Goal: Information Seeking & Learning: Find specific fact

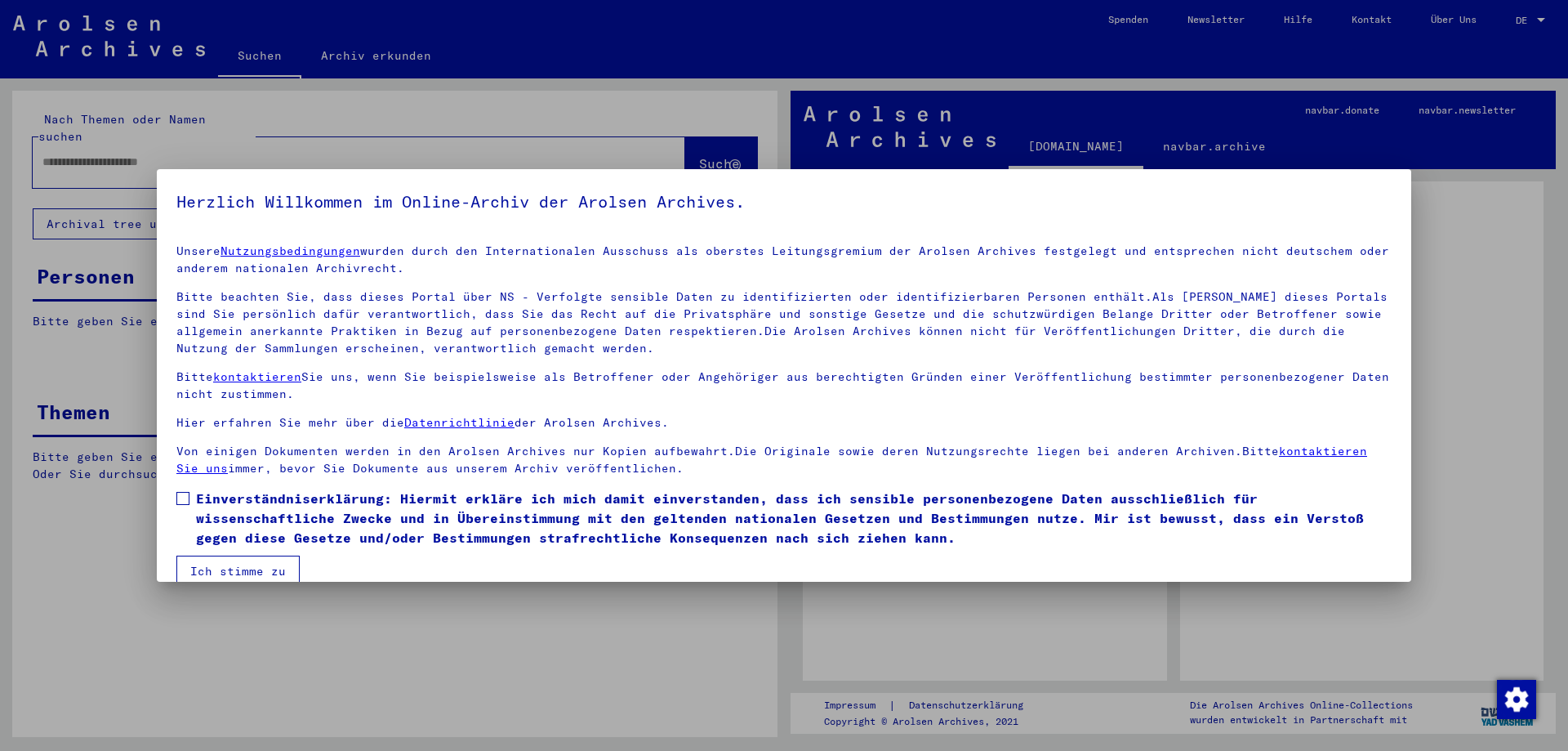
click at [185, 497] on span at bounding box center [183, 499] width 13 height 13
click at [214, 569] on button "Ich stimme zu" at bounding box center [238, 571] width 124 height 31
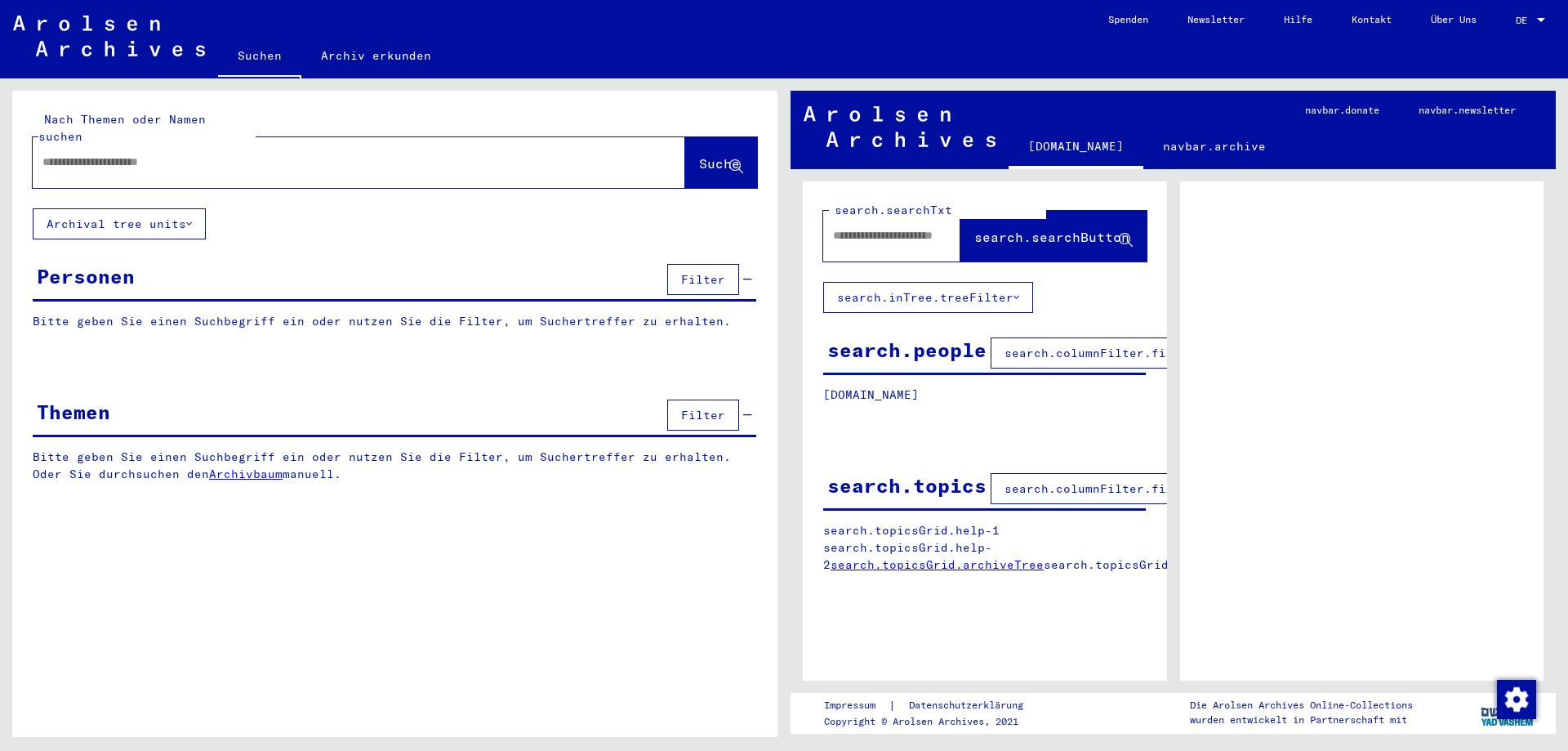
click at [63, 161] on div at bounding box center [339, 162] width 613 height 37
click at [79, 154] on input "text" at bounding box center [344, 162] width 604 height 17
type input "*********"
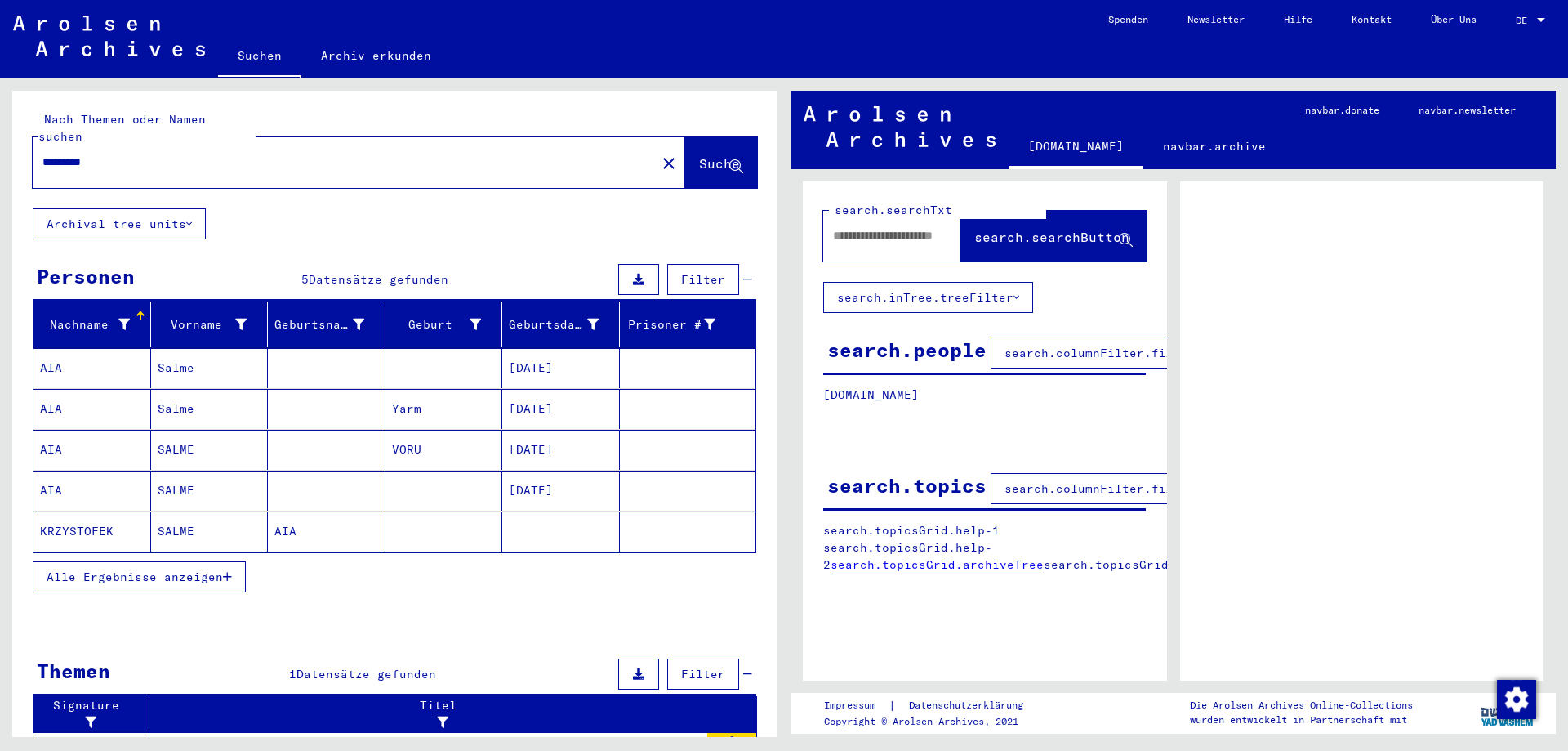
click at [57, 354] on mat-cell "AIA" at bounding box center [93, 369] width 117 height 40
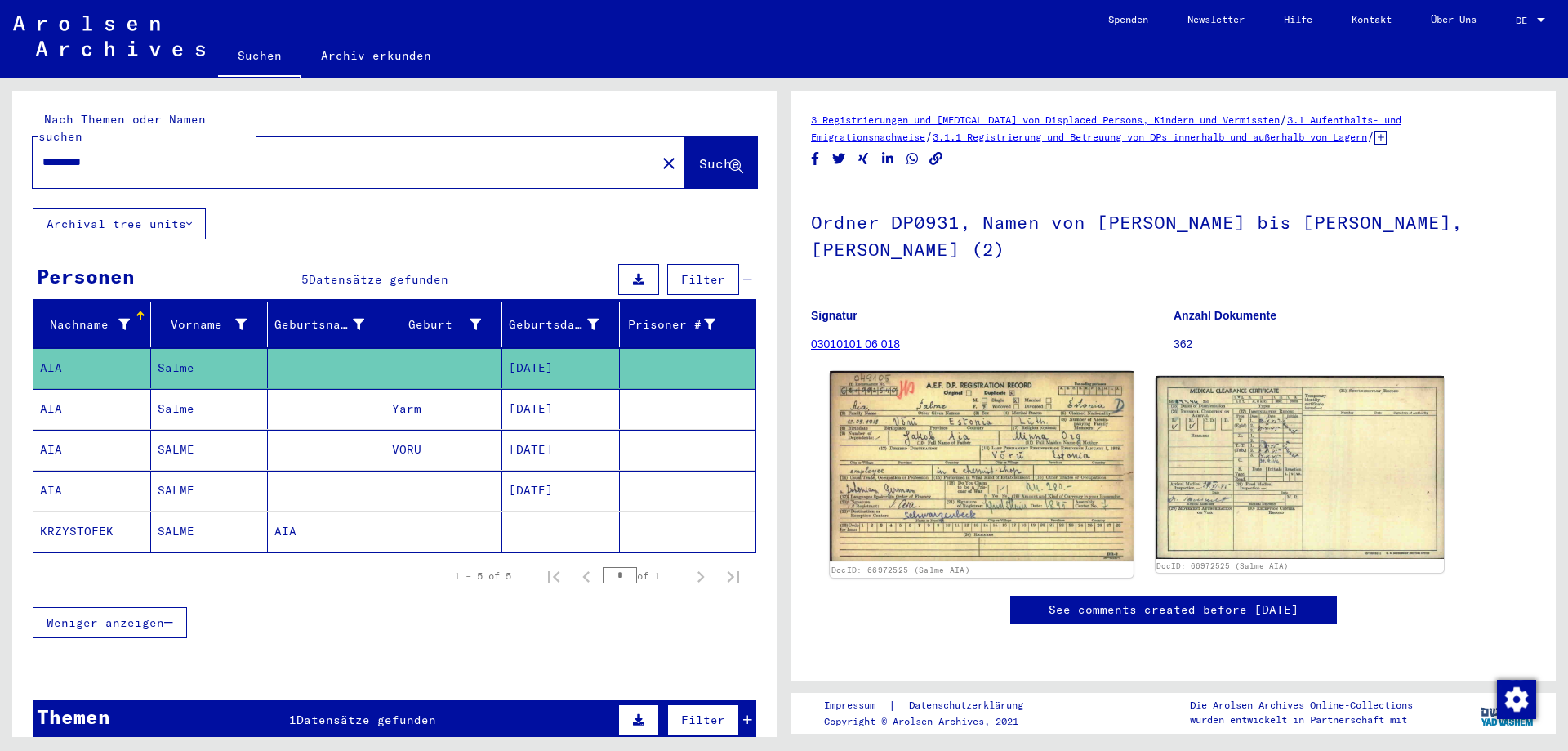
click at [896, 469] on img at bounding box center [981, 467] width 303 height 191
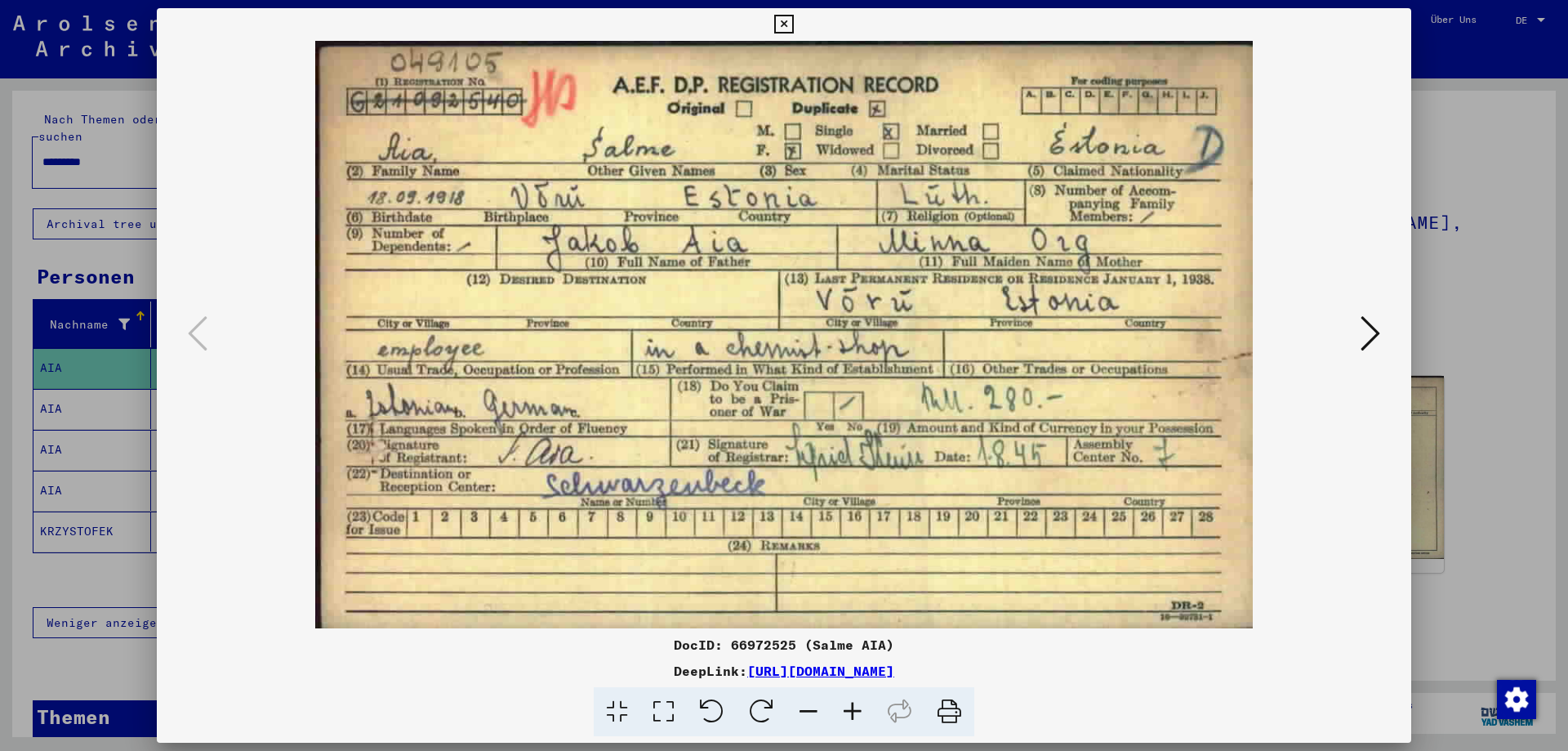
click at [784, 23] on icon at bounding box center [784, 24] width 19 height 19
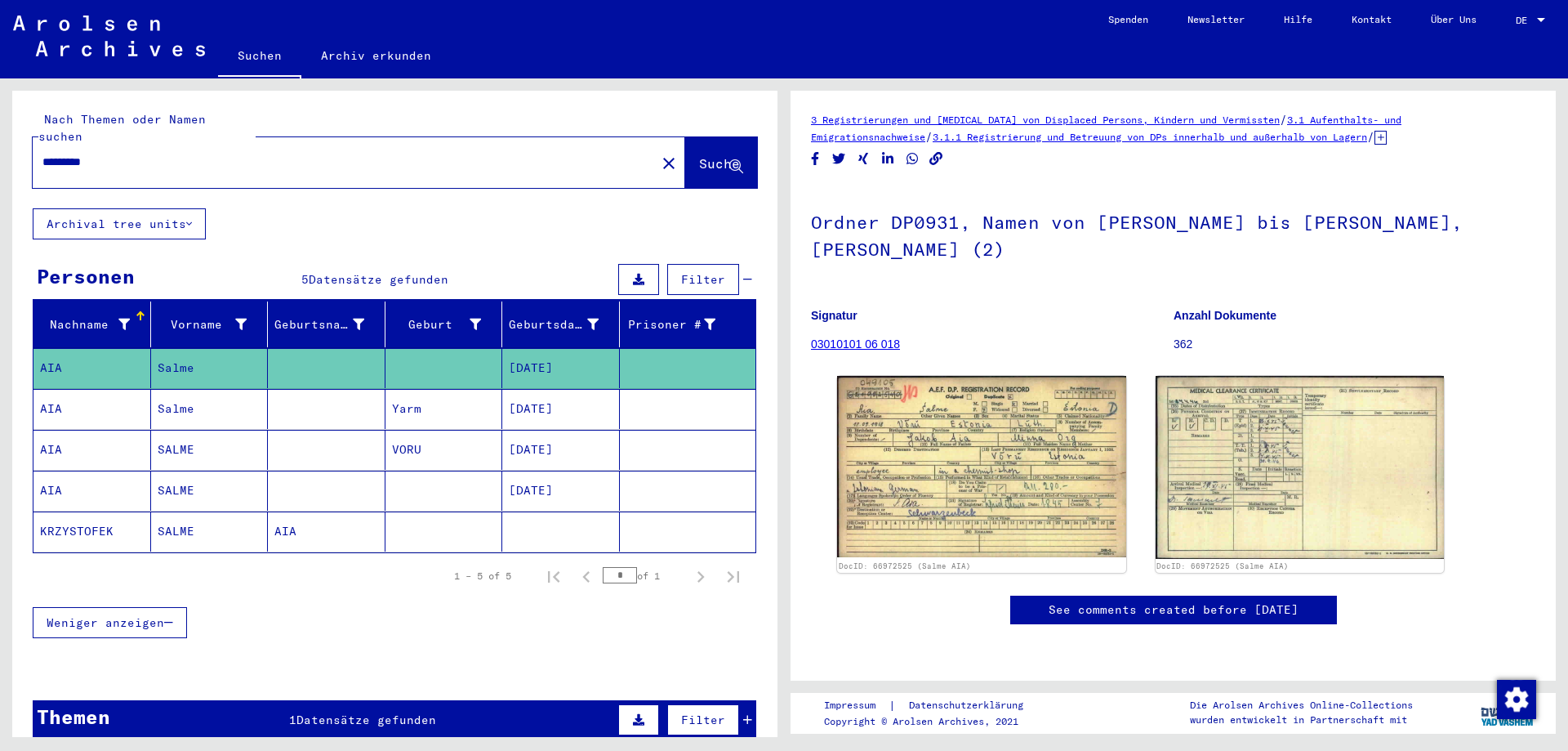
click at [49, 390] on mat-cell "AIA" at bounding box center [93, 409] width 117 height 40
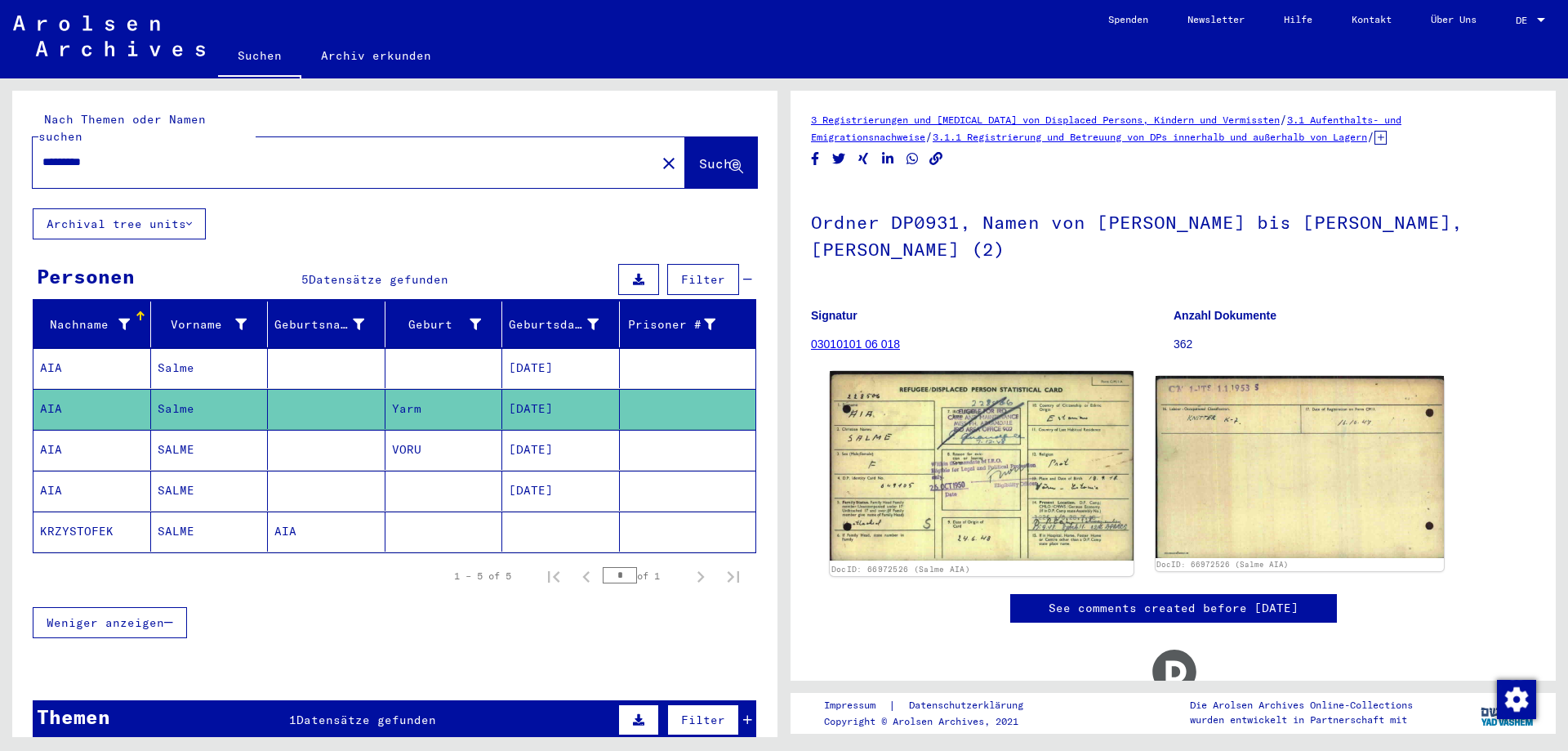
click at [957, 483] on img at bounding box center [981, 466] width 303 height 190
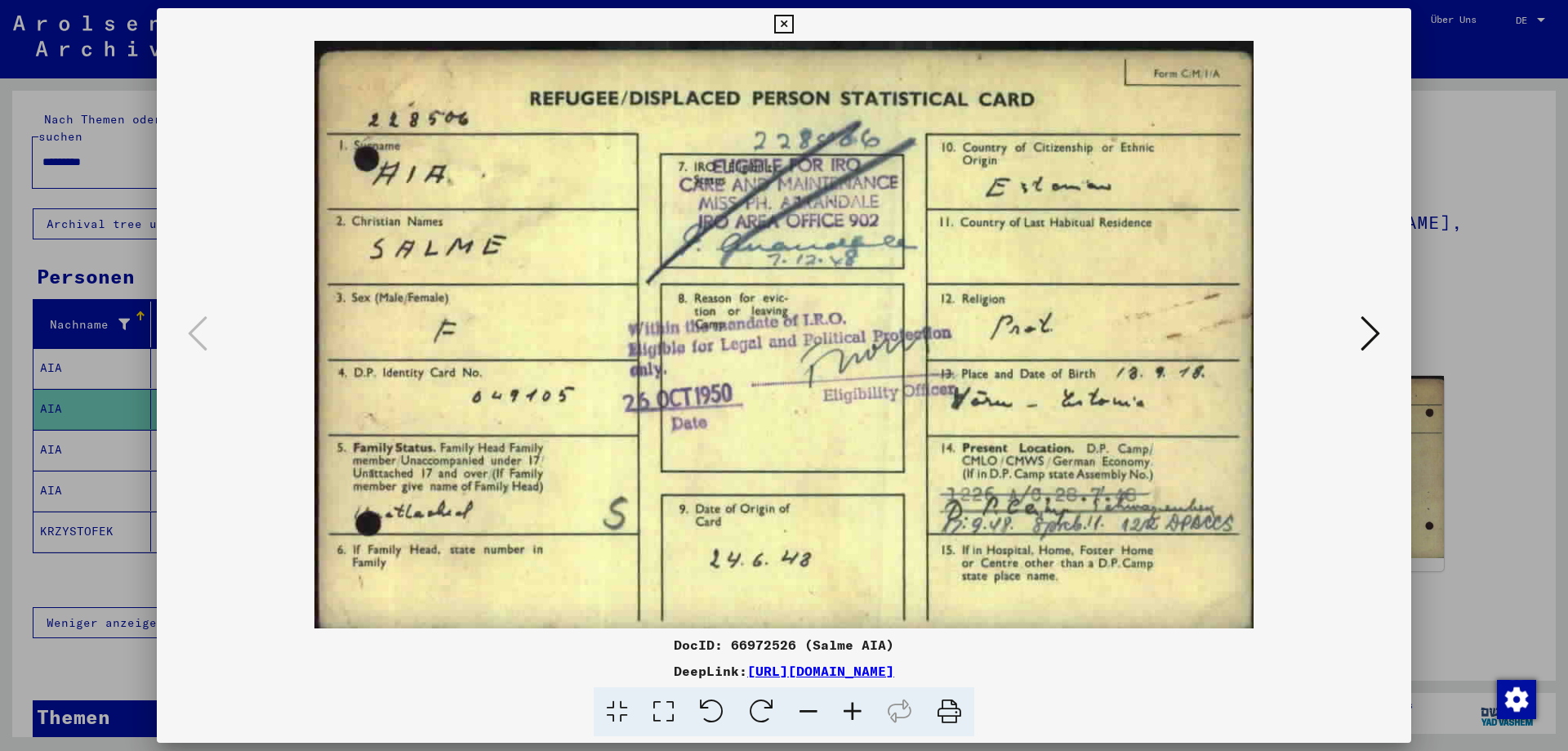
click at [793, 28] on icon at bounding box center [784, 24] width 19 height 19
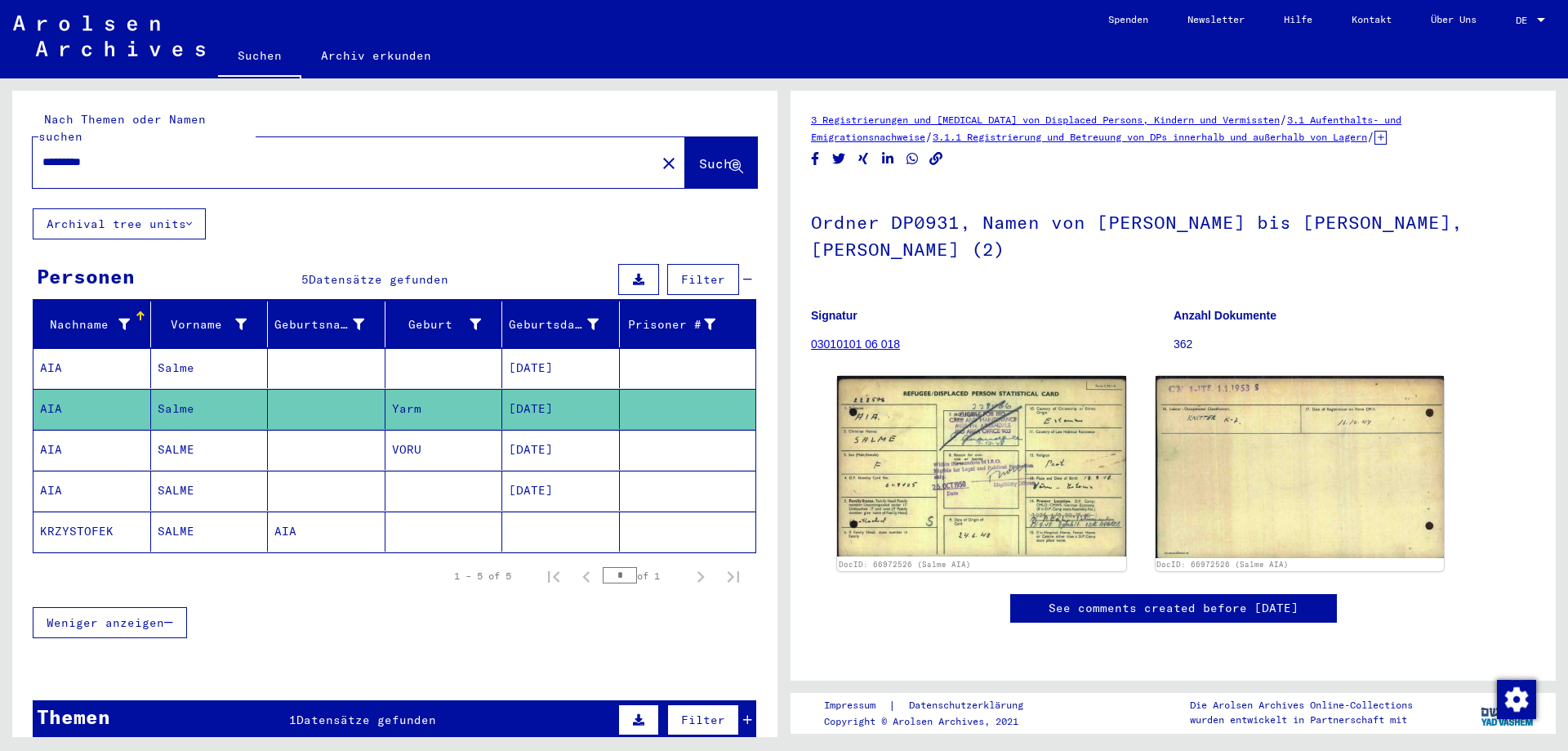
click at [57, 435] on mat-cell "AIA" at bounding box center [93, 450] width 117 height 40
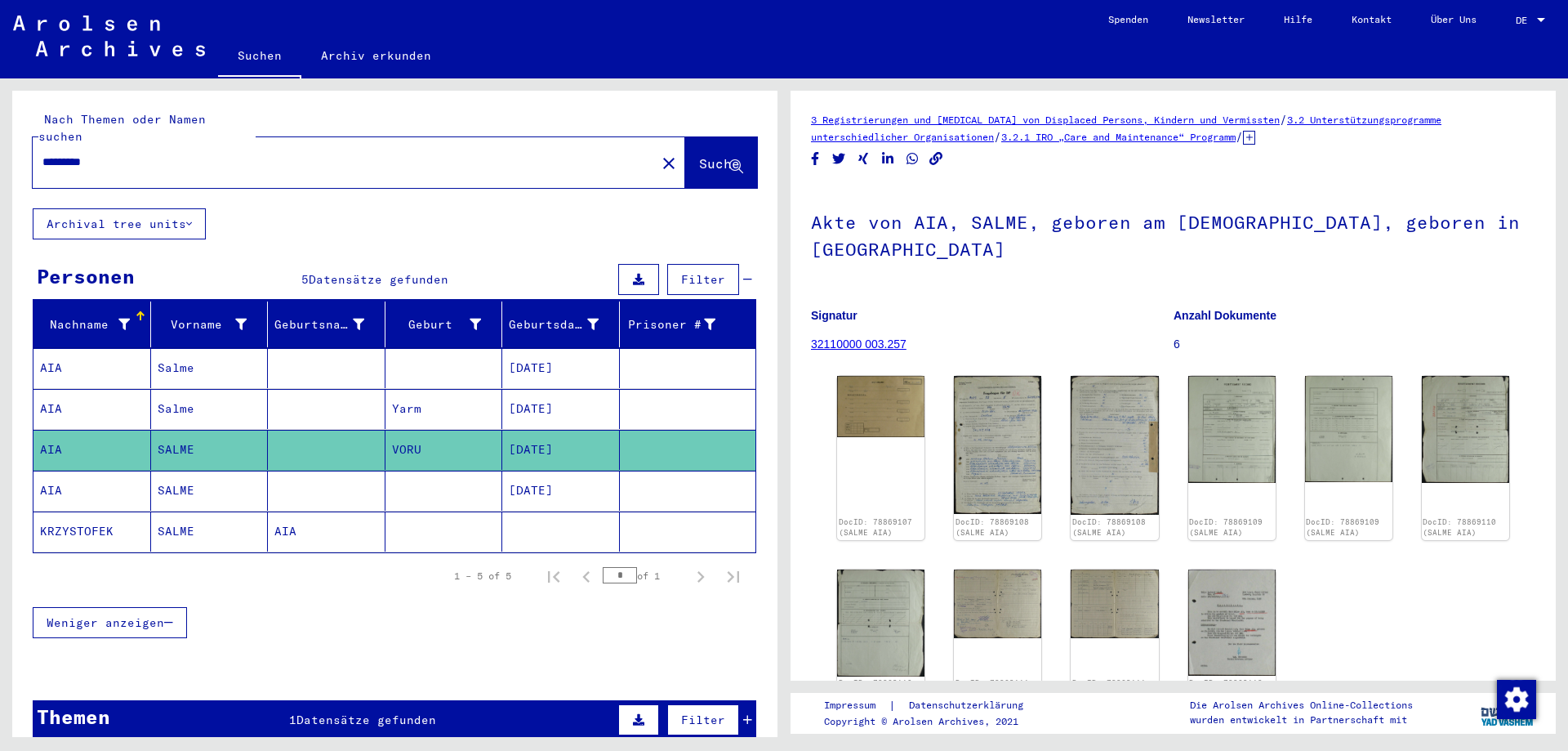
click at [54, 486] on mat-cell "AIA" at bounding box center [93, 491] width 117 height 40
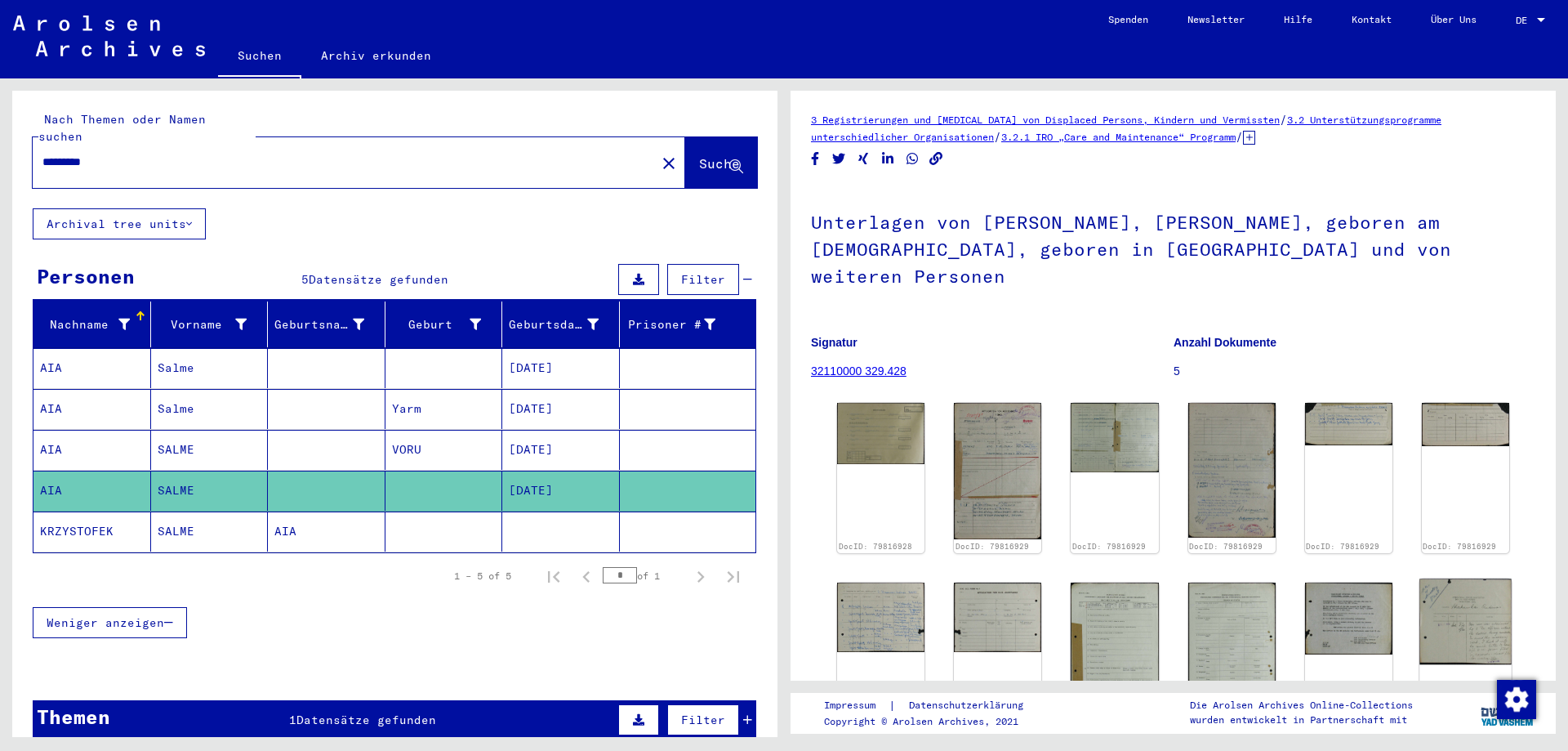
click at [1449, 623] on img at bounding box center [1465, 622] width 93 height 86
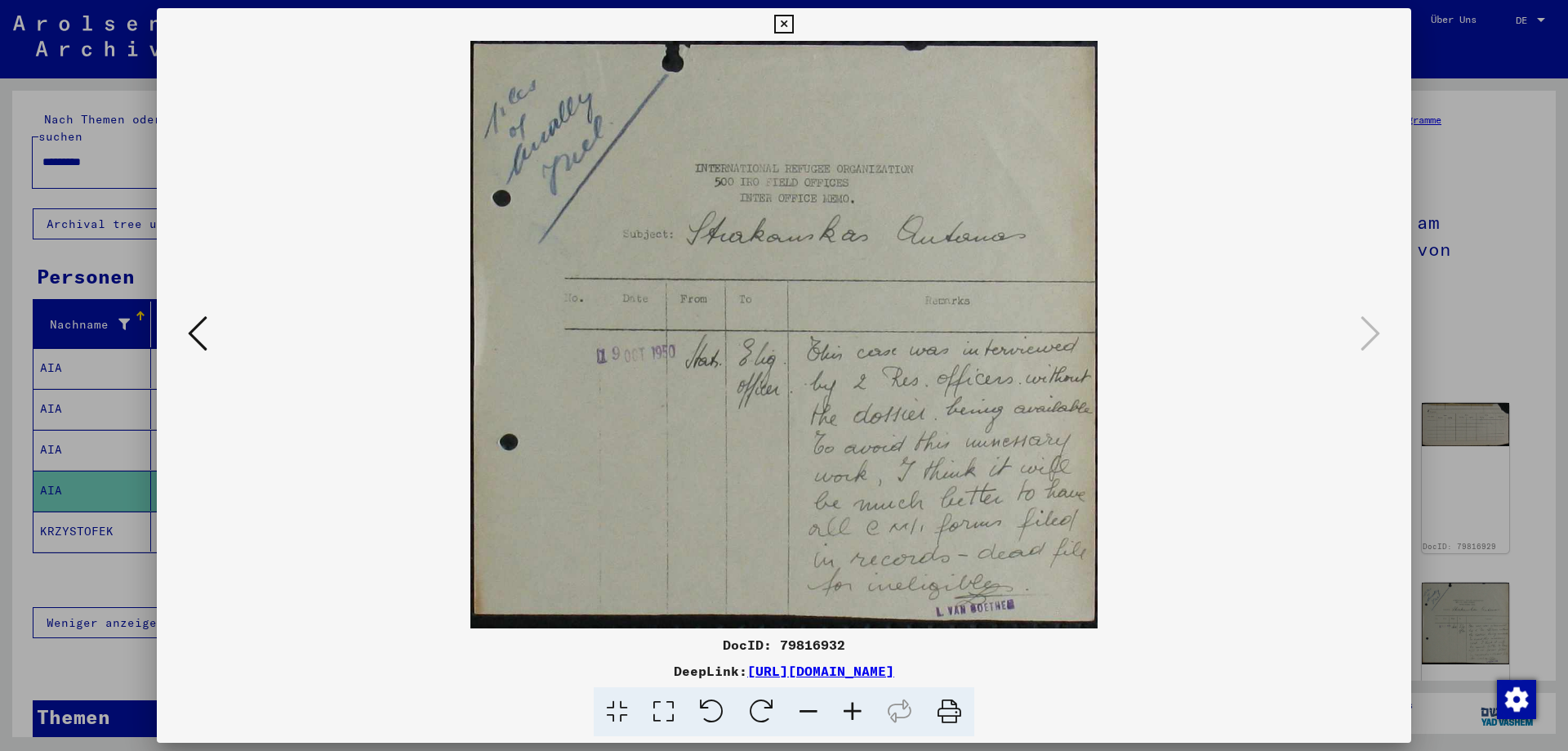
click at [205, 341] on icon at bounding box center [197, 333] width 19 height 39
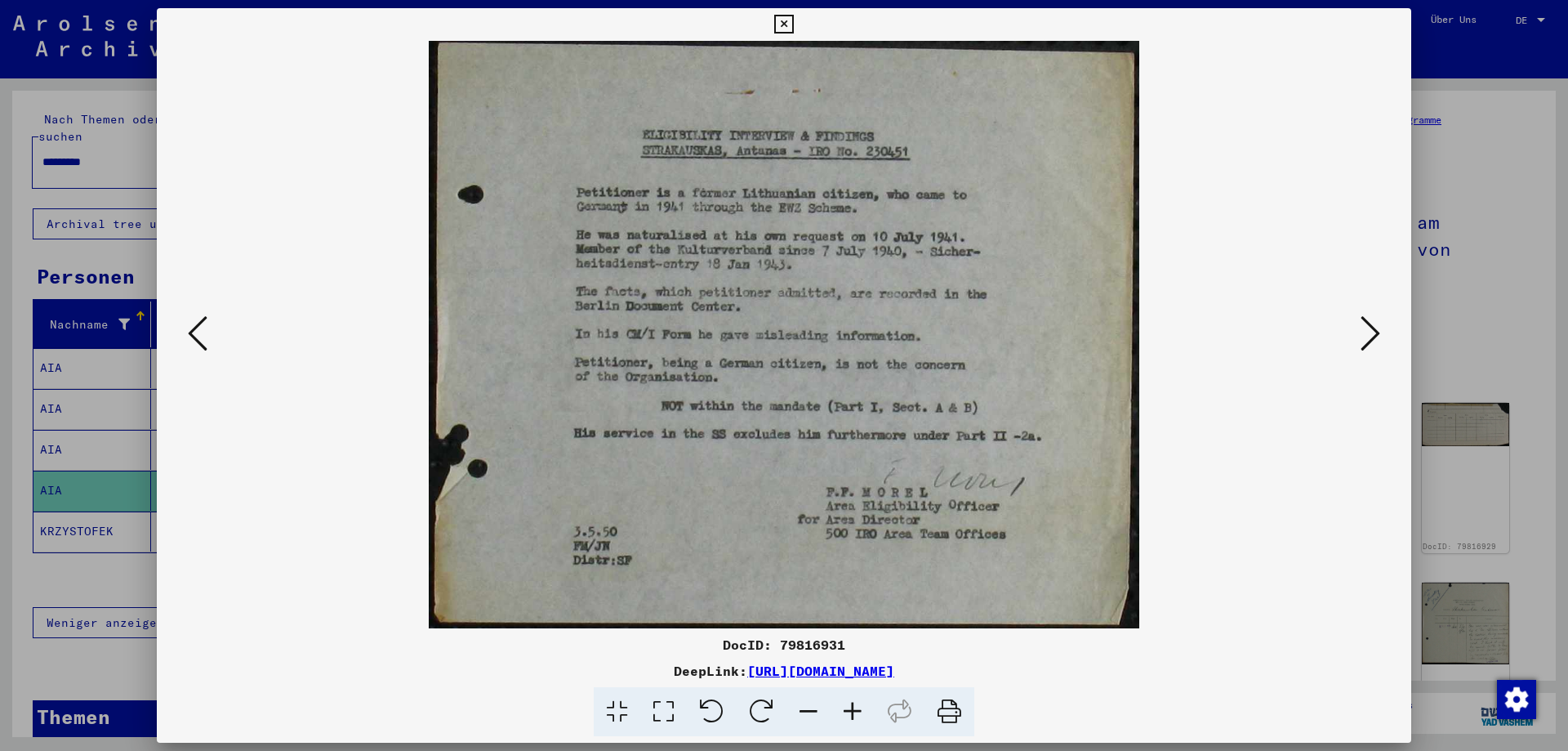
click at [205, 340] on icon at bounding box center [197, 333] width 19 height 39
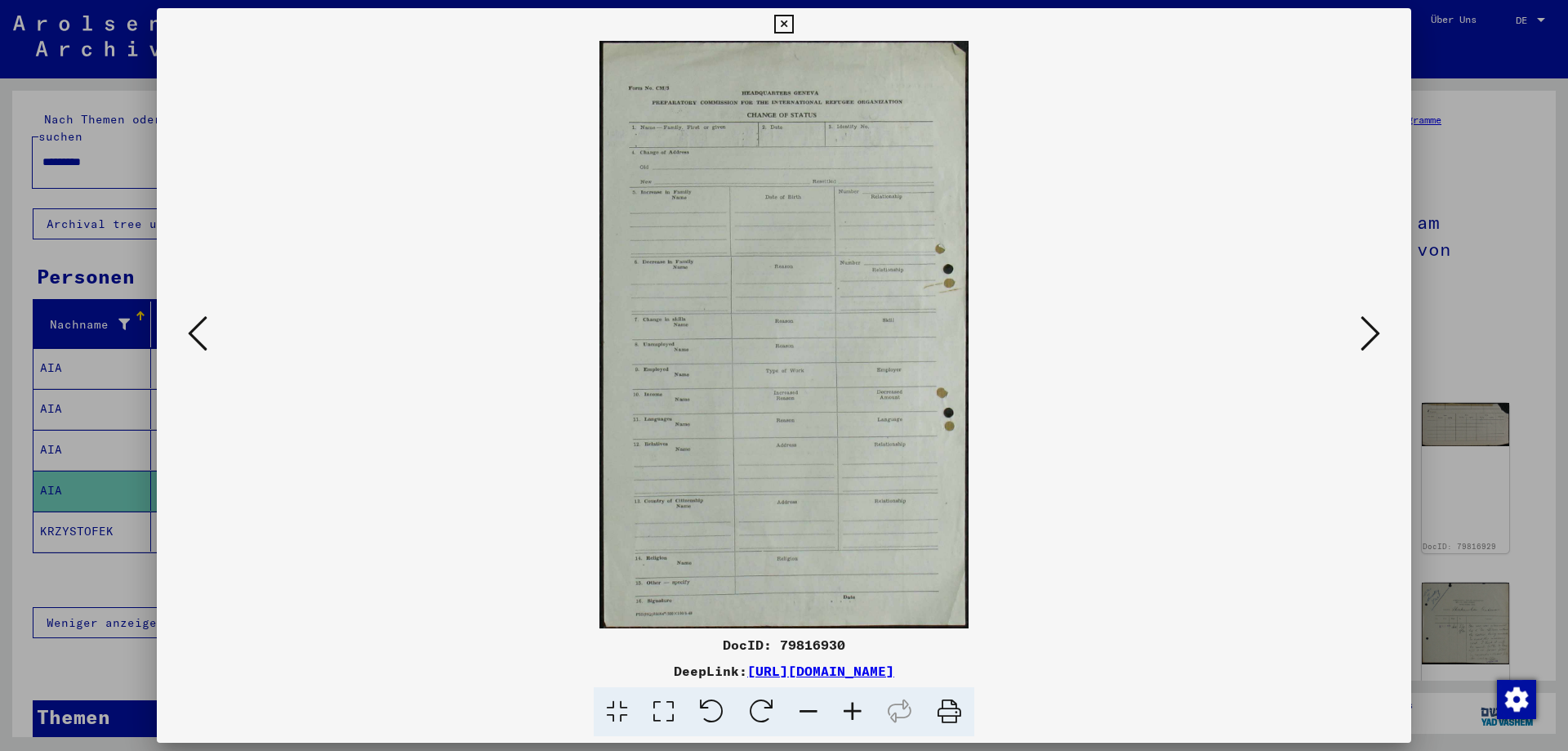
click at [205, 340] on icon at bounding box center [197, 333] width 19 height 39
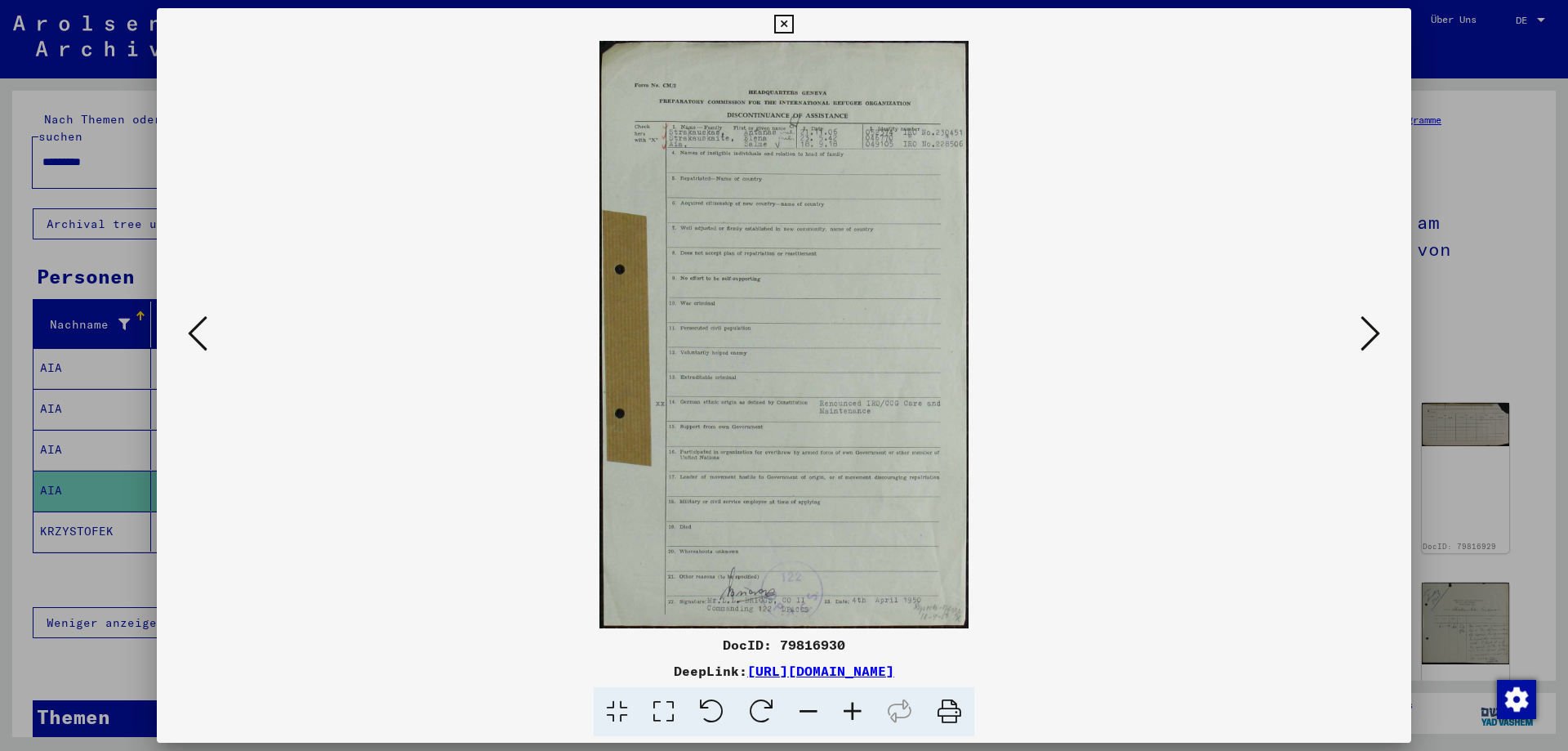
click at [205, 340] on icon at bounding box center [197, 333] width 19 height 39
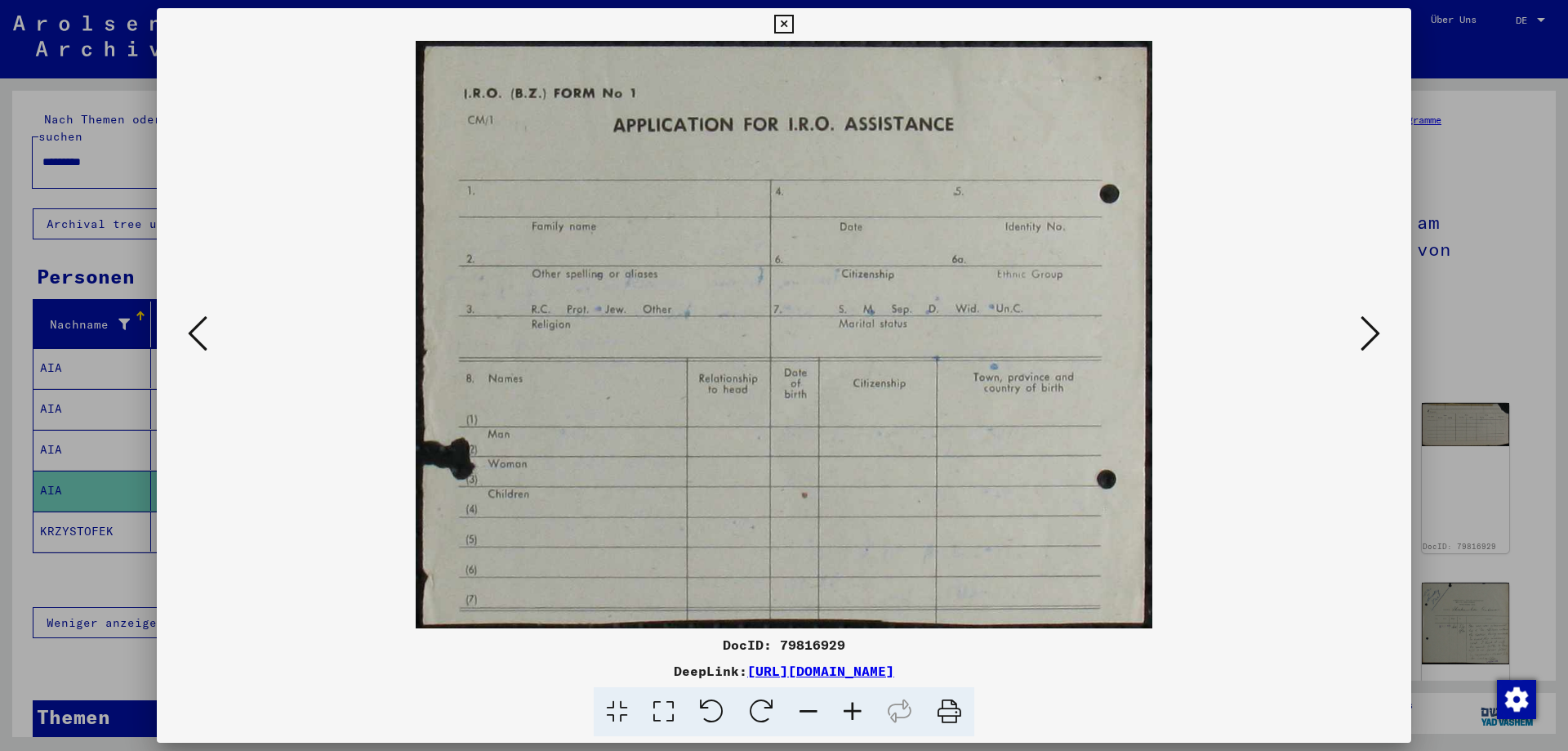
click at [205, 340] on icon at bounding box center [197, 333] width 19 height 39
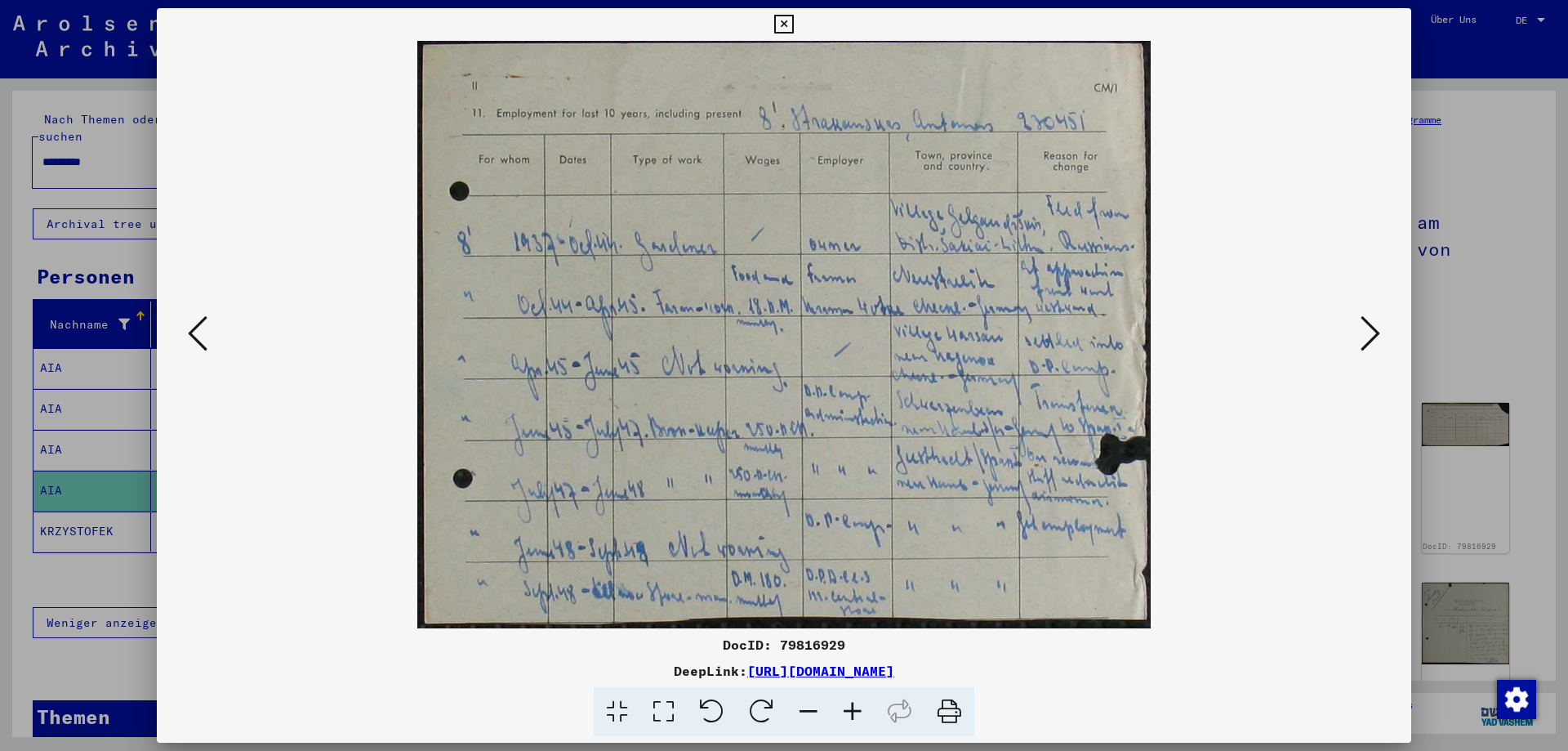
click at [205, 340] on icon at bounding box center [197, 333] width 19 height 39
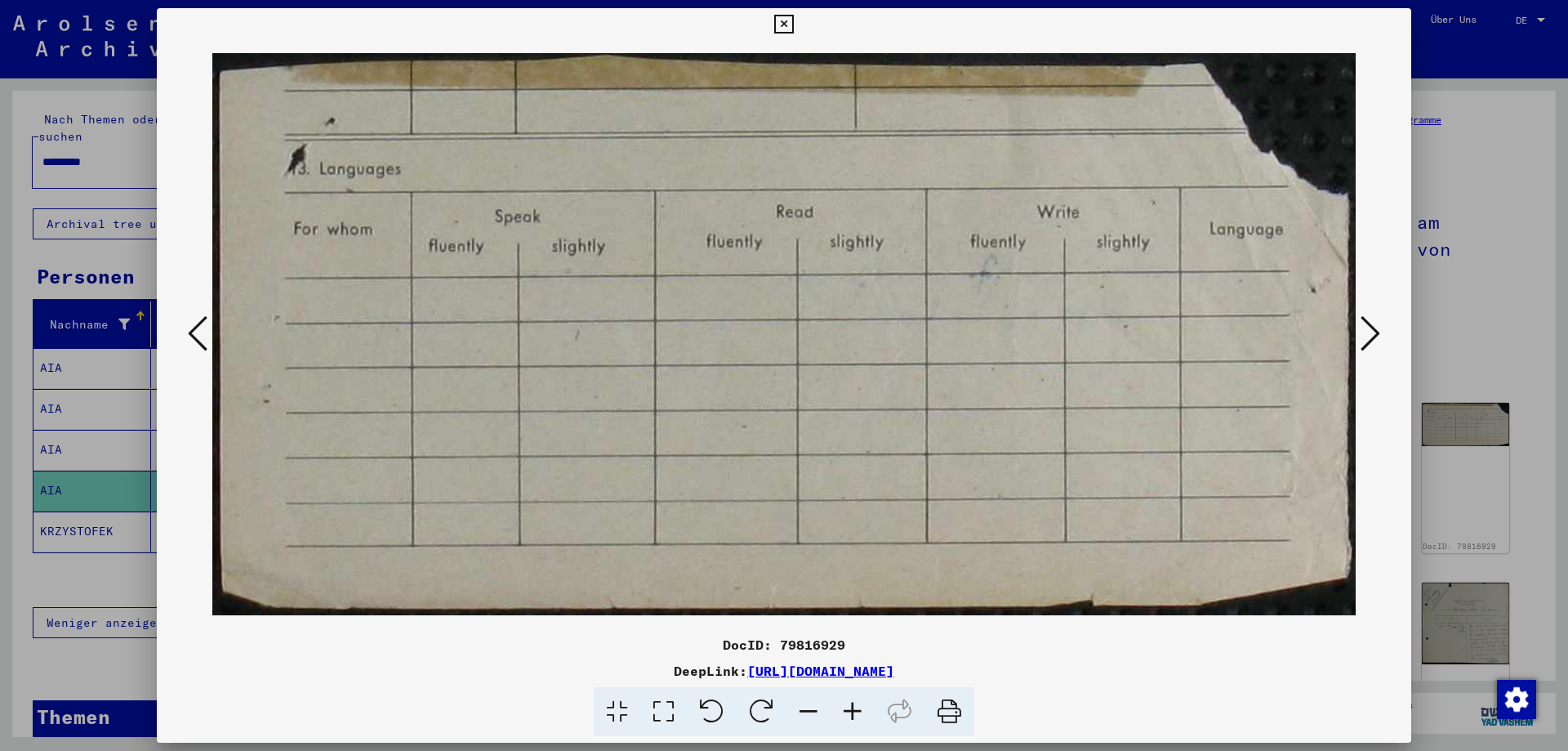
click at [205, 340] on icon at bounding box center [197, 333] width 19 height 39
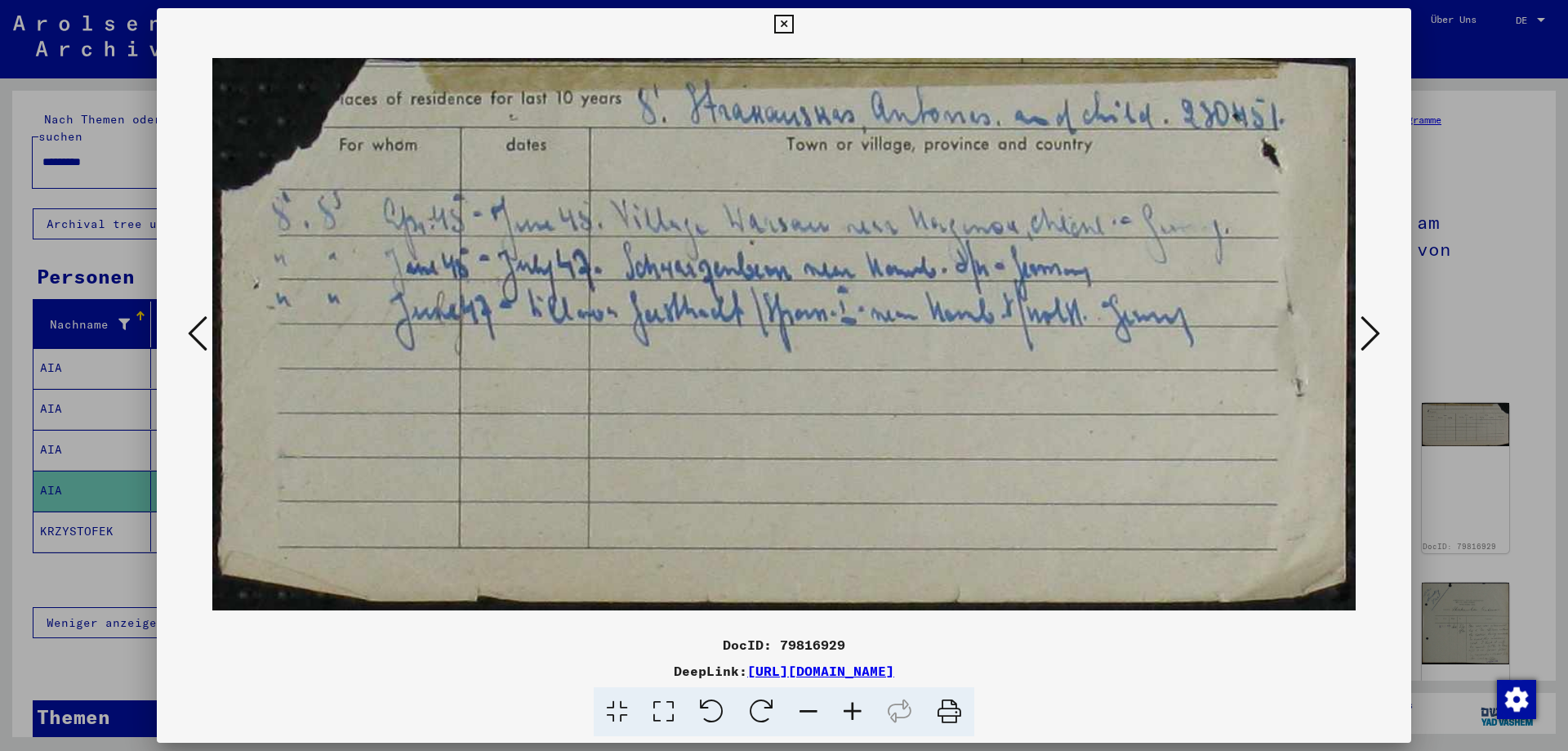
click at [205, 340] on icon at bounding box center [197, 333] width 19 height 39
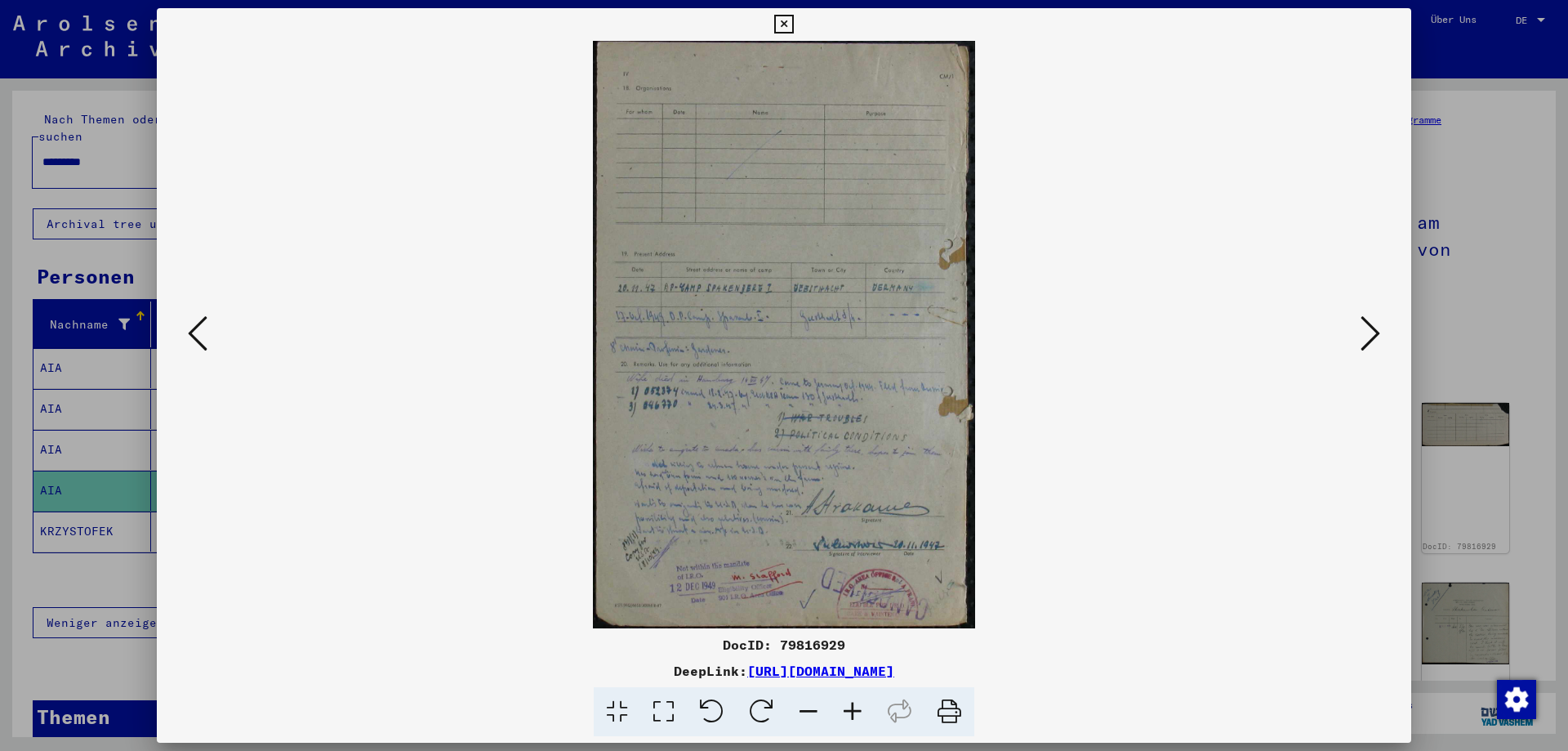
click at [205, 340] on icon at bounding box center [197, 333] width 19 height 39
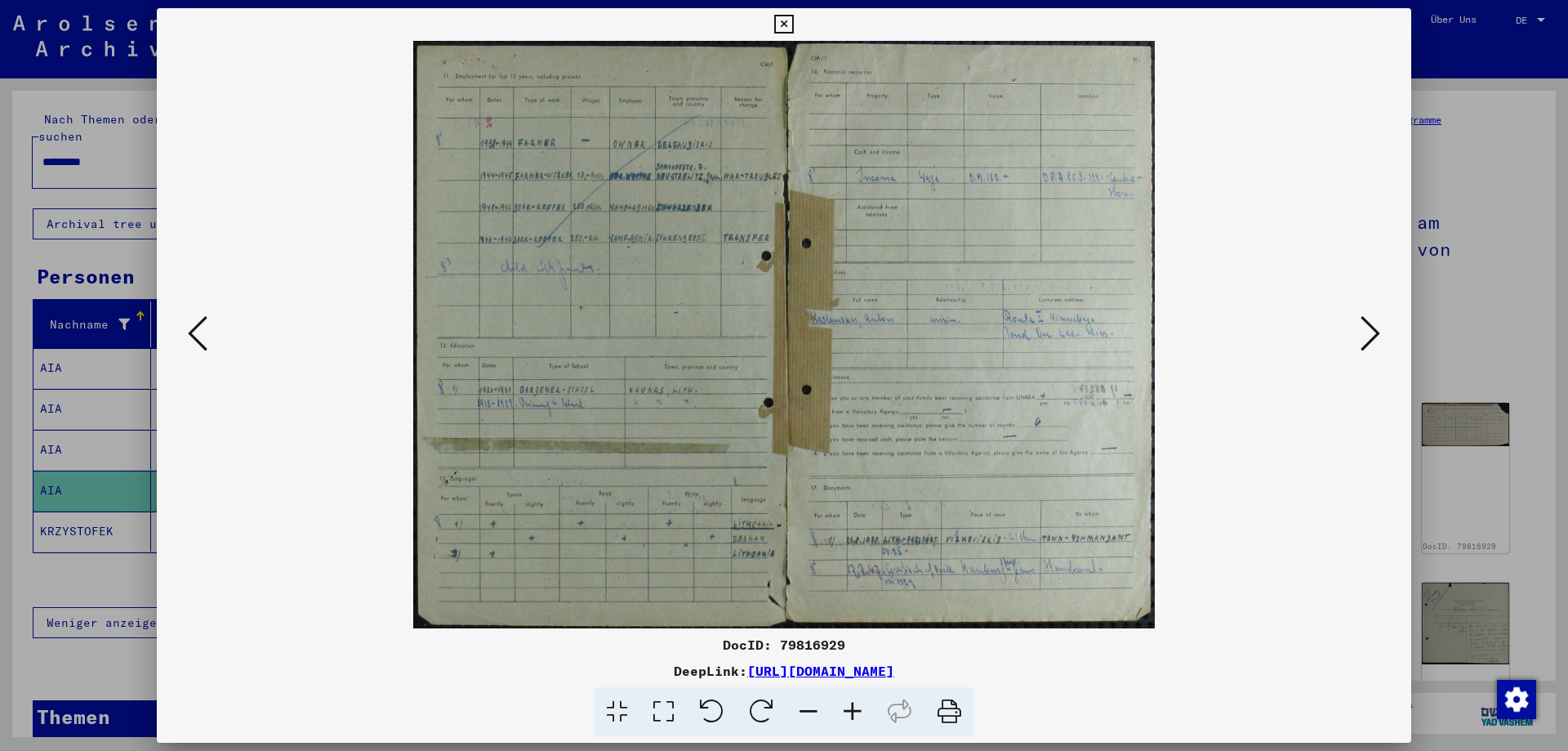
click at [205, 340] on icon at bounding box center [197, 333] width 19 height 39
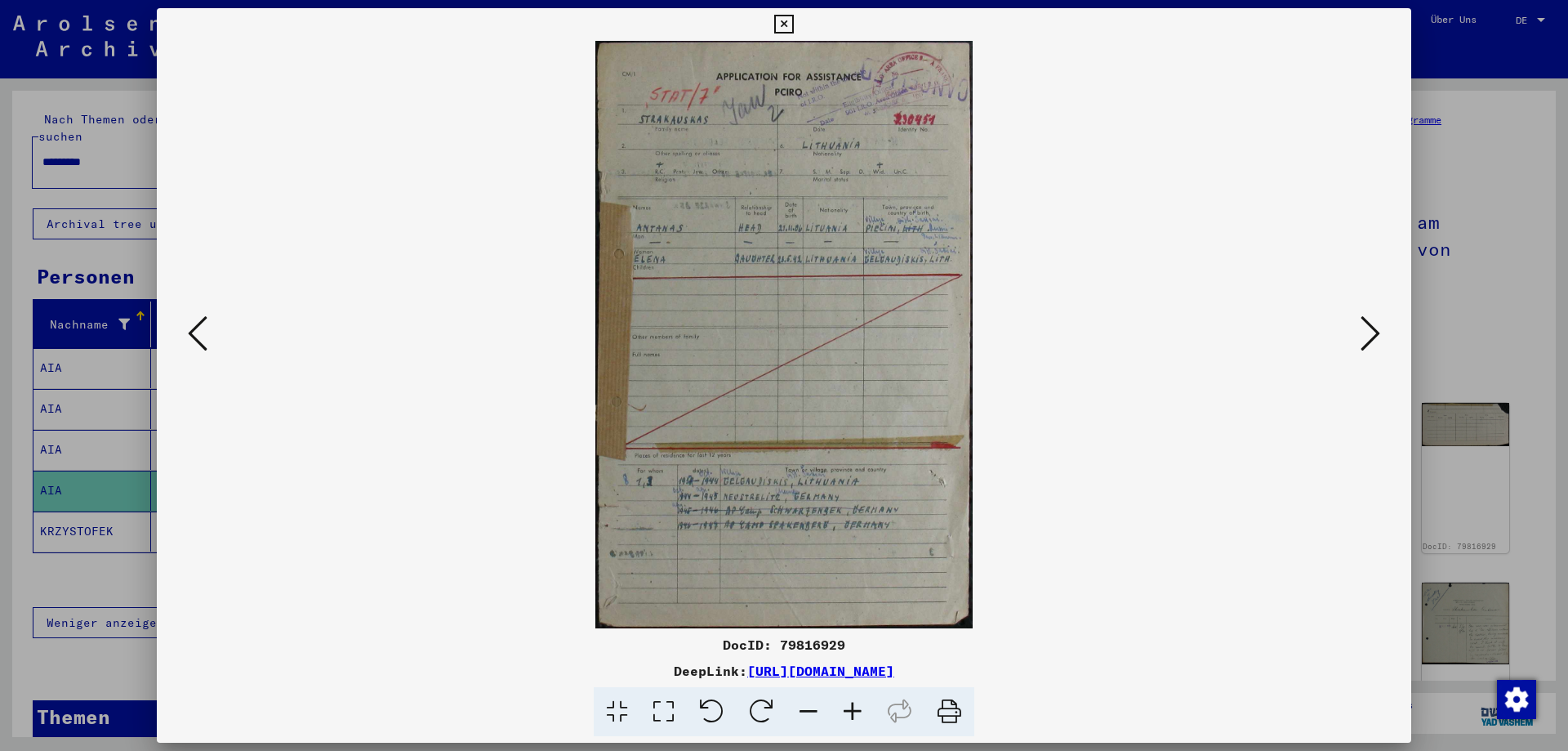
click at [786, 27] on icon at bounding box center [784, 24] width 19 height 19
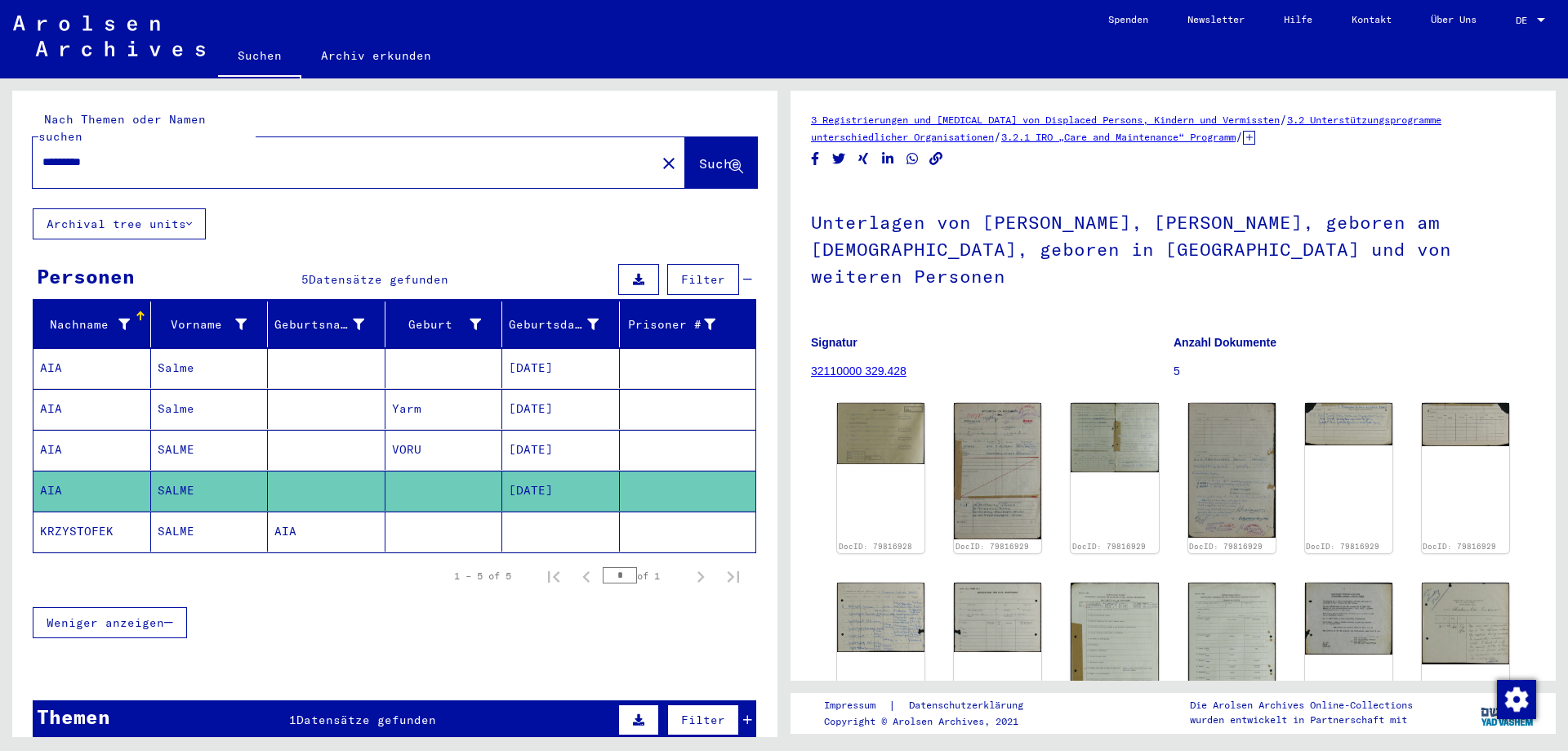
click at [82, 516] on mat-cell "KRZYSTOFEK" at bounding box center [93, 532] width 117 height 40
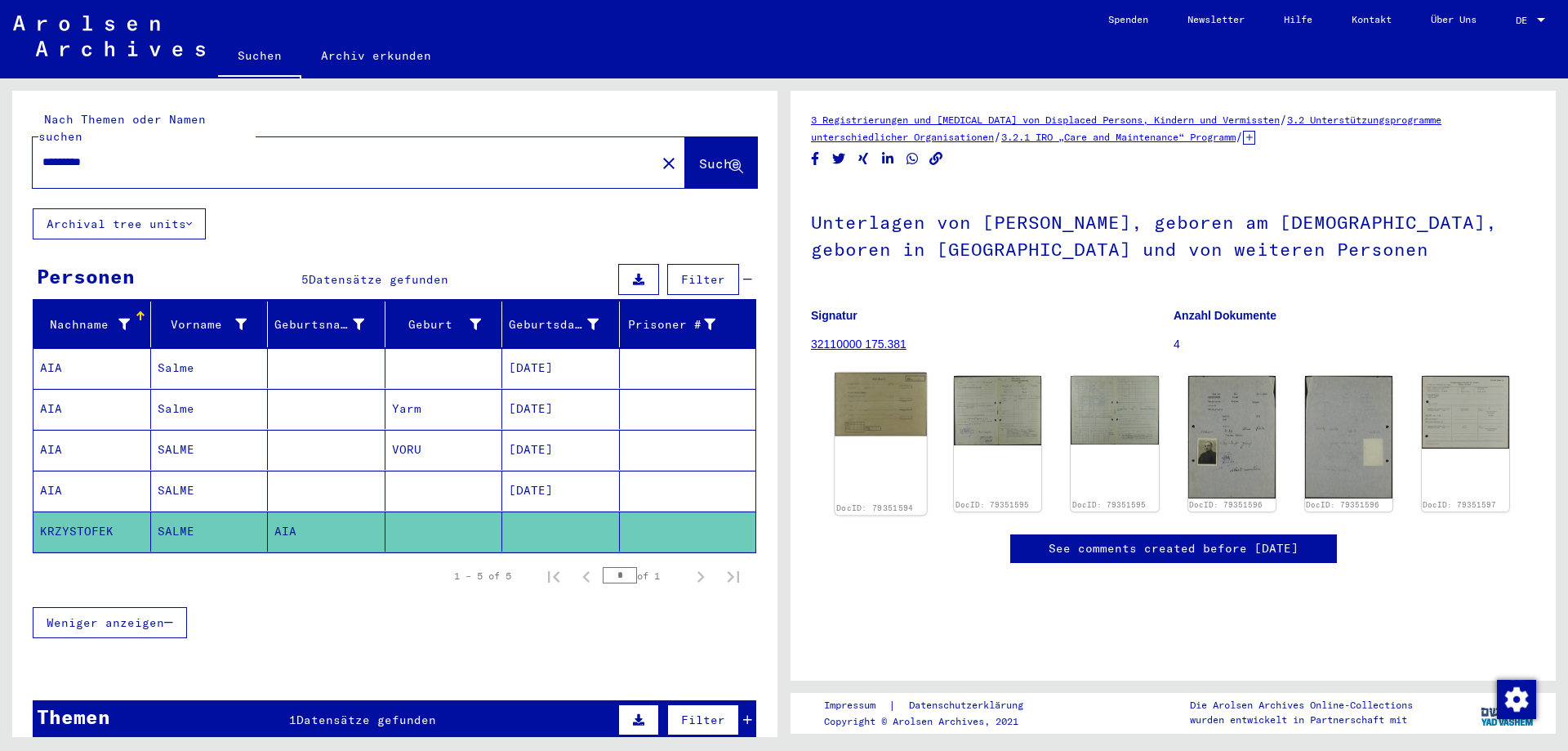
click at [869, 425] on img at bounding box center [881, 404] width 93 height 64
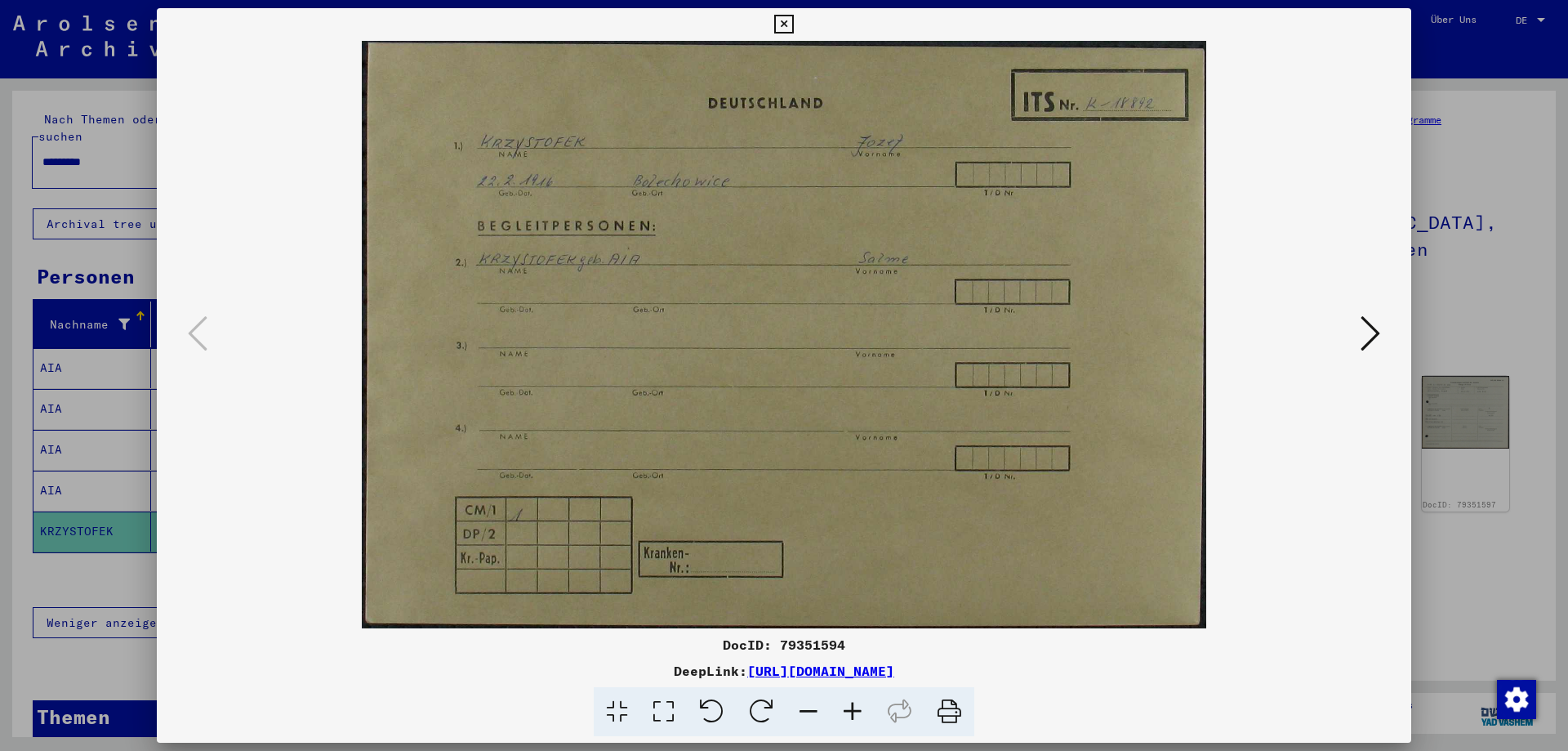
click at [1366, 342] on icon at bounding box center [1370, 333] width 19 height 39
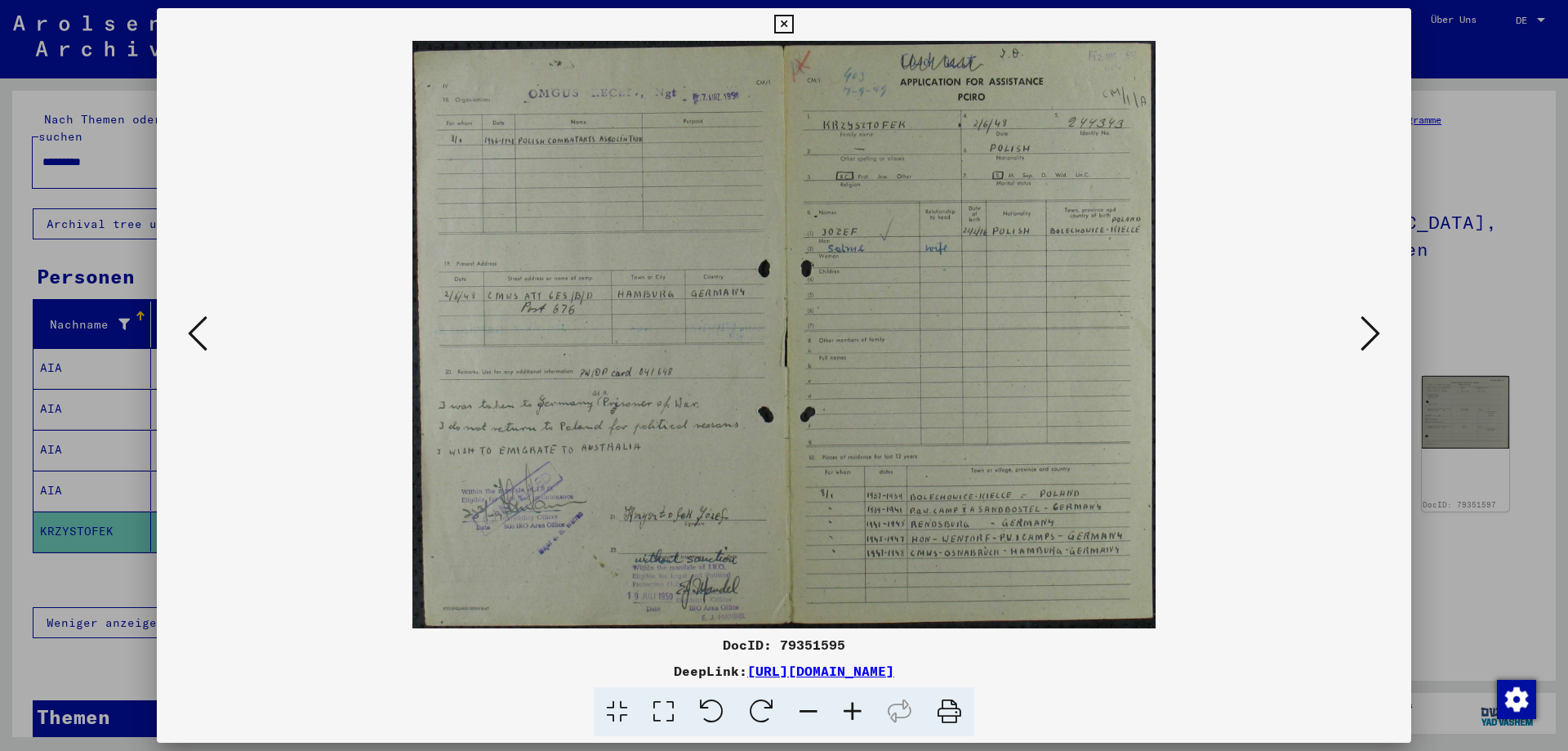
click at [1363, 335] on icon at bounding box center [1370, 333] width 19 height 39
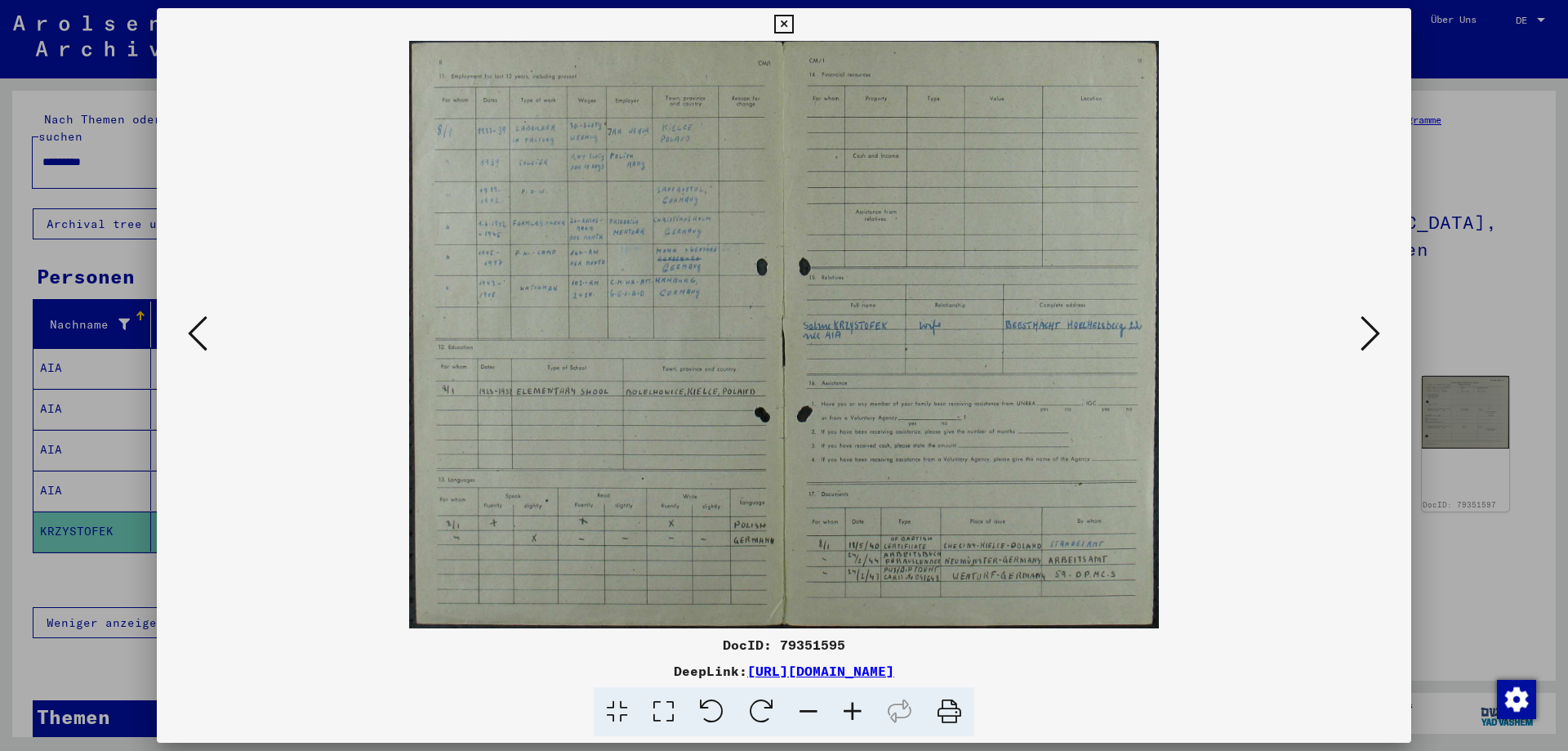
click at [1363, 335] on icon at bounding box center [1370, 333] width 19 height 39
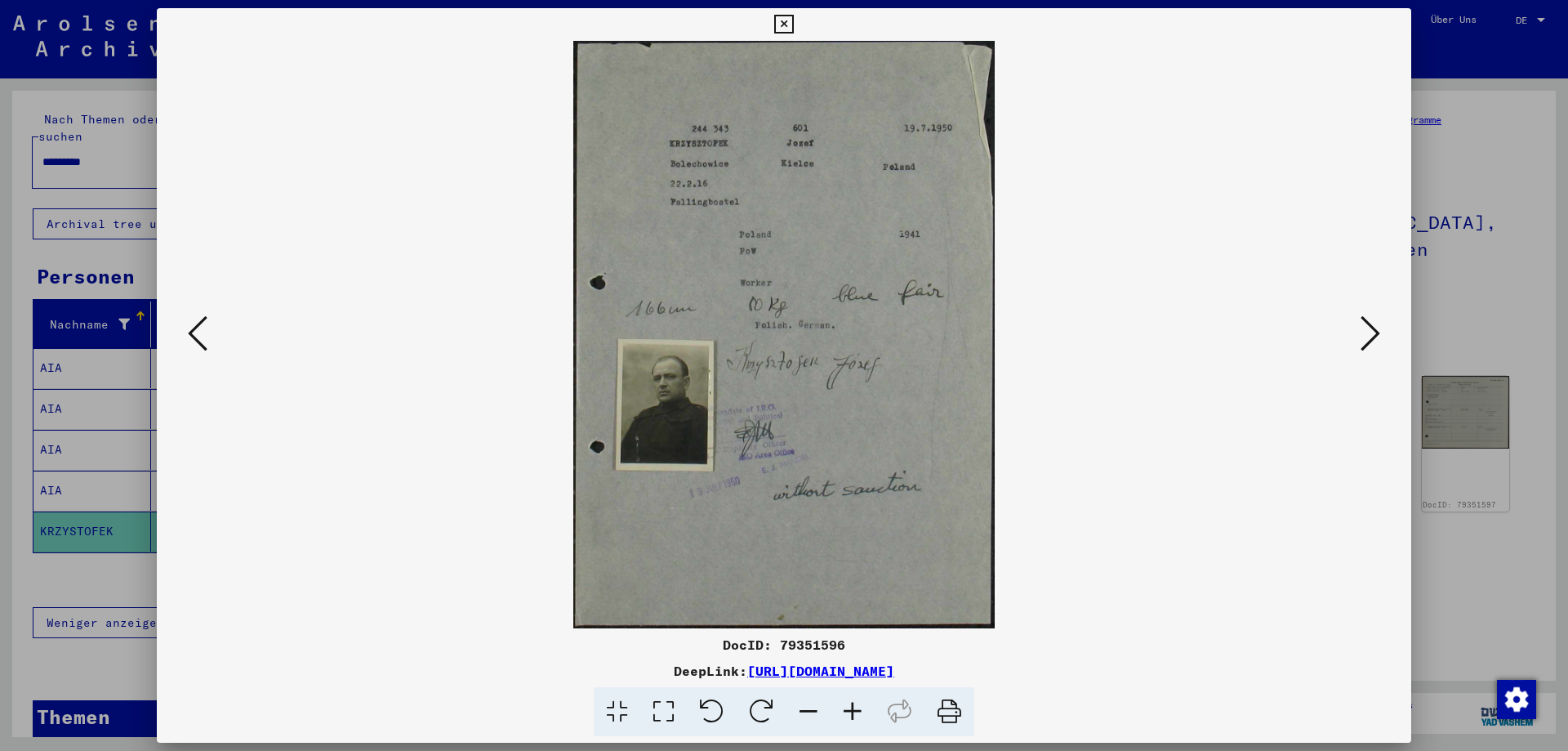
click at [1363, 335] on icon at bounding box center [1370, 333] width 19 height 39
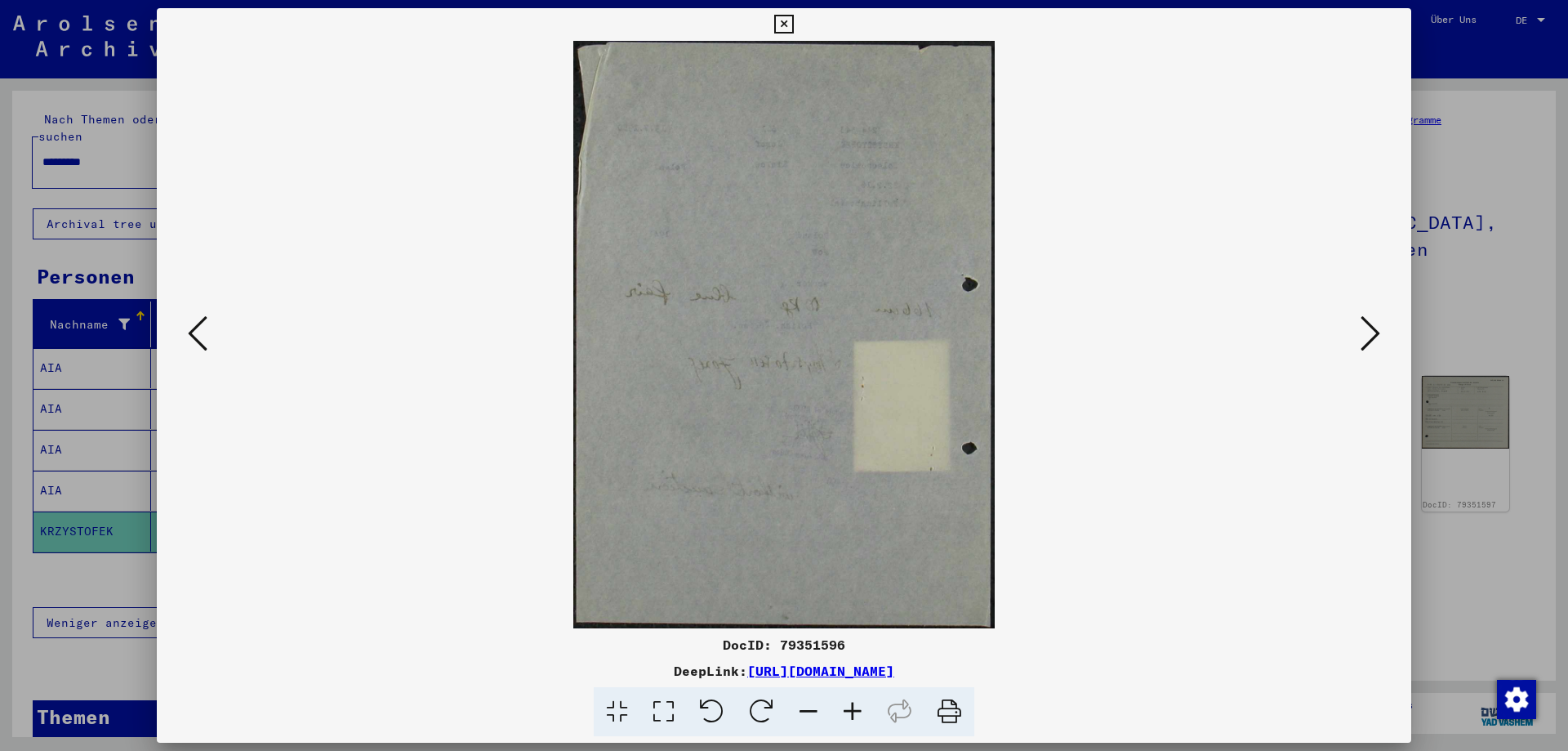
click at [1363, 335] on icon at bounding box center [1370, 333] width 19 height 39
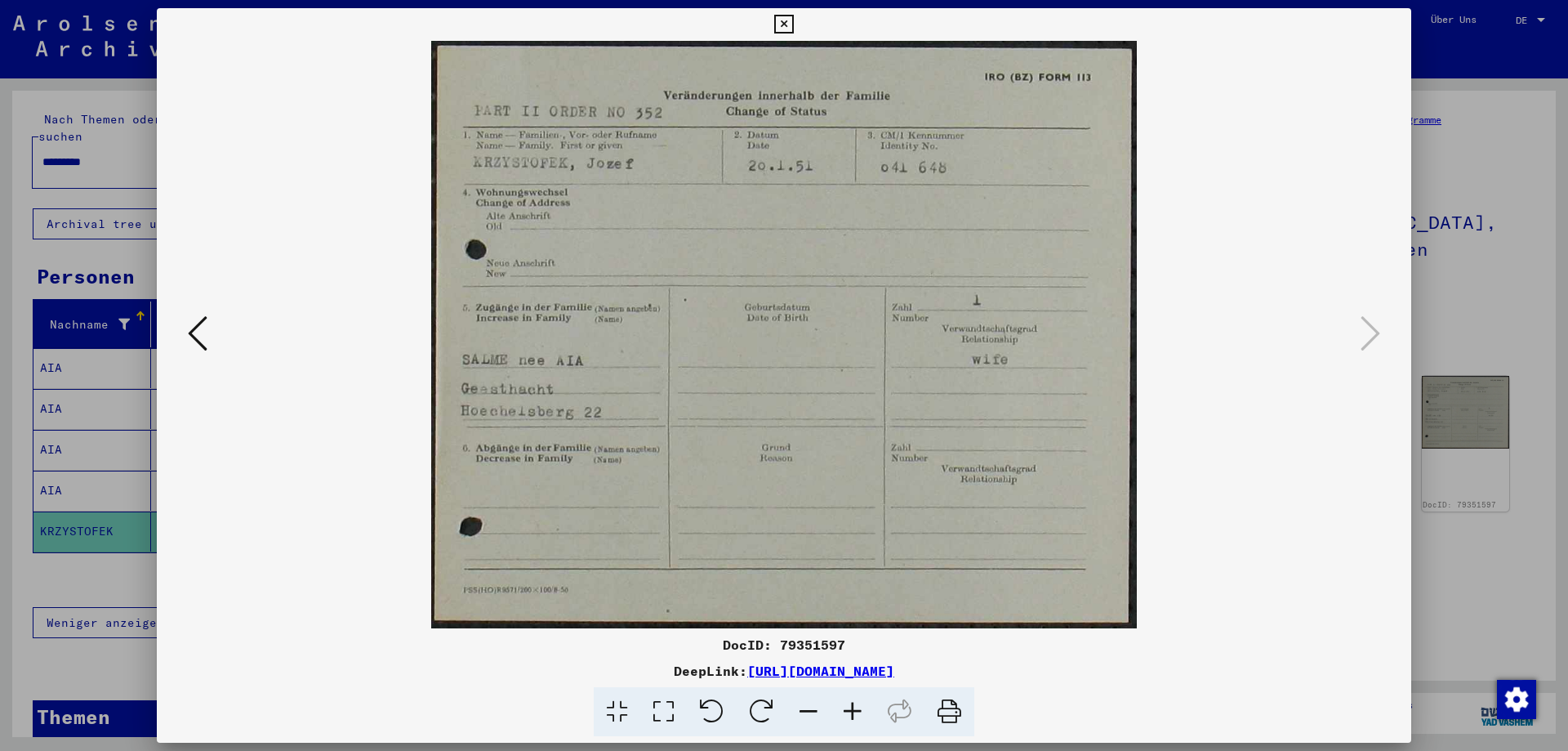
click at [192, 335] on icon at bounding box center [197, 333] width 19 height 39
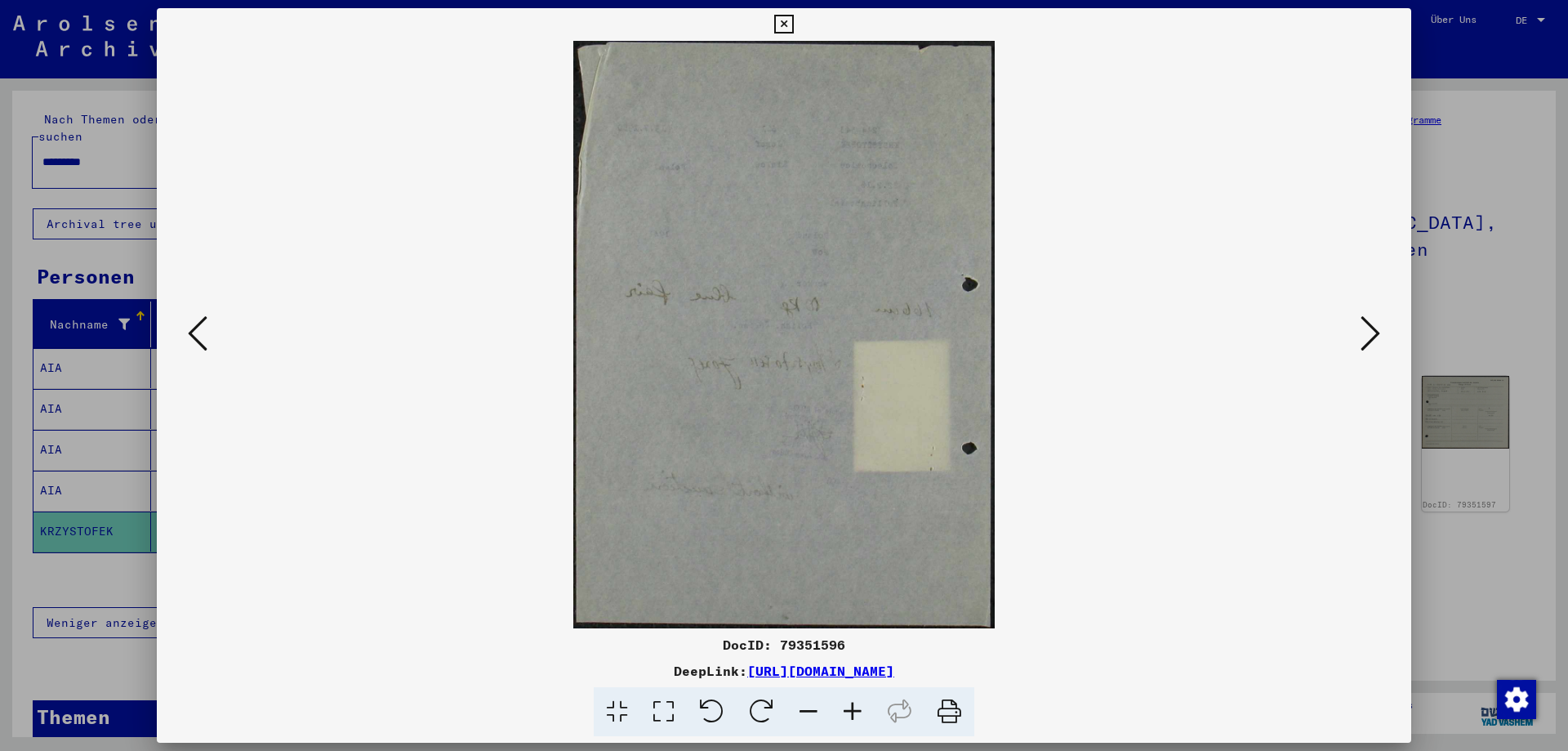
click at [192, 335] on icon at bounding box center [197, 333] width 19 height 39
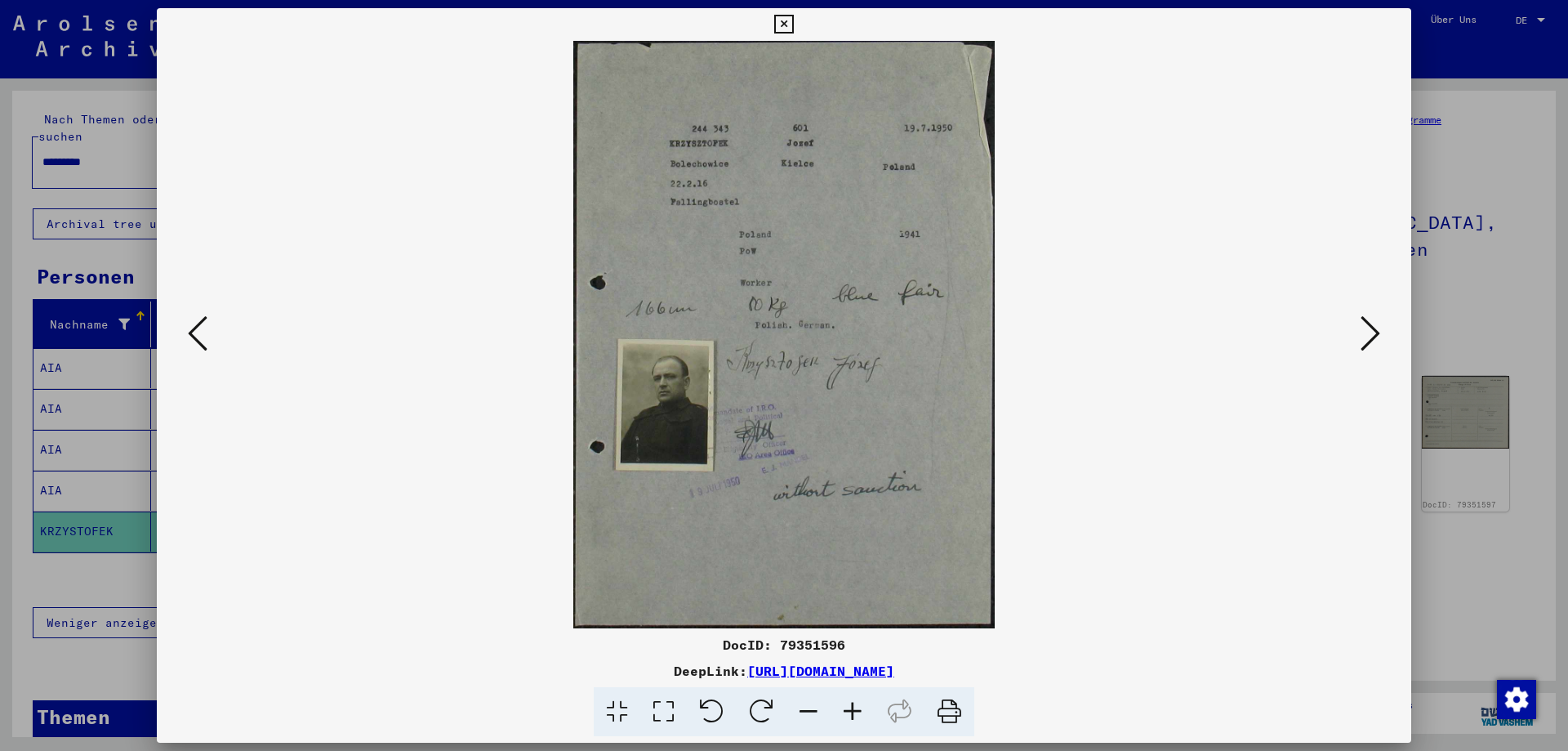
click at [192, 335] on icon at bounding box center [197, 333] width 19 height 39
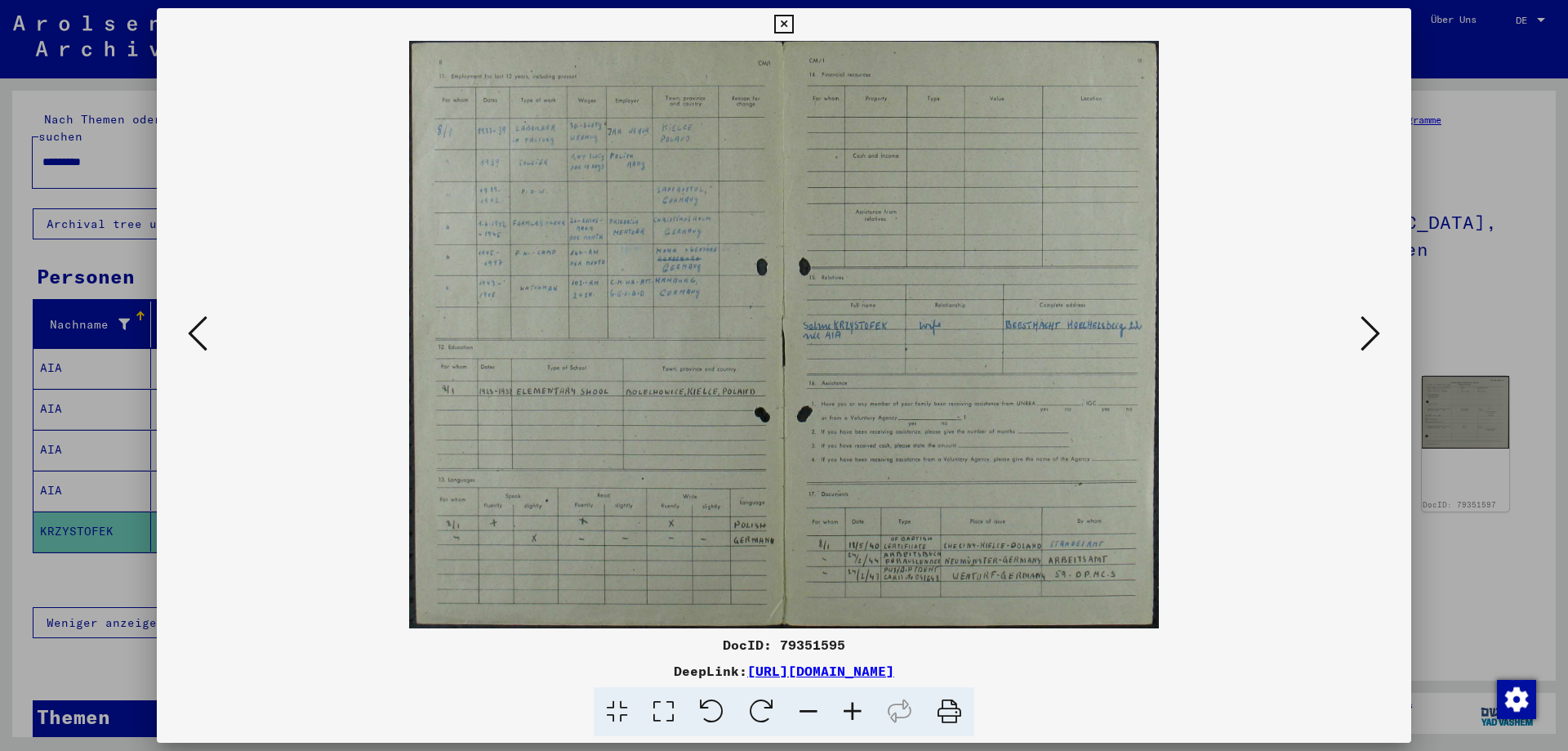
click at [192, 335] on icon at bounding box center [197, 333] width 19 height 39
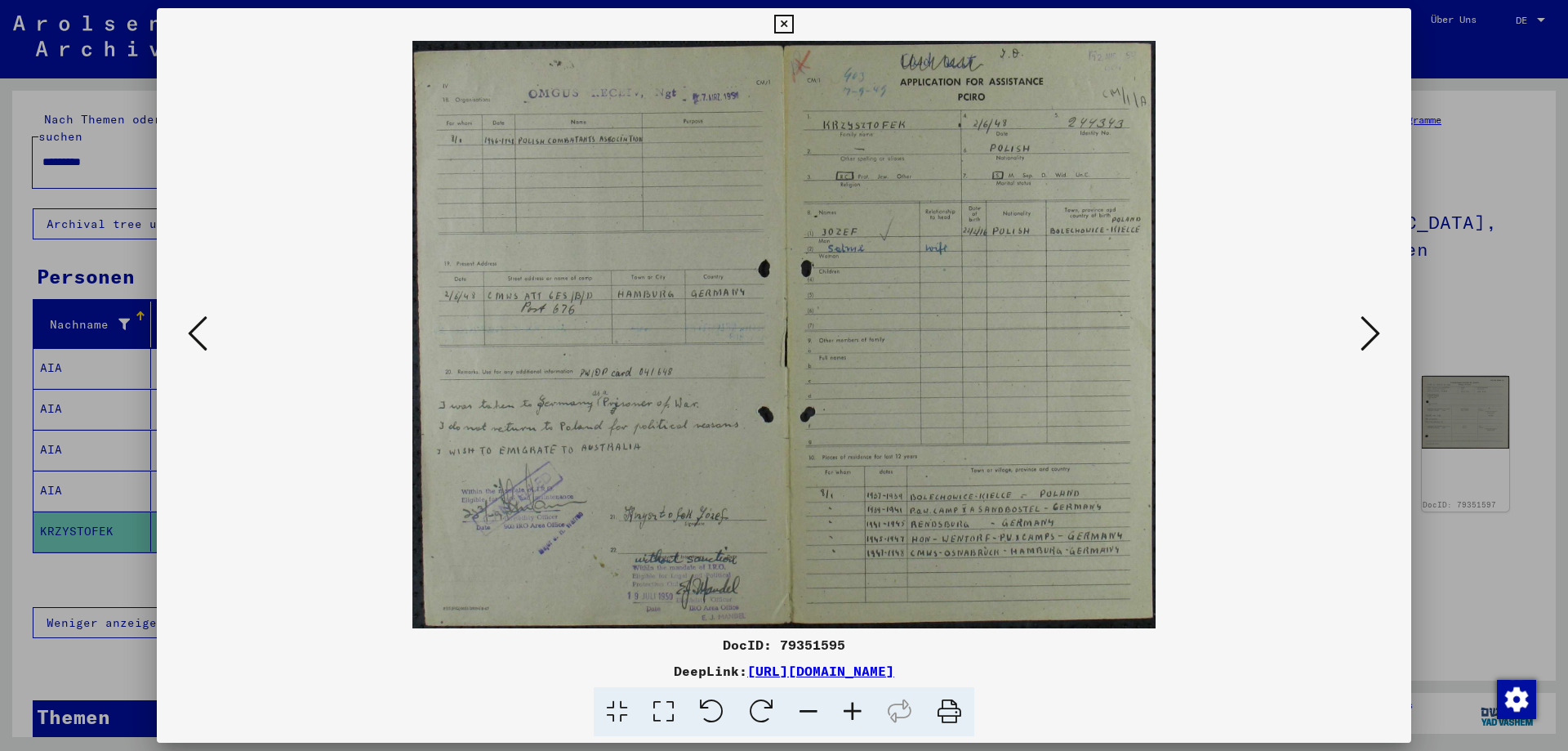
click at [192, 335] on icon at bounding box center [197, 333] width 19 height 39
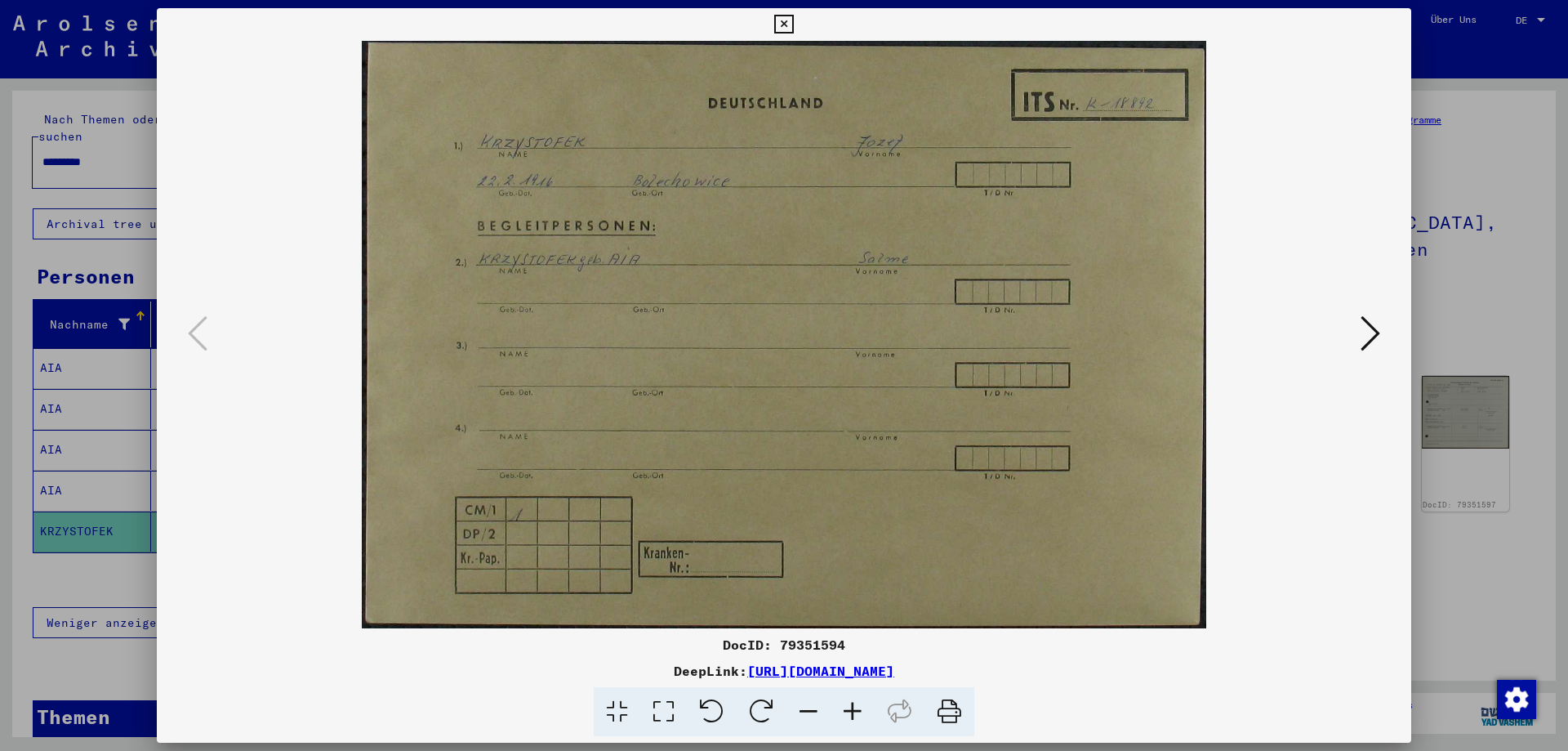
click at [786, 20] on icon at bounding box center [784, 24] width 19 height 19
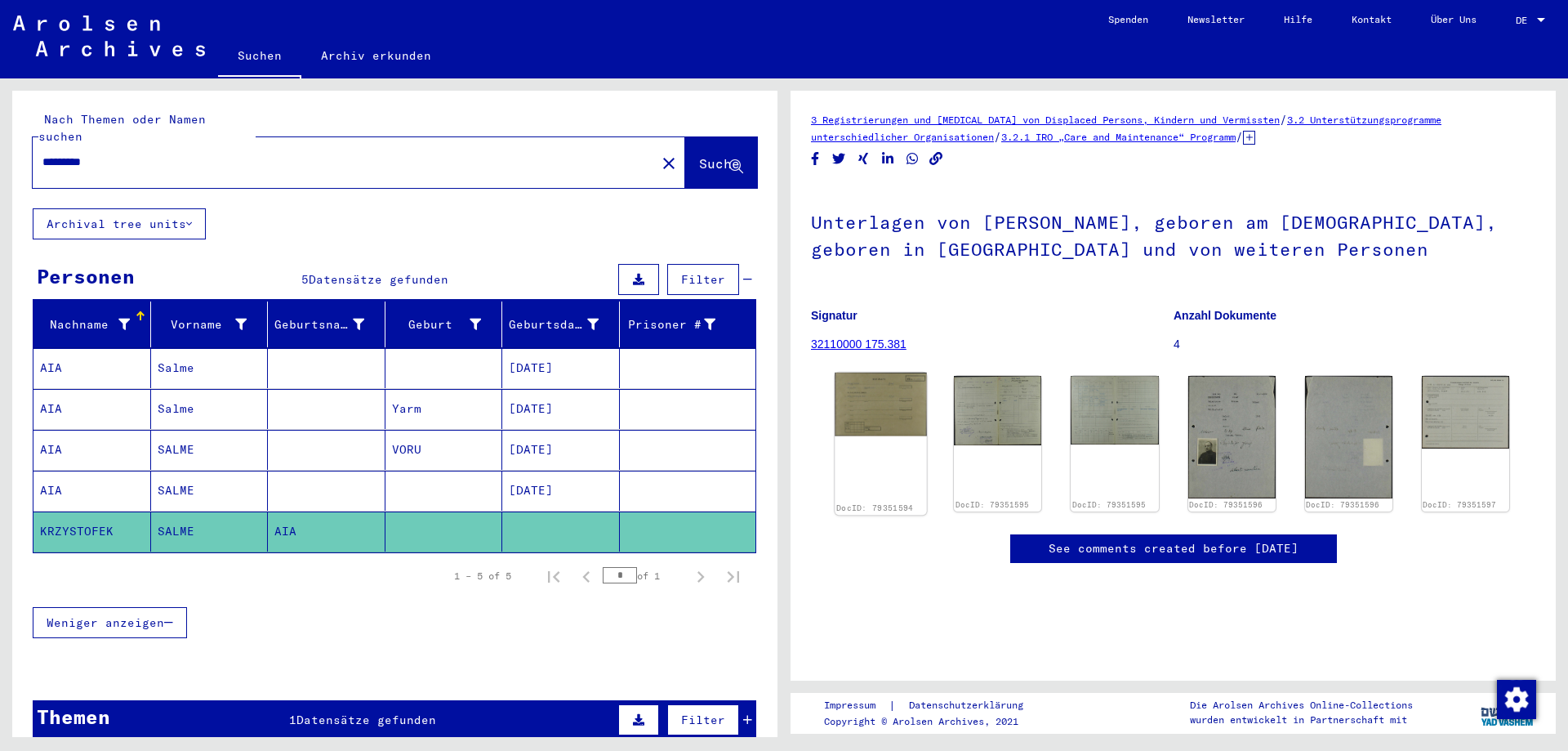
click at [894, 392] on img at bounding box center [881, 404] width 93 height 64
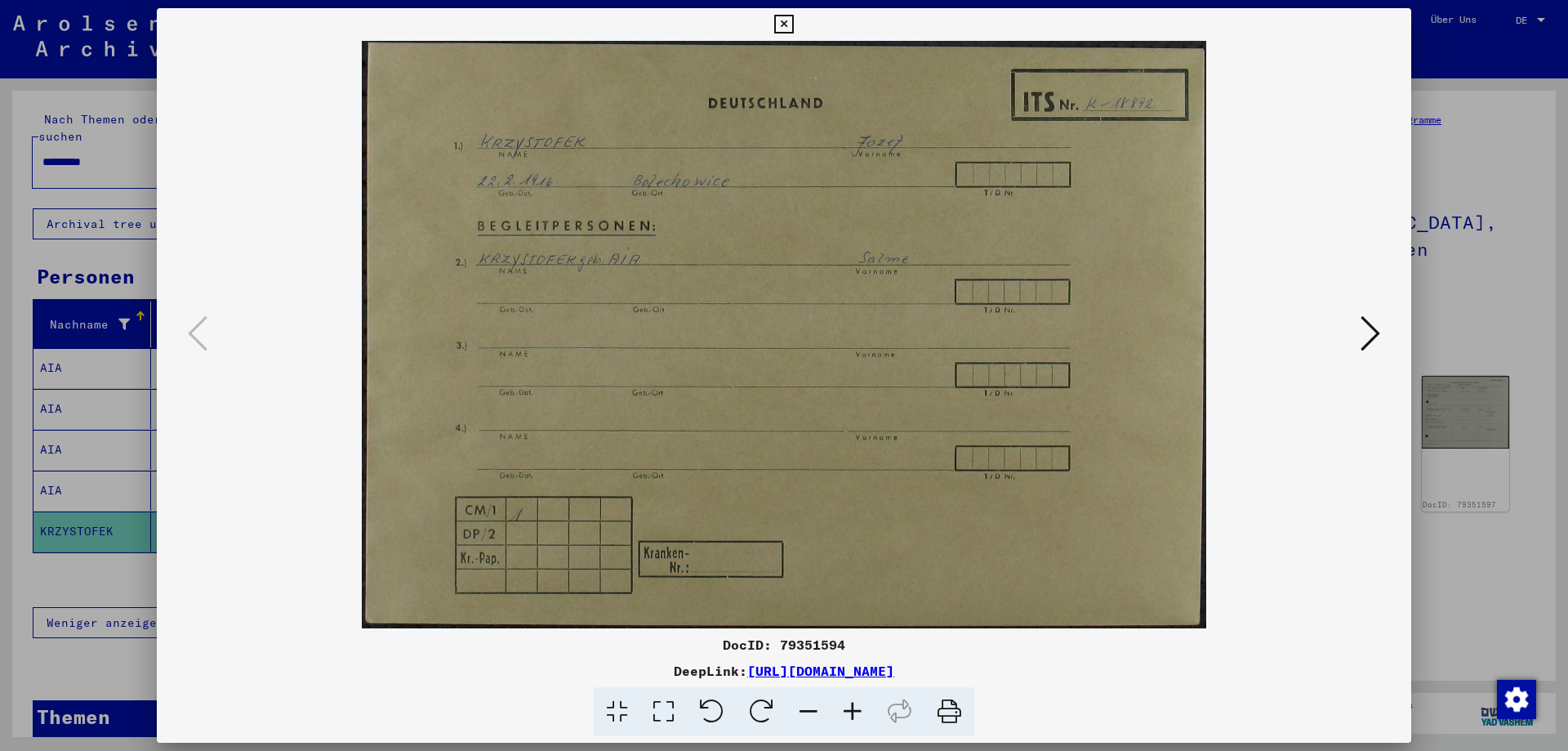
click at [847, 712] on icon at bounding box center [853, 712] width 44 height 50
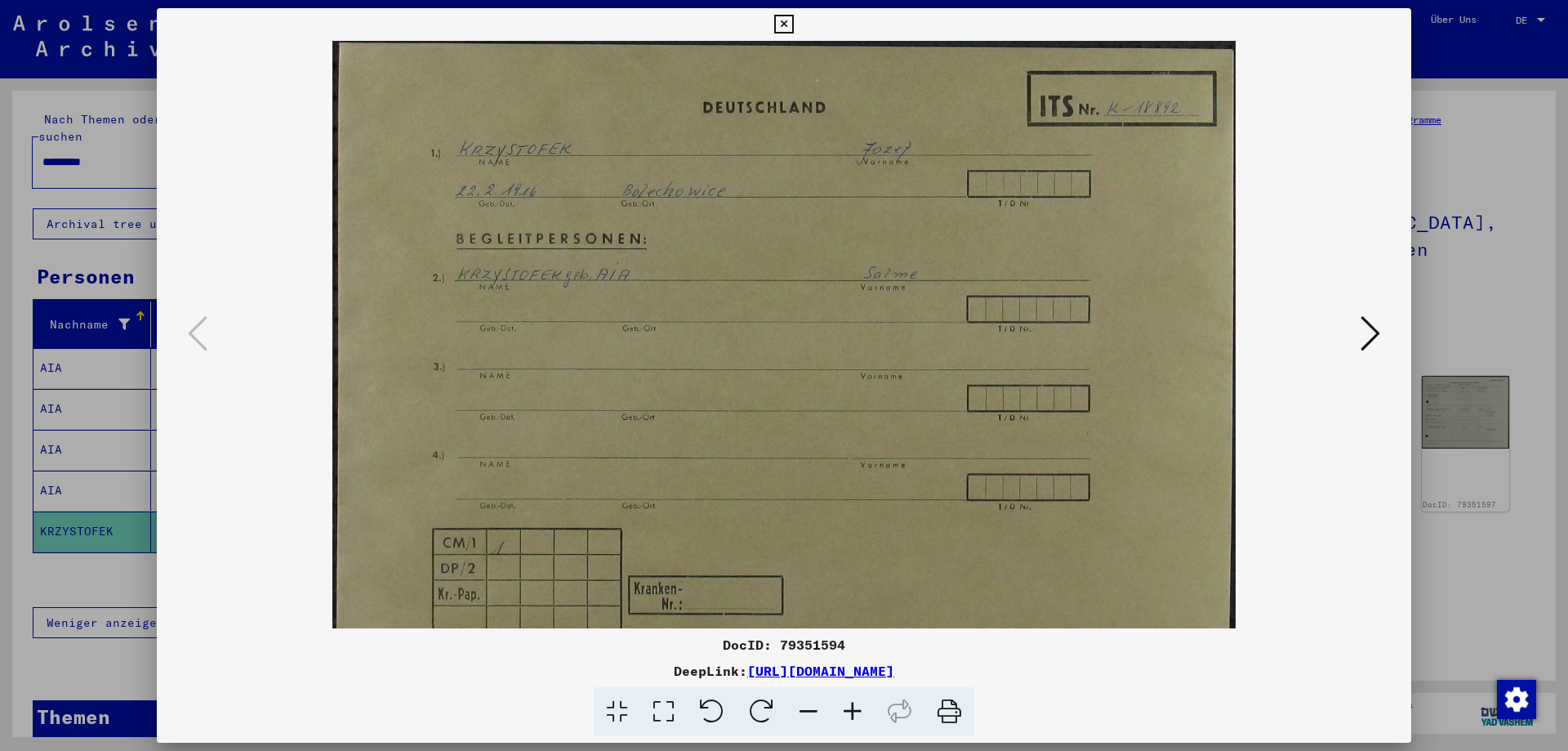
click at [847, 712] on icon at bounding box center [853, 712] width 44 height 50
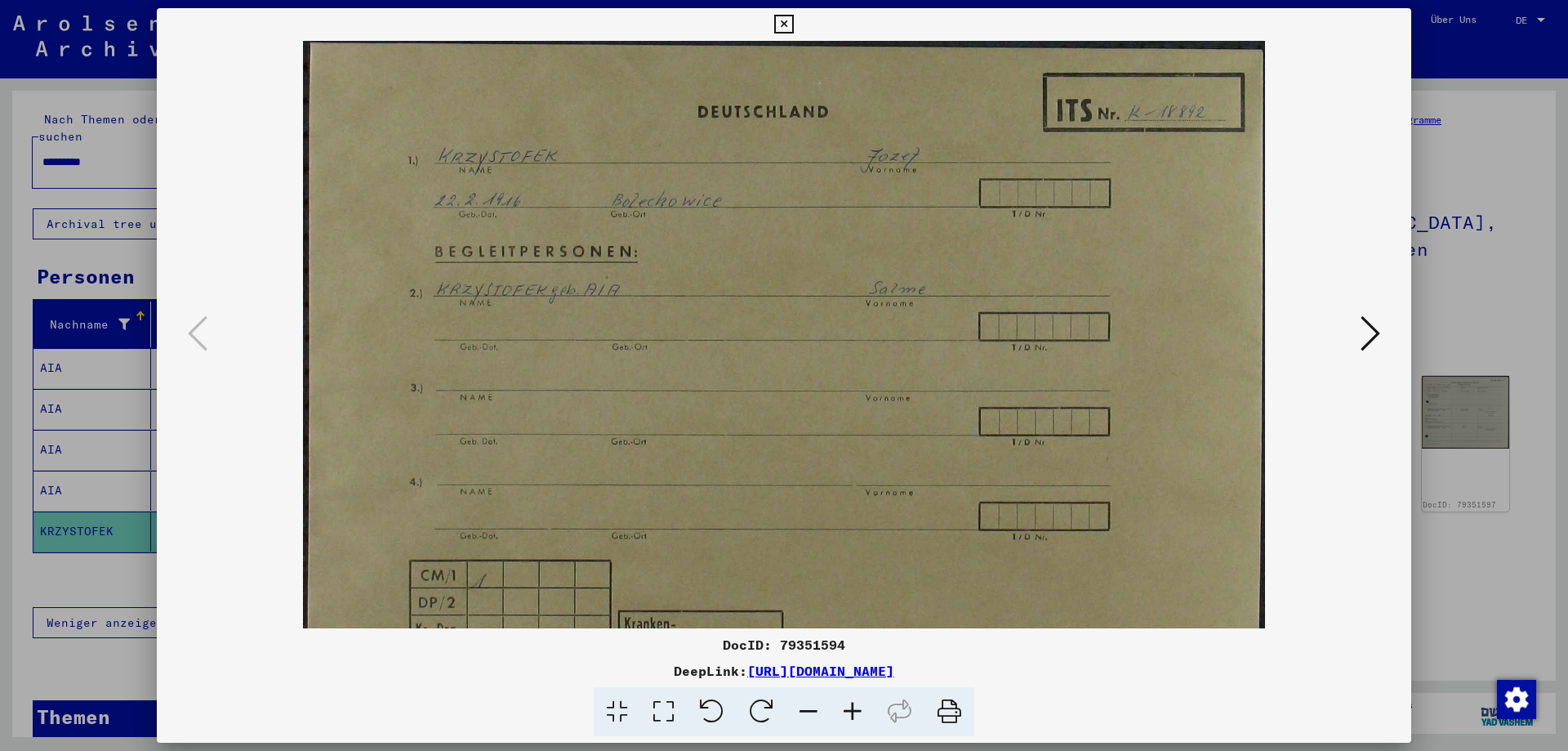
click at [847, 712] on icon at bounding box center [853, 712] width 44 height 50
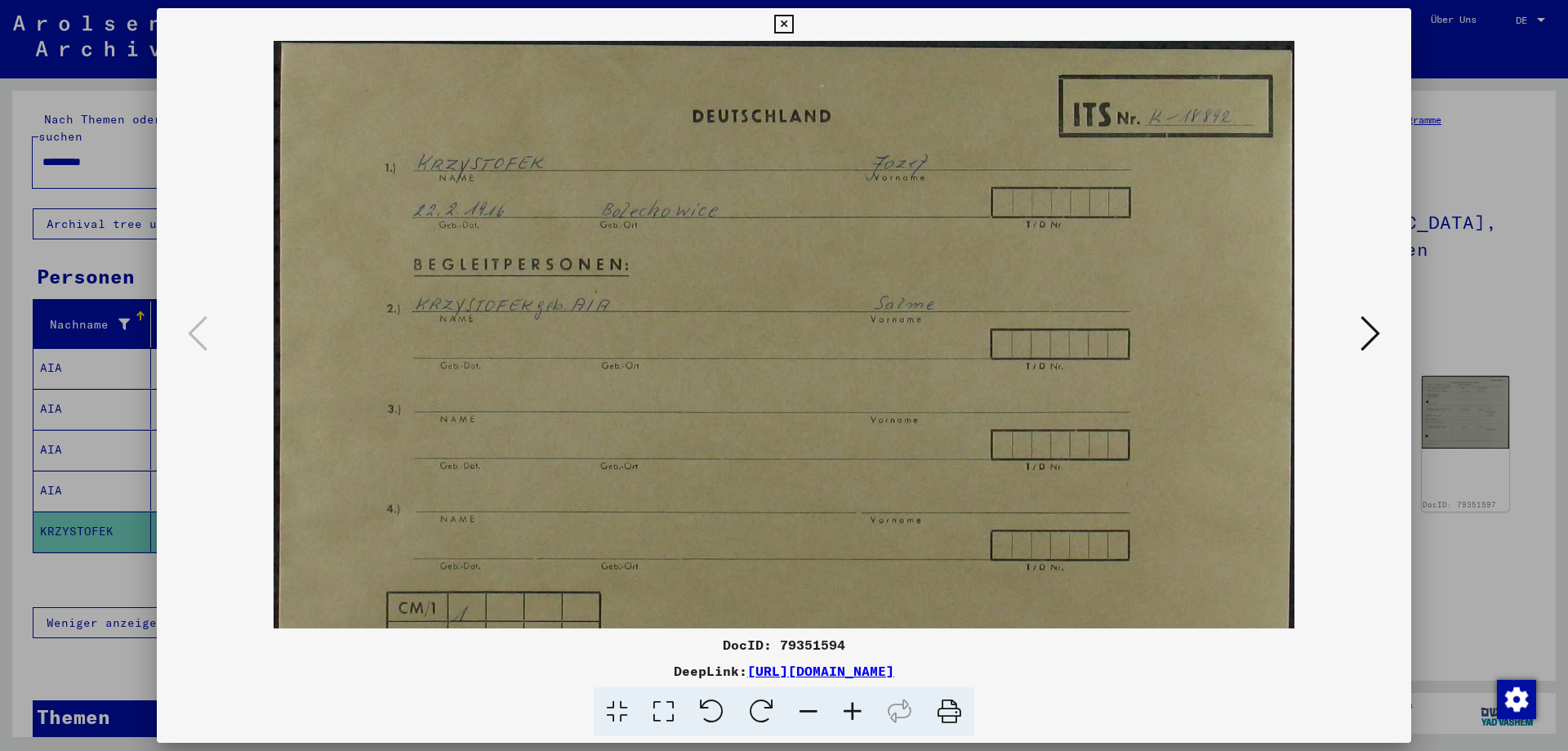
click at [847, 712] on icon at bounding box center [853, 712] width 44 height 50
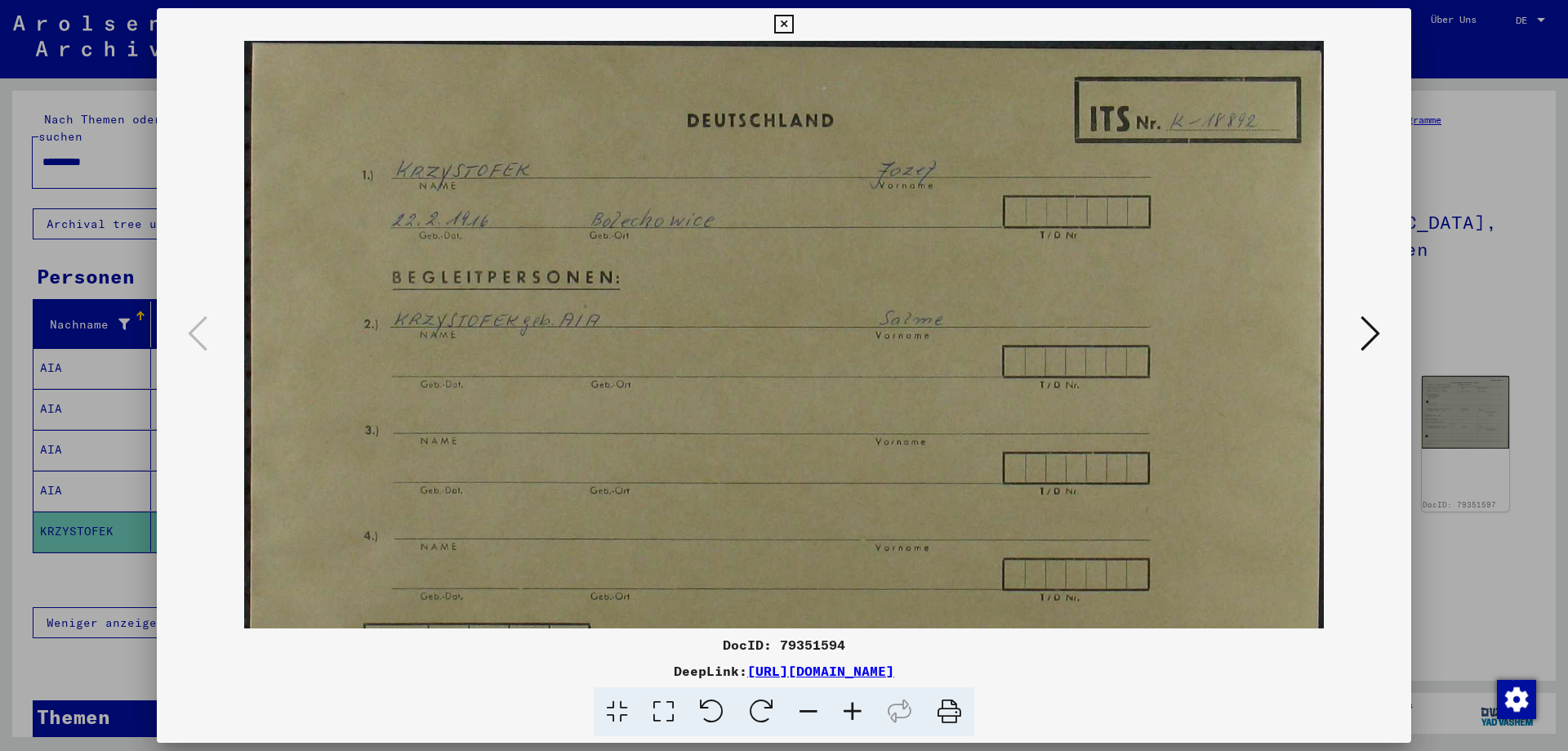
click at [847, 712] on icon at bounding box center [853, 712] width 44 height 50
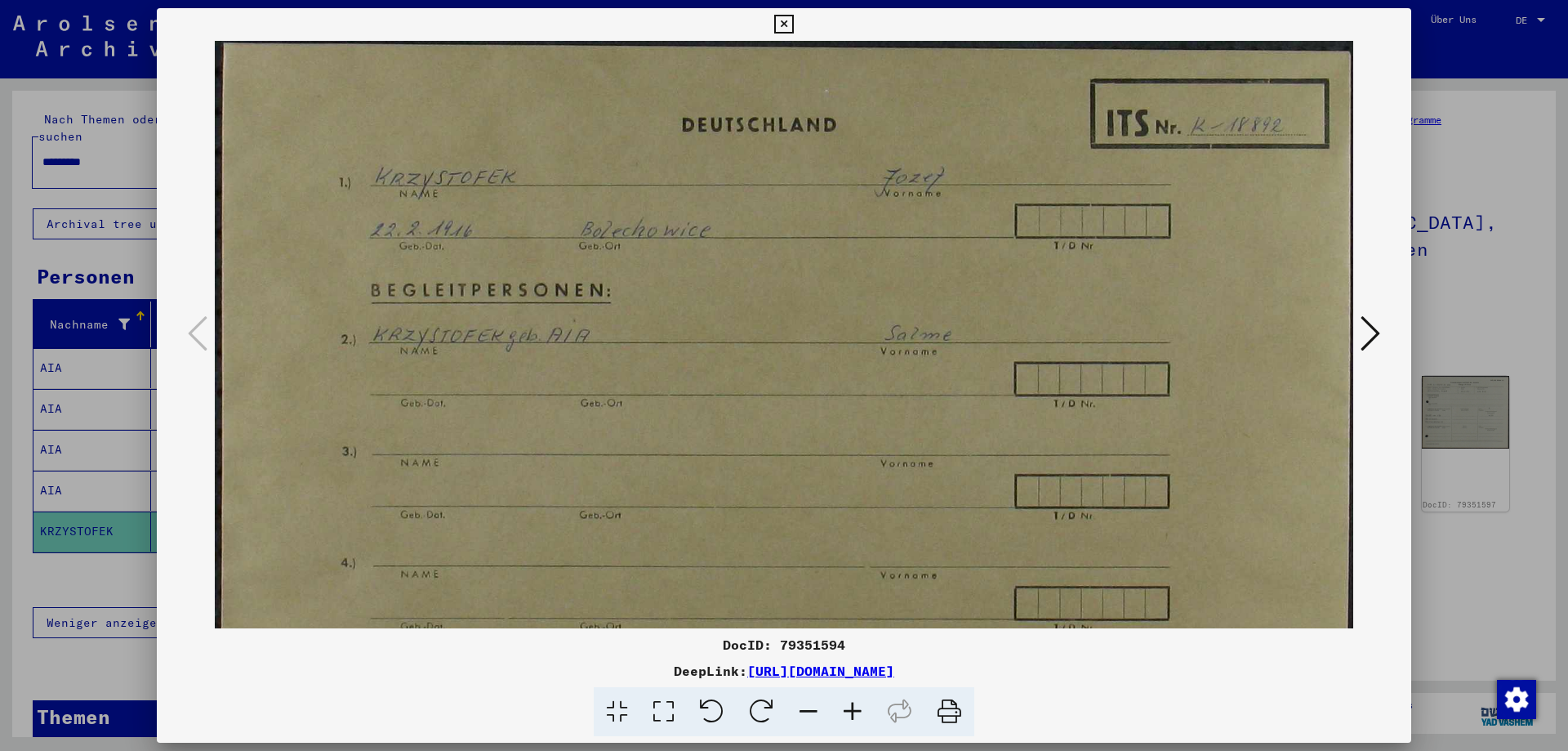
click at [847, 712] on icon at bounding box center [853, 712] width 44 height 50
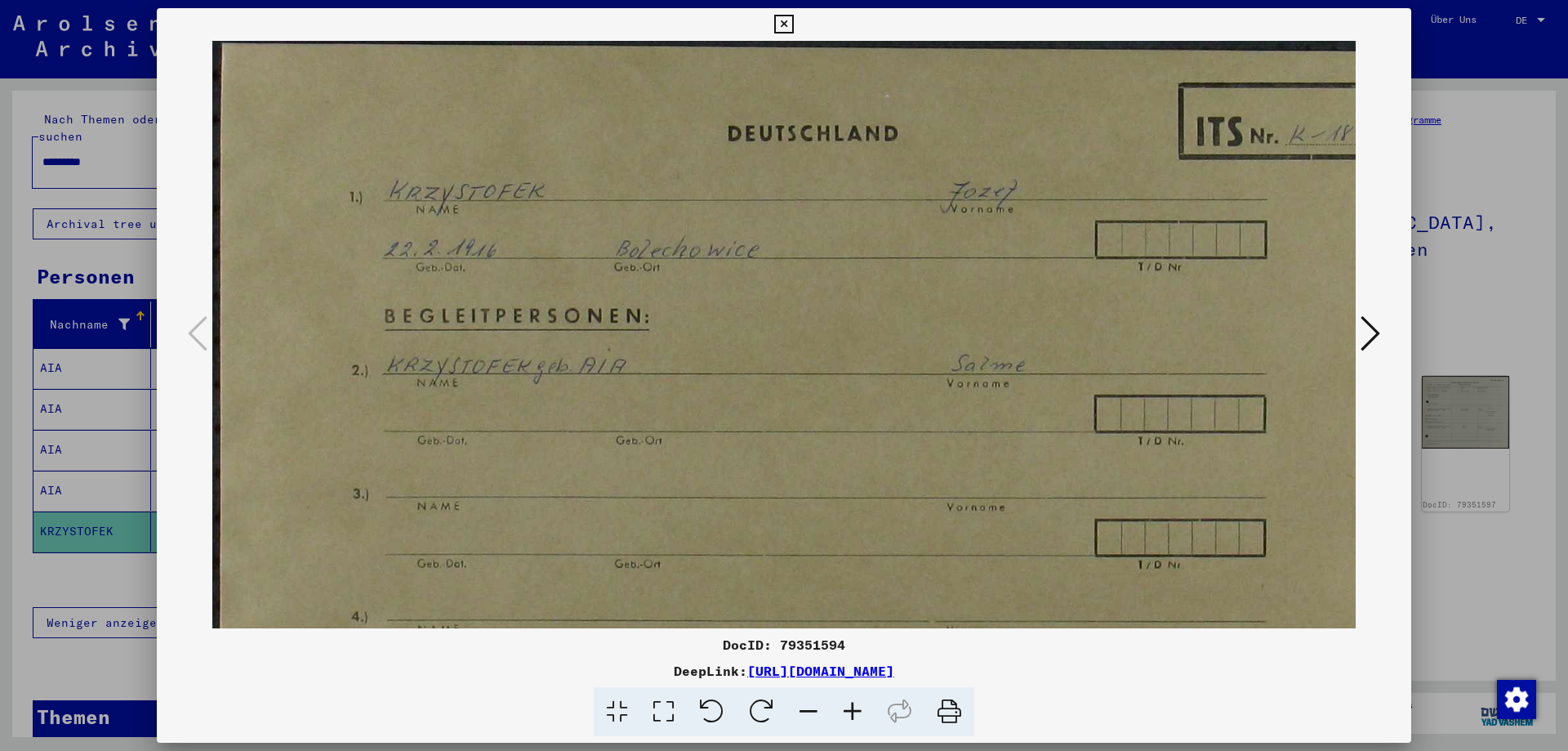
click at [847, 712] on icon at bounding box center [853, 712] width 44 height 50
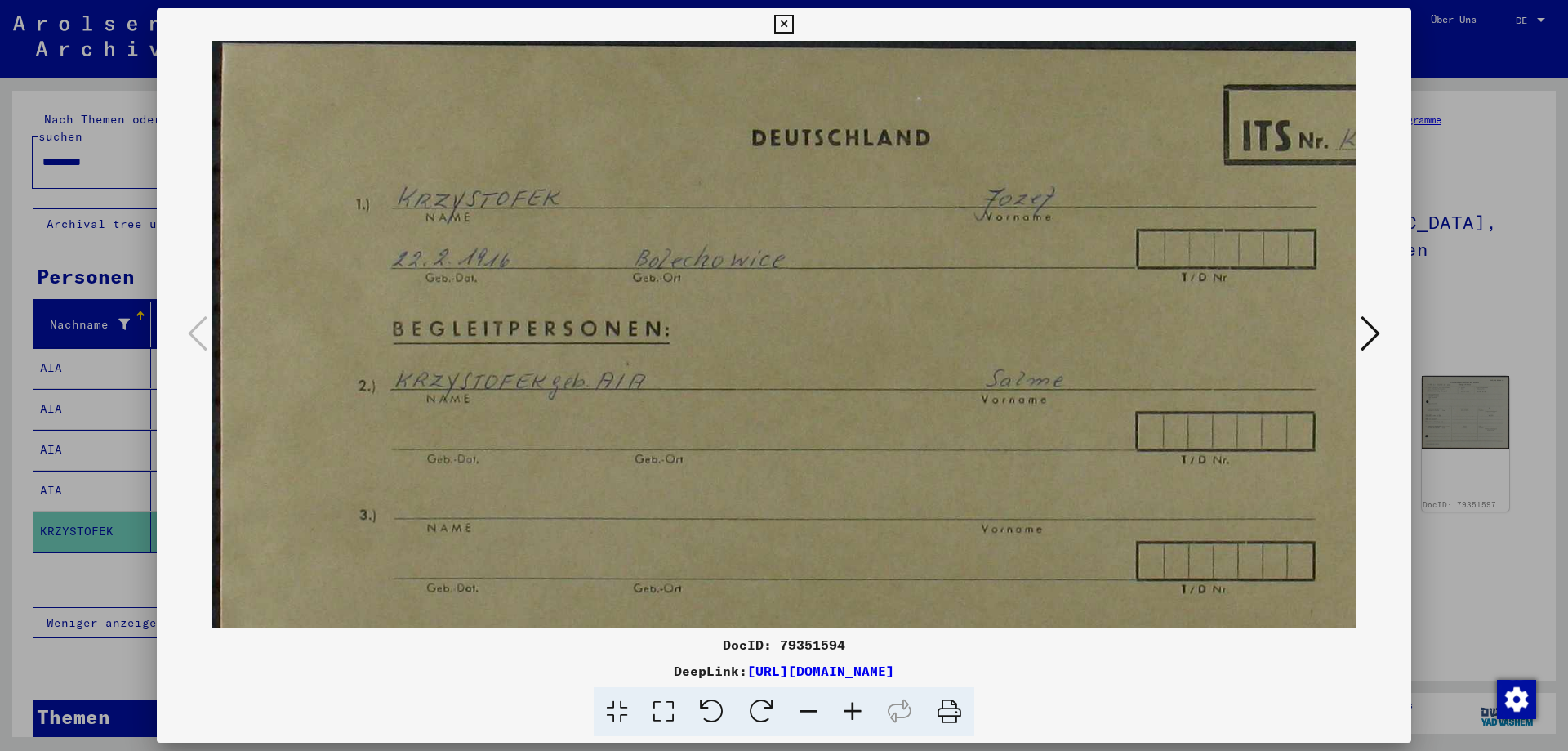
click at [1369, 342] on icon at bounding box center [1370, 333] width 19 height 39
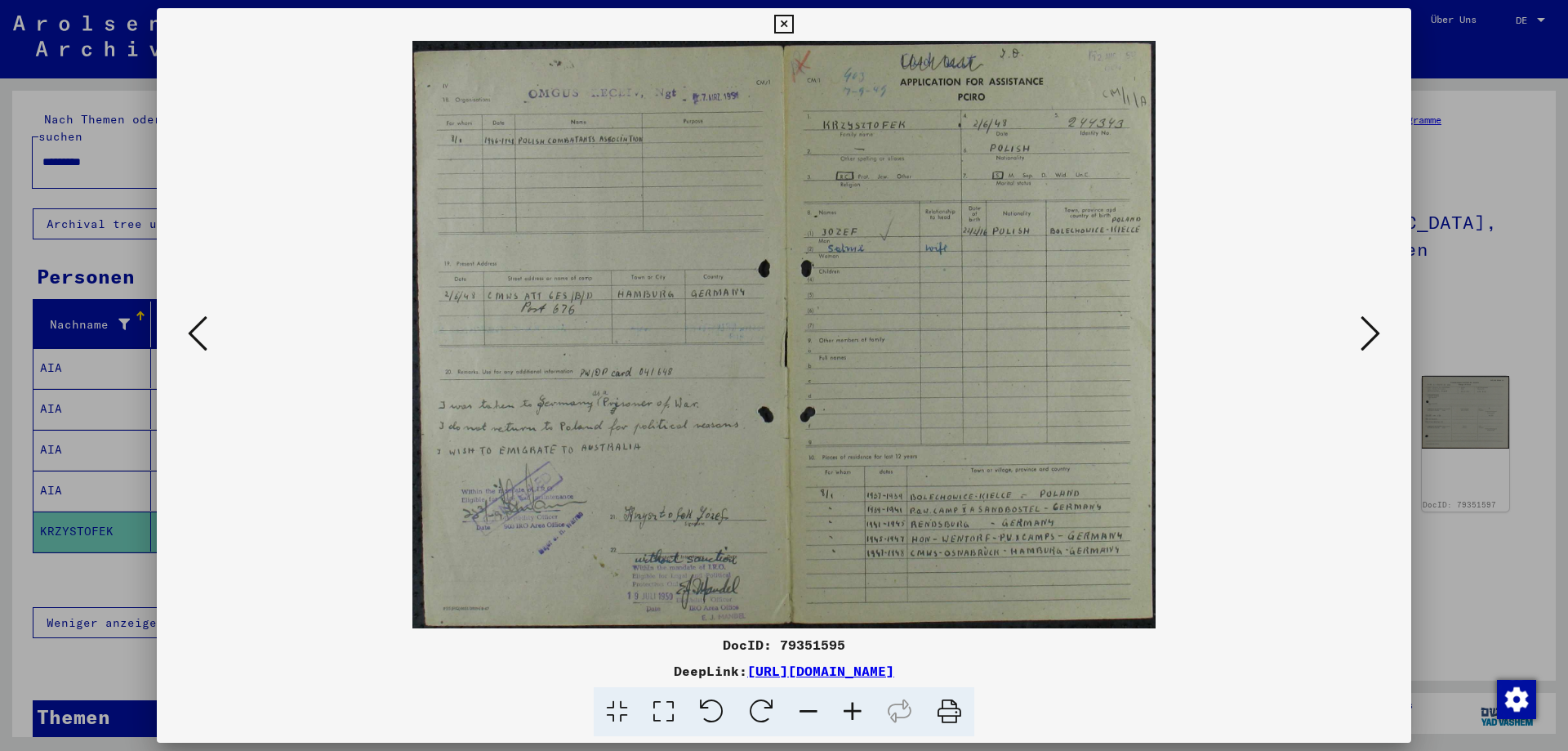
click at [1369, 342] on icon at bounding box center [1370, 333] width 19 height 39
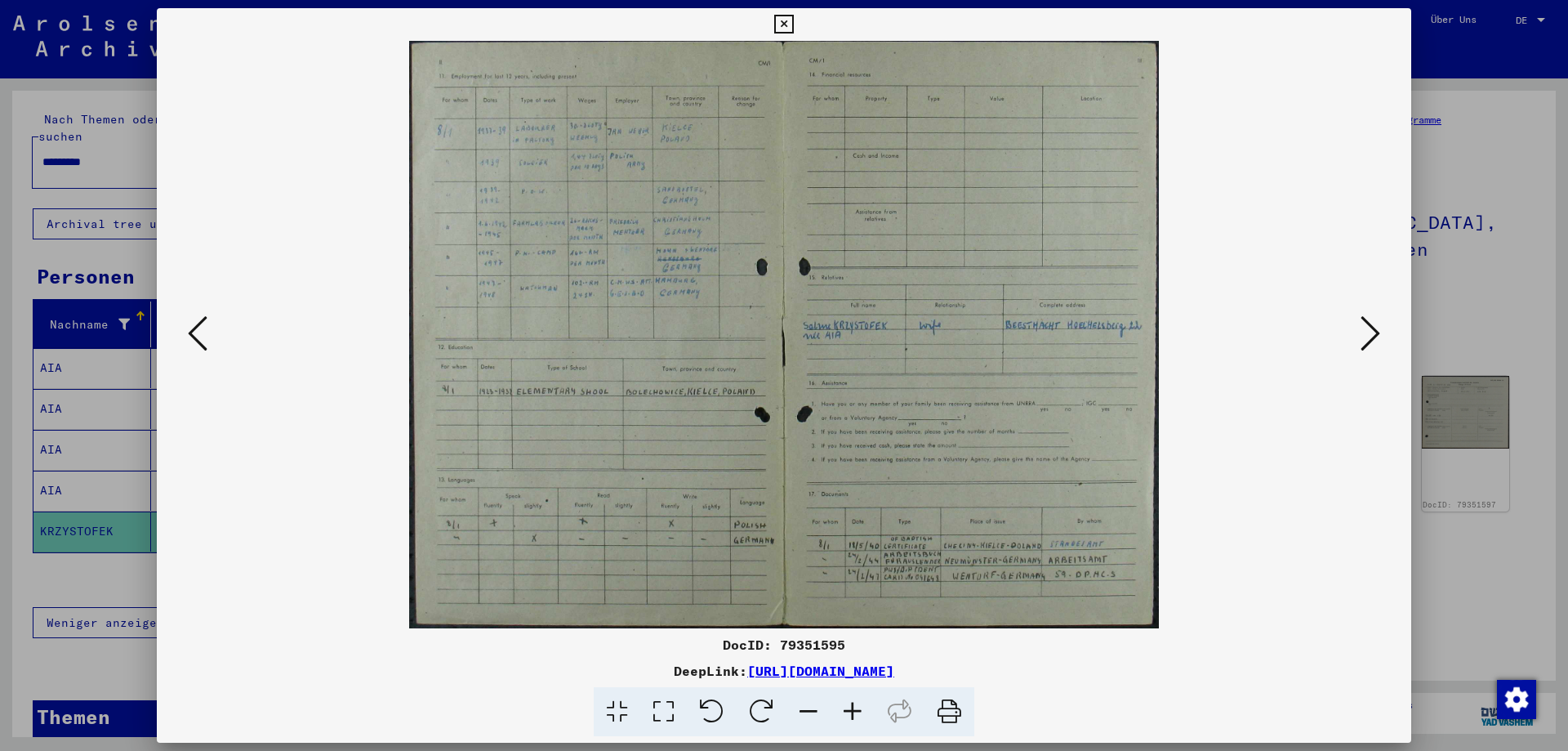
click at [1369, 342] on icon at bounding box center [1370, 333] width 19 height 39
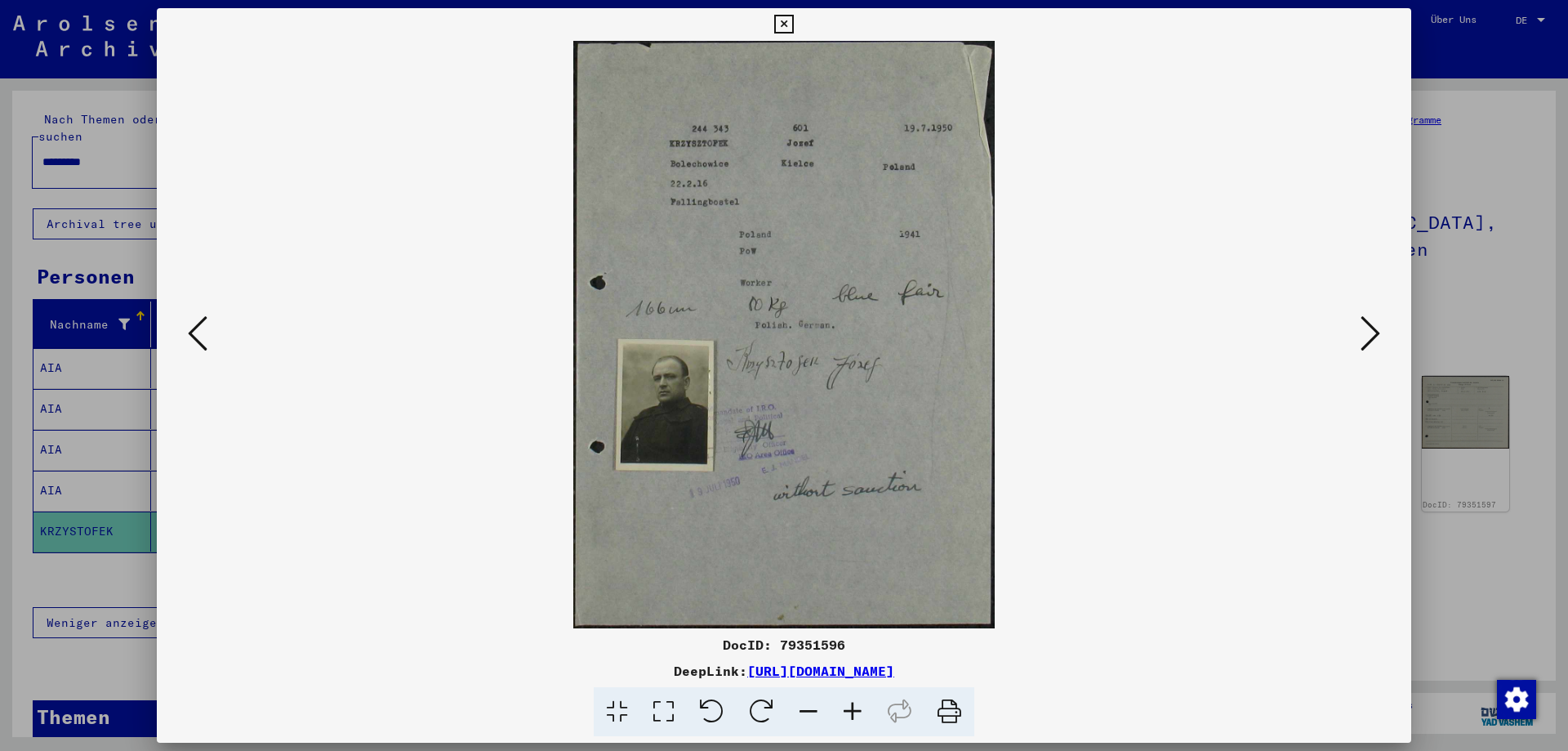
click at [853, 707] on icon at bounding box center [853, 712] width 44 height 50
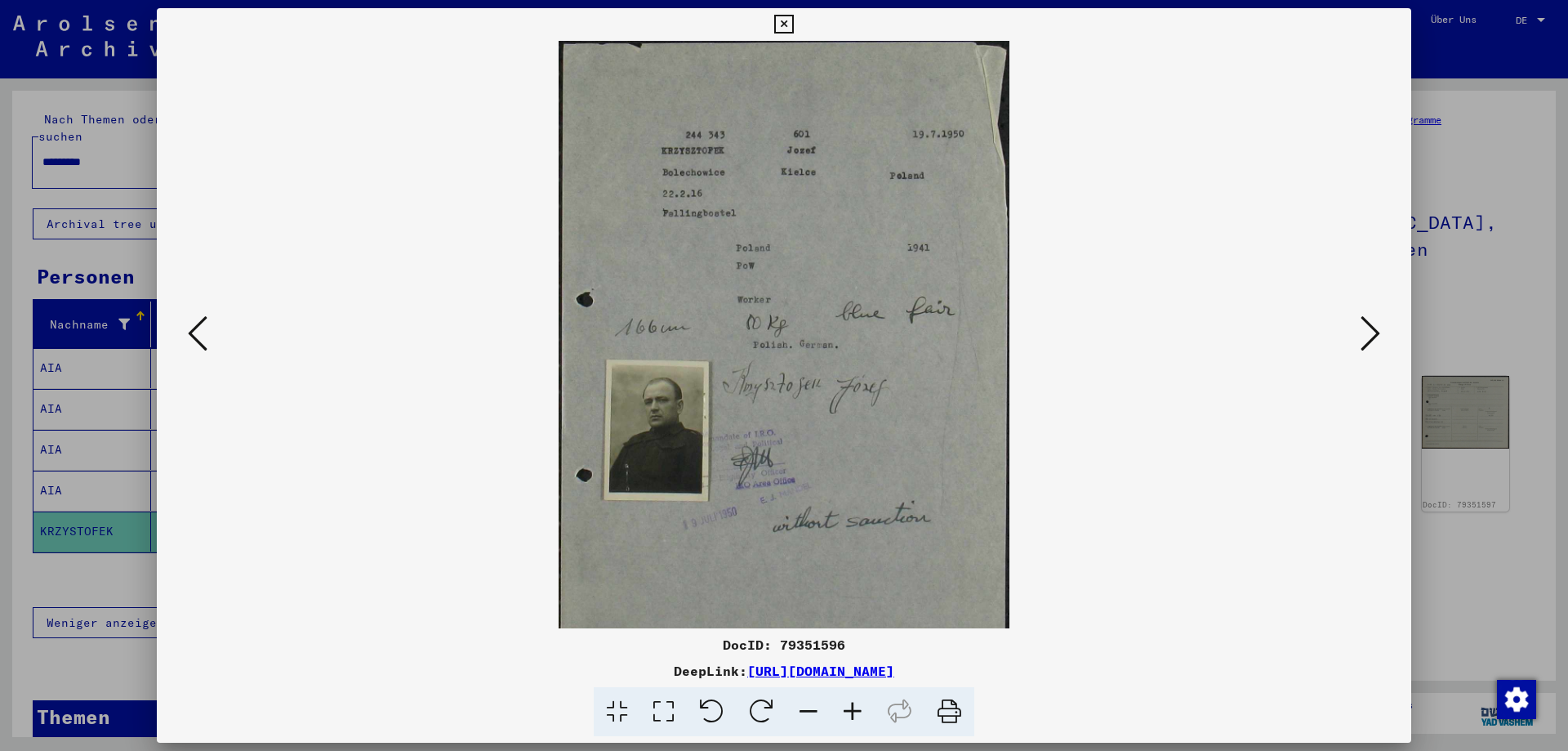
click at [853, 707] on icon at bounding box center [853, 712] width 44 height 50
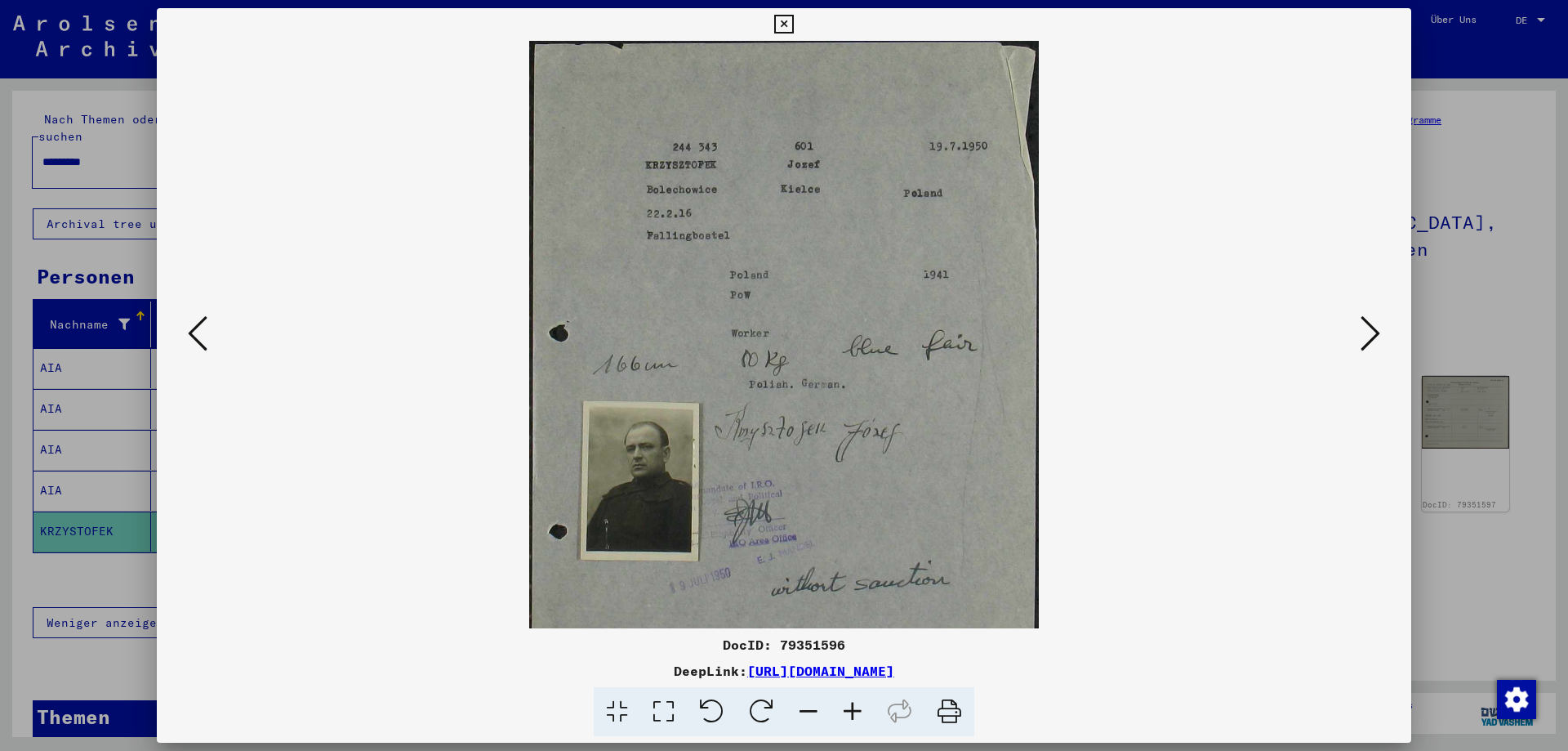
click at [853, 707] on icon at bounding box center [853, 712] width 44 height 50
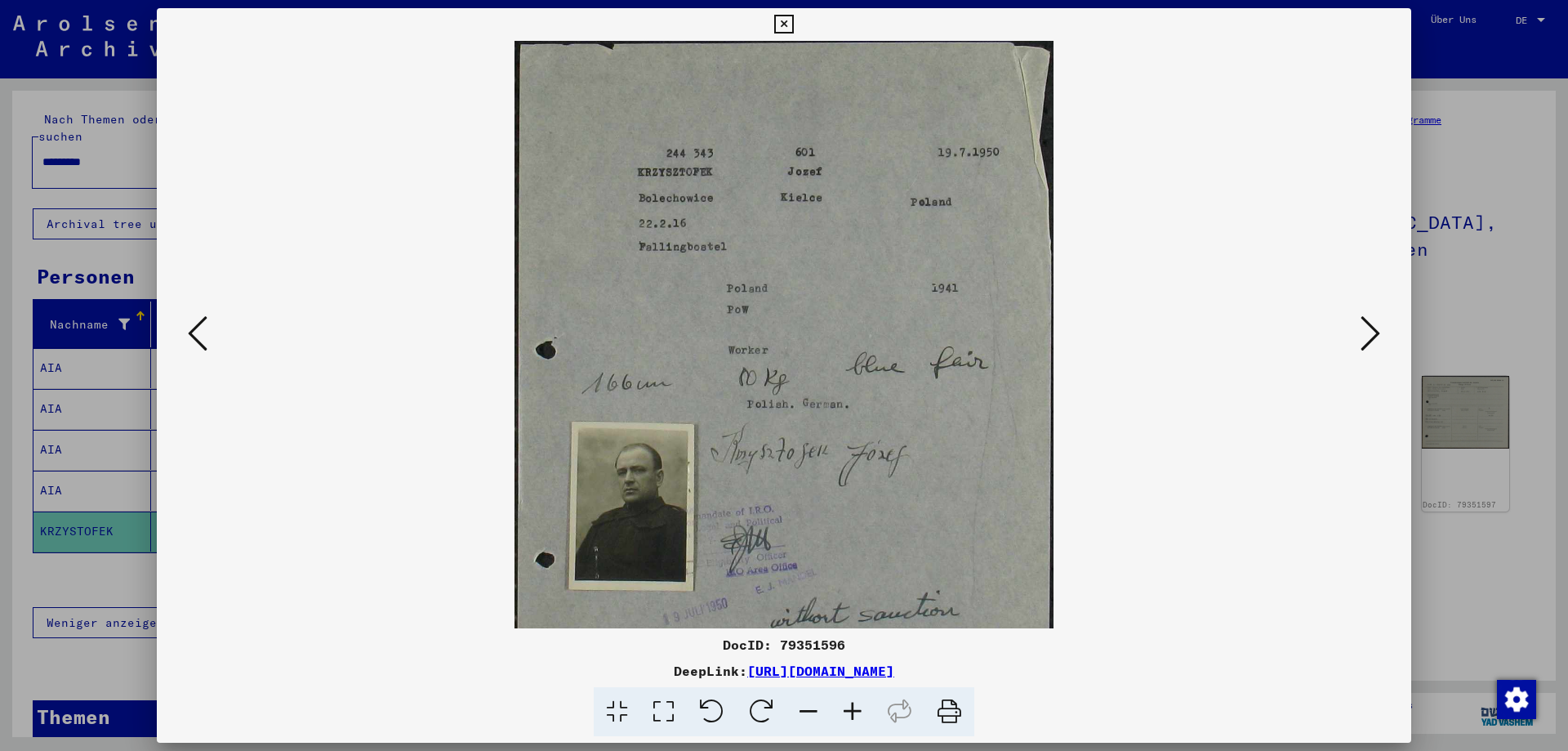
click at [853, 707] on icon at bounding box center [853, 712] width 44 height 50
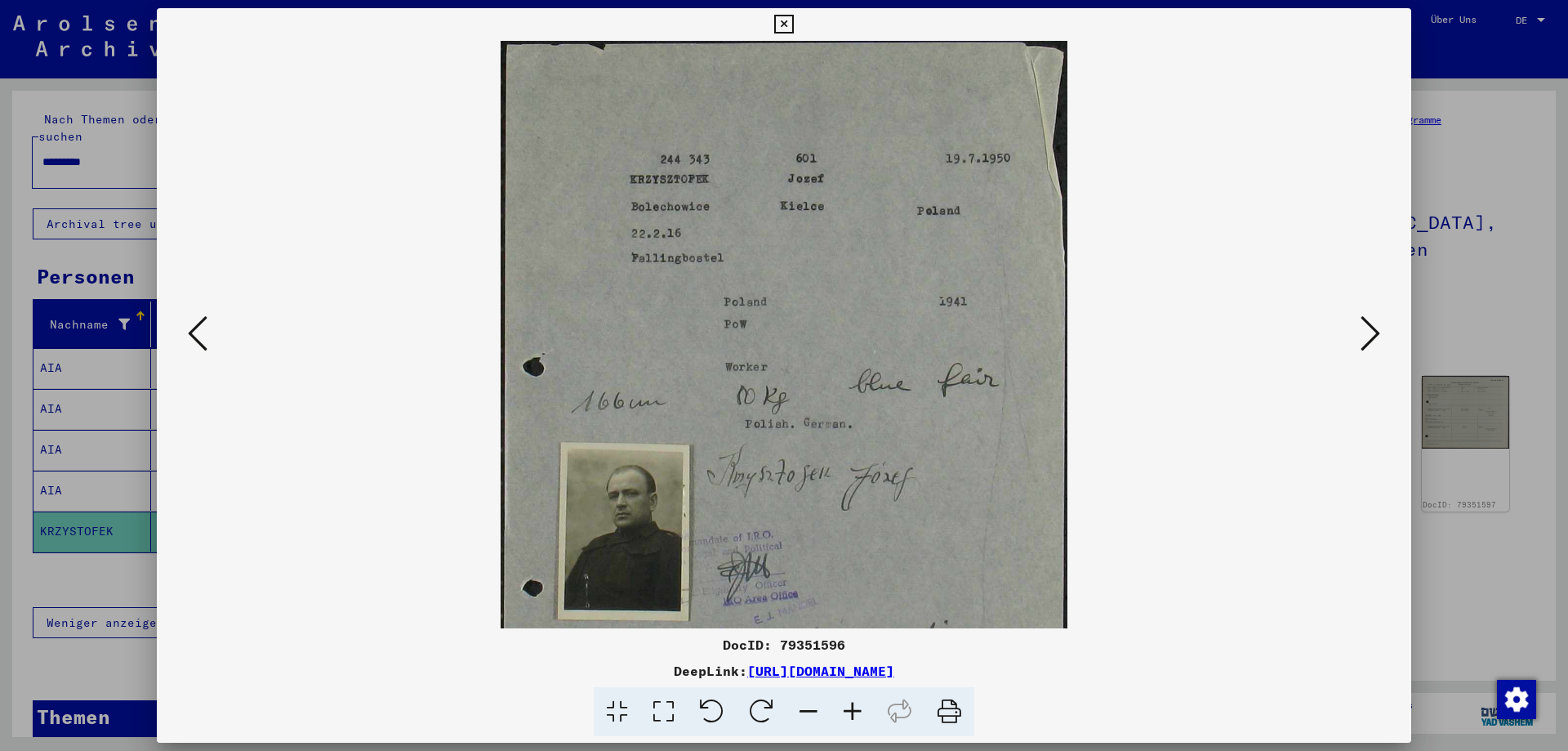
click at [853, 707] on icon at bounding box center [853, 712] width 44 height 50
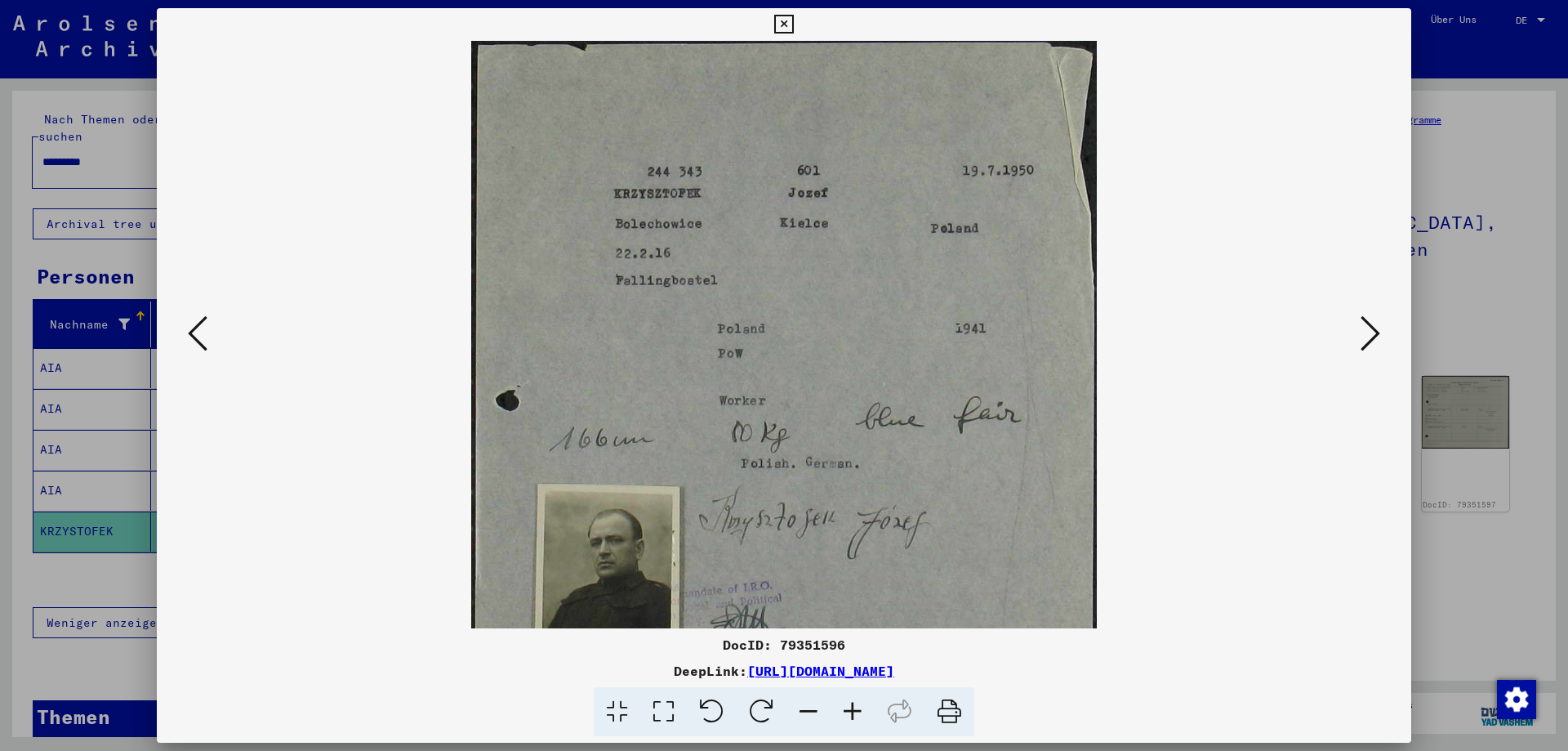
click at [853, 707] on icon at bounding box center [853, 712] width 44 height 50
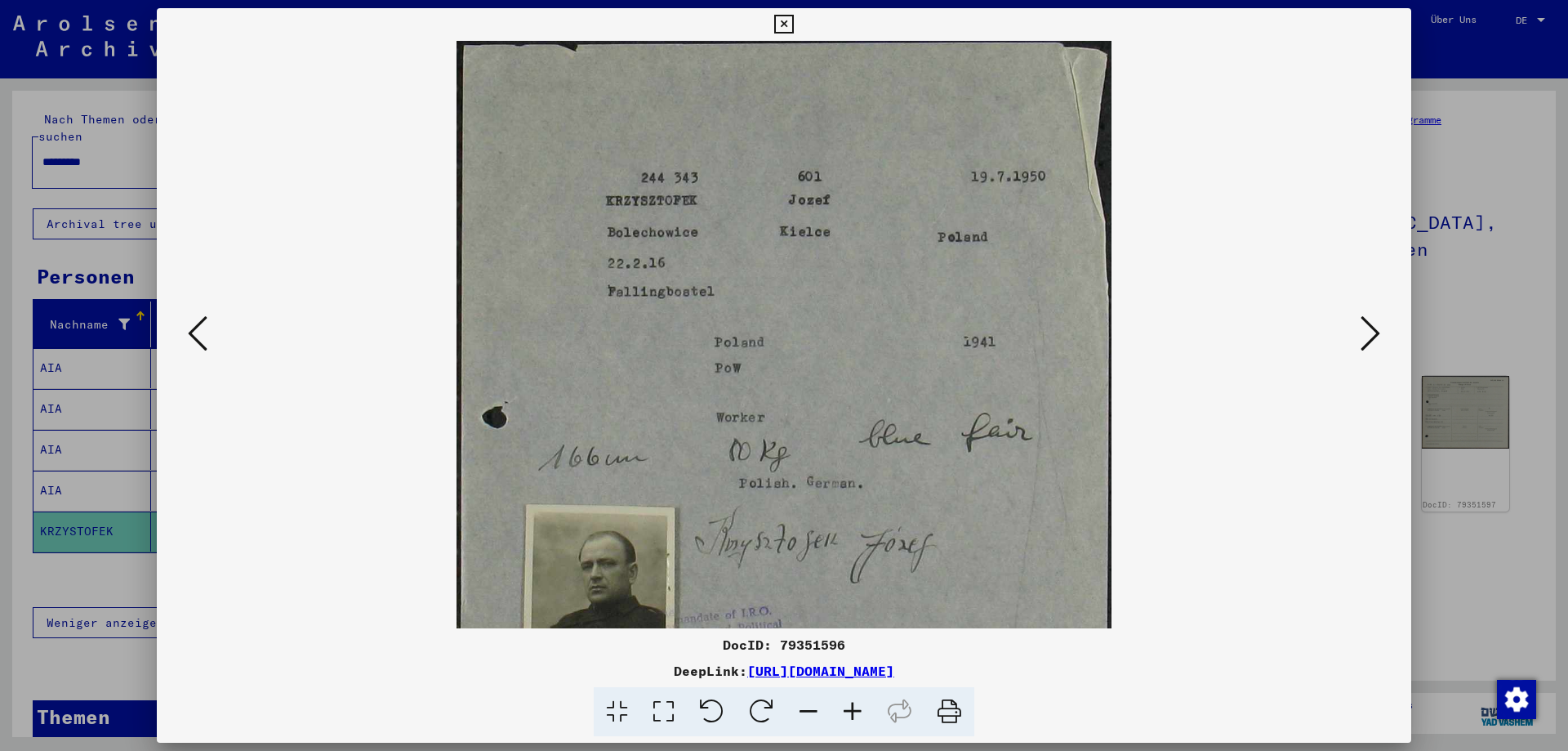
click at [853, 707] on icon at bounding box center [853, 712] width 44 height 50
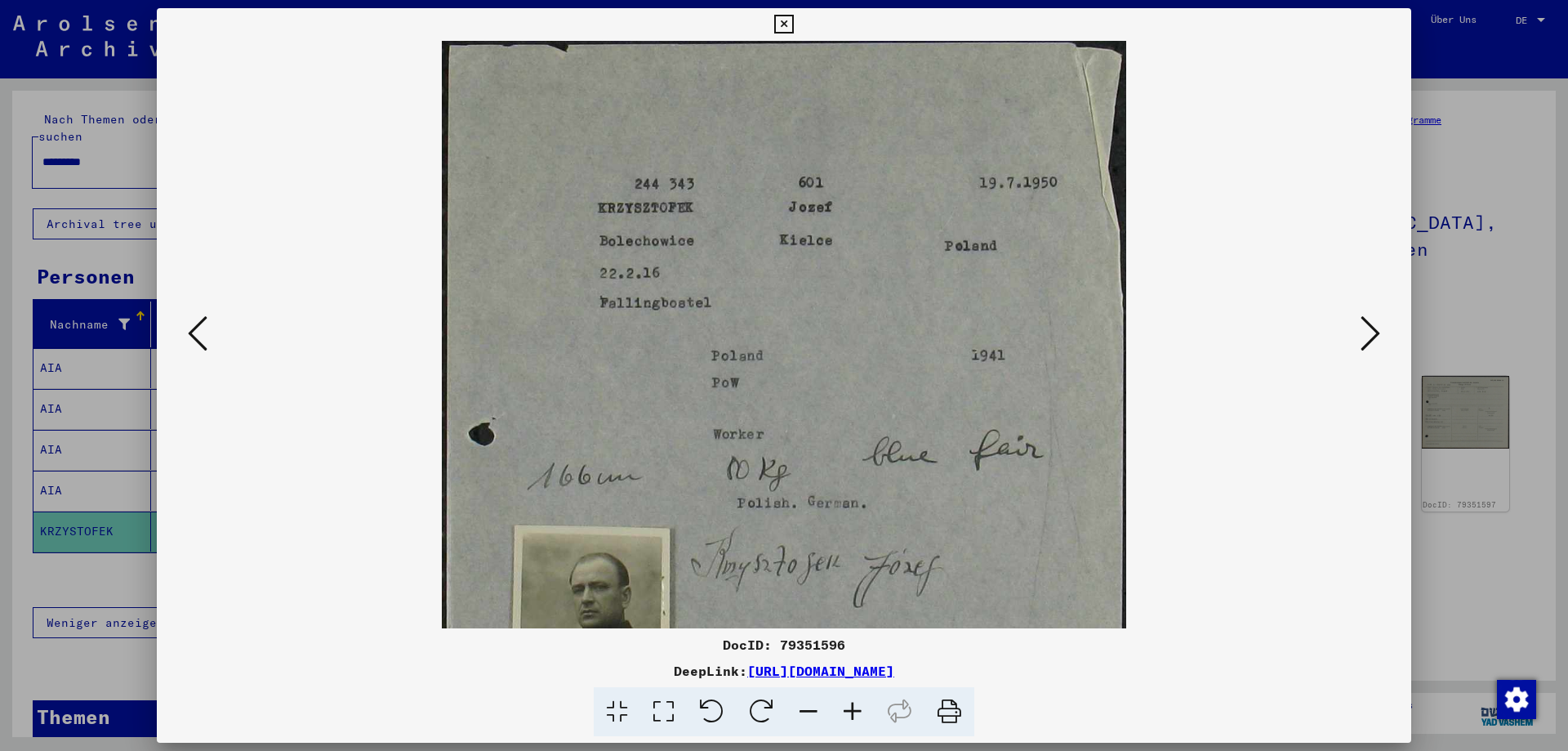
click at [853, 707] on icon at bounding box center [853, 712] width 44 height 50
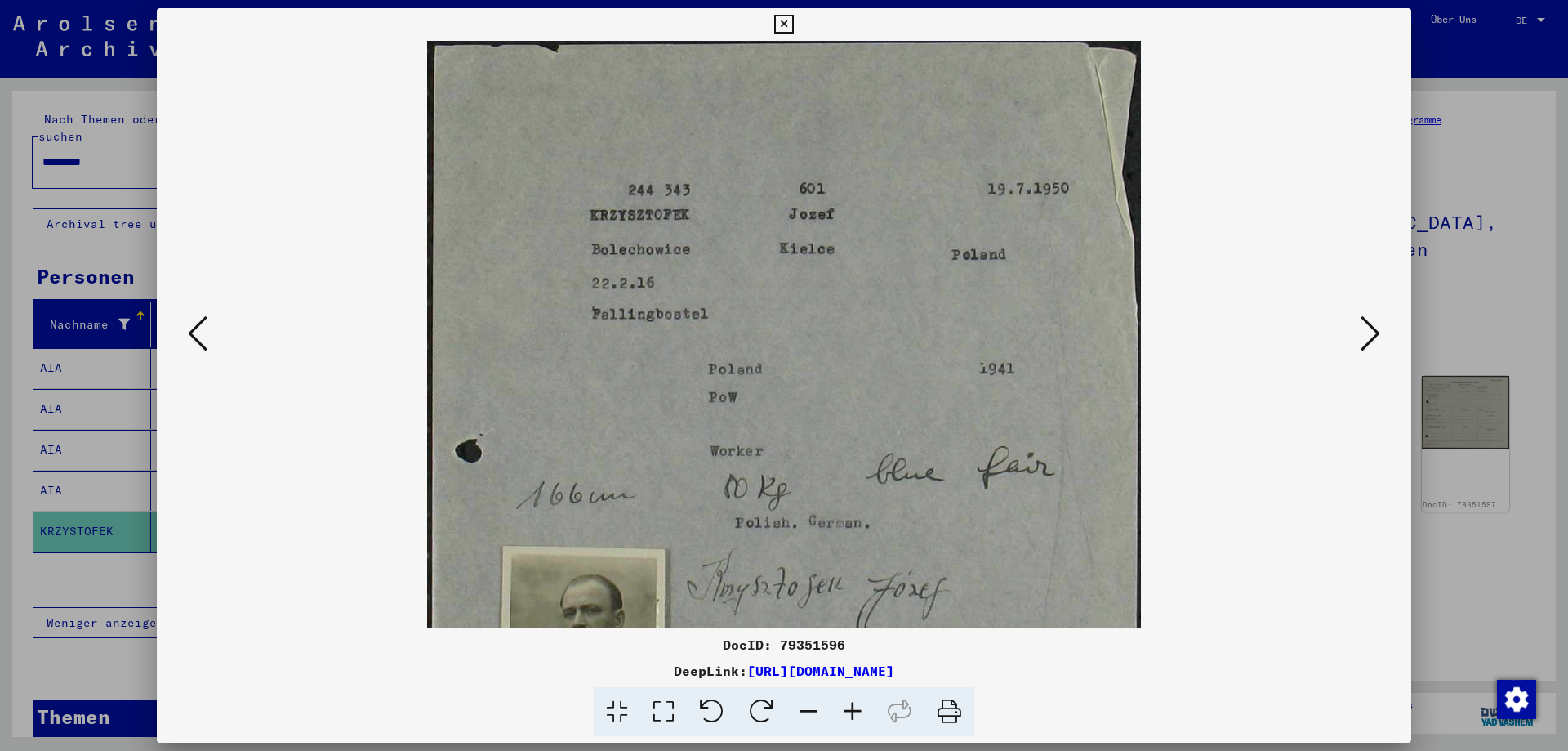
click at [853, 707] on icon at bounding box center [853, 712] width 44 height 50
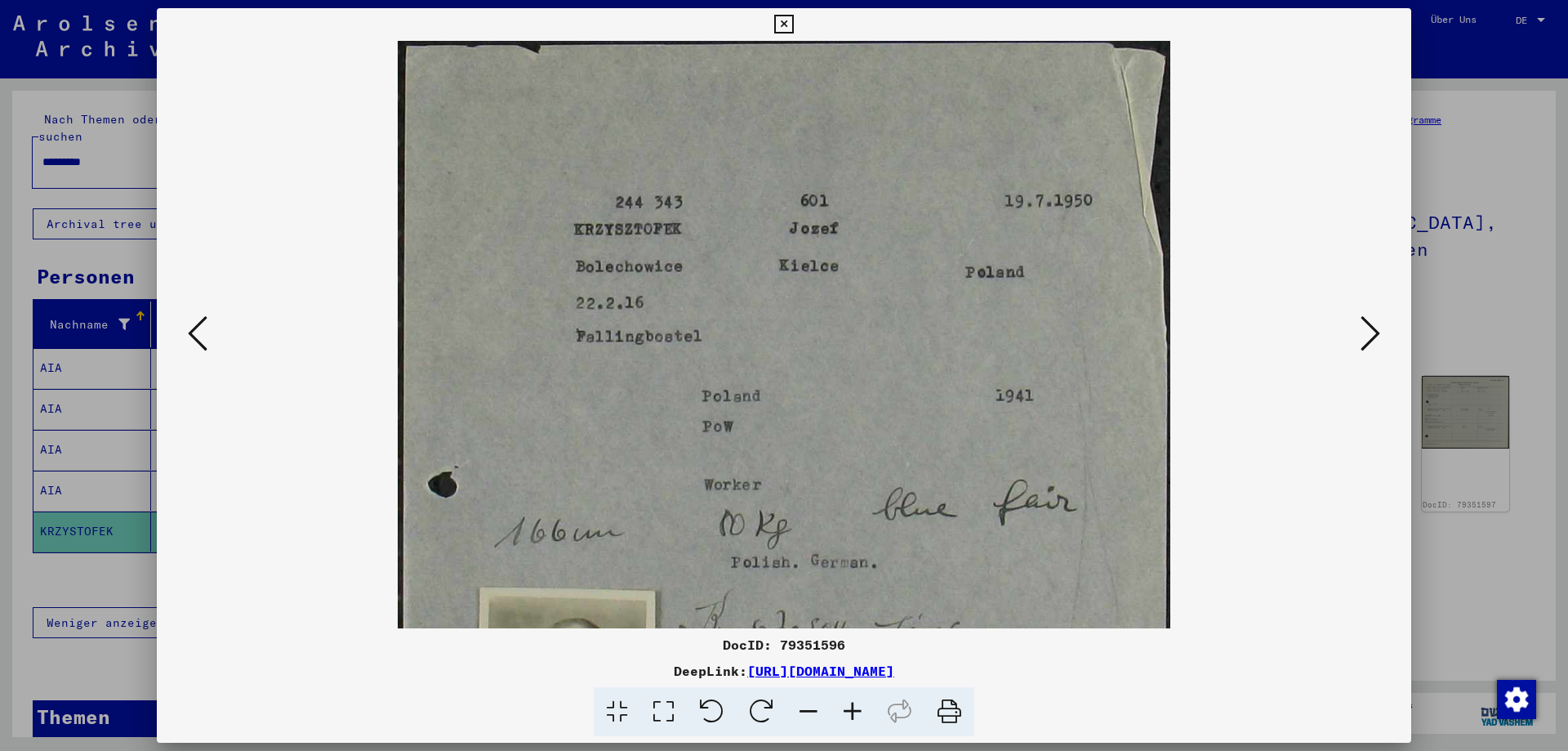
click at [853, 707] on icon at bounding box center [853, 712] width 44 height 50
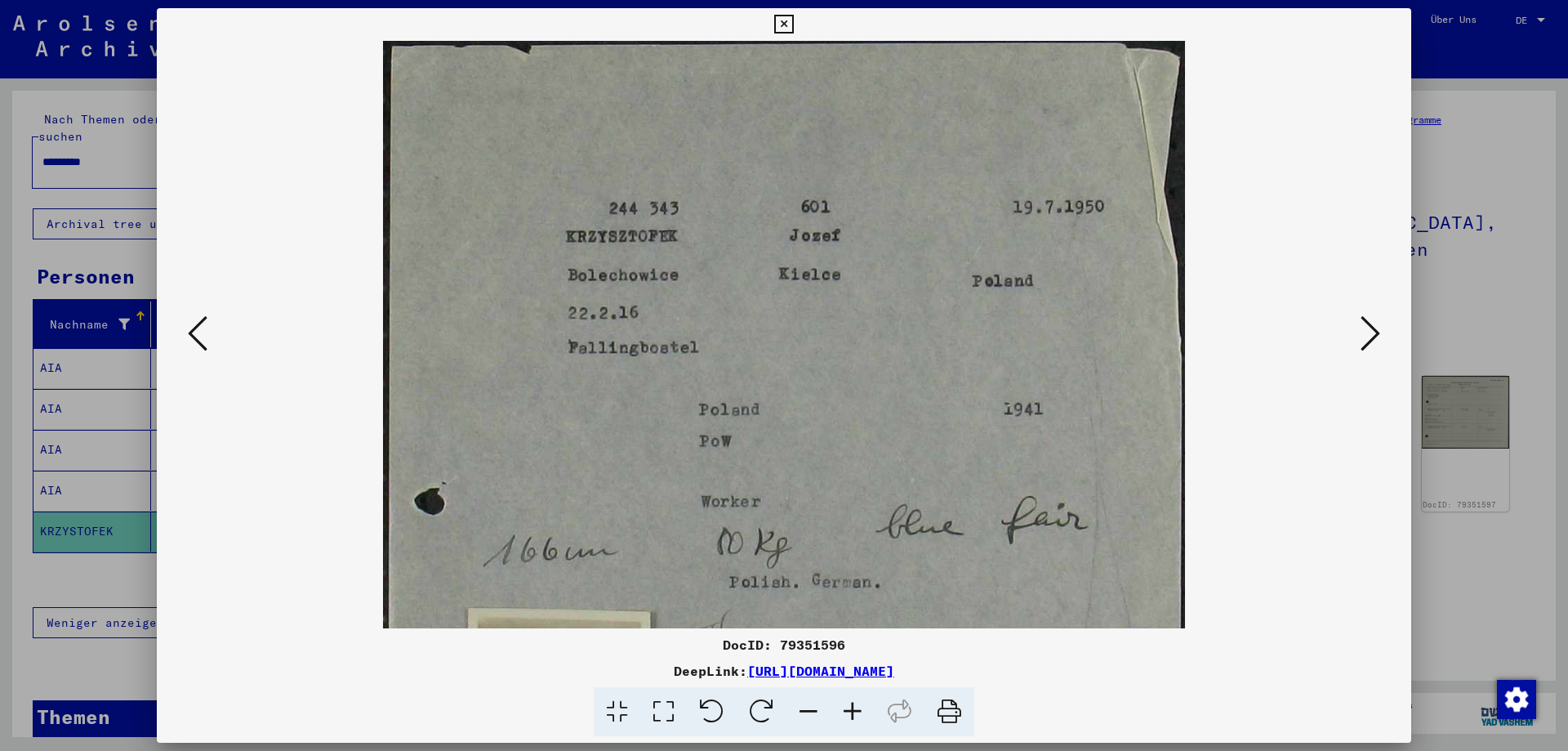
click at [853, 707] on icon at bounding box center [853, 712] width 44 height 50
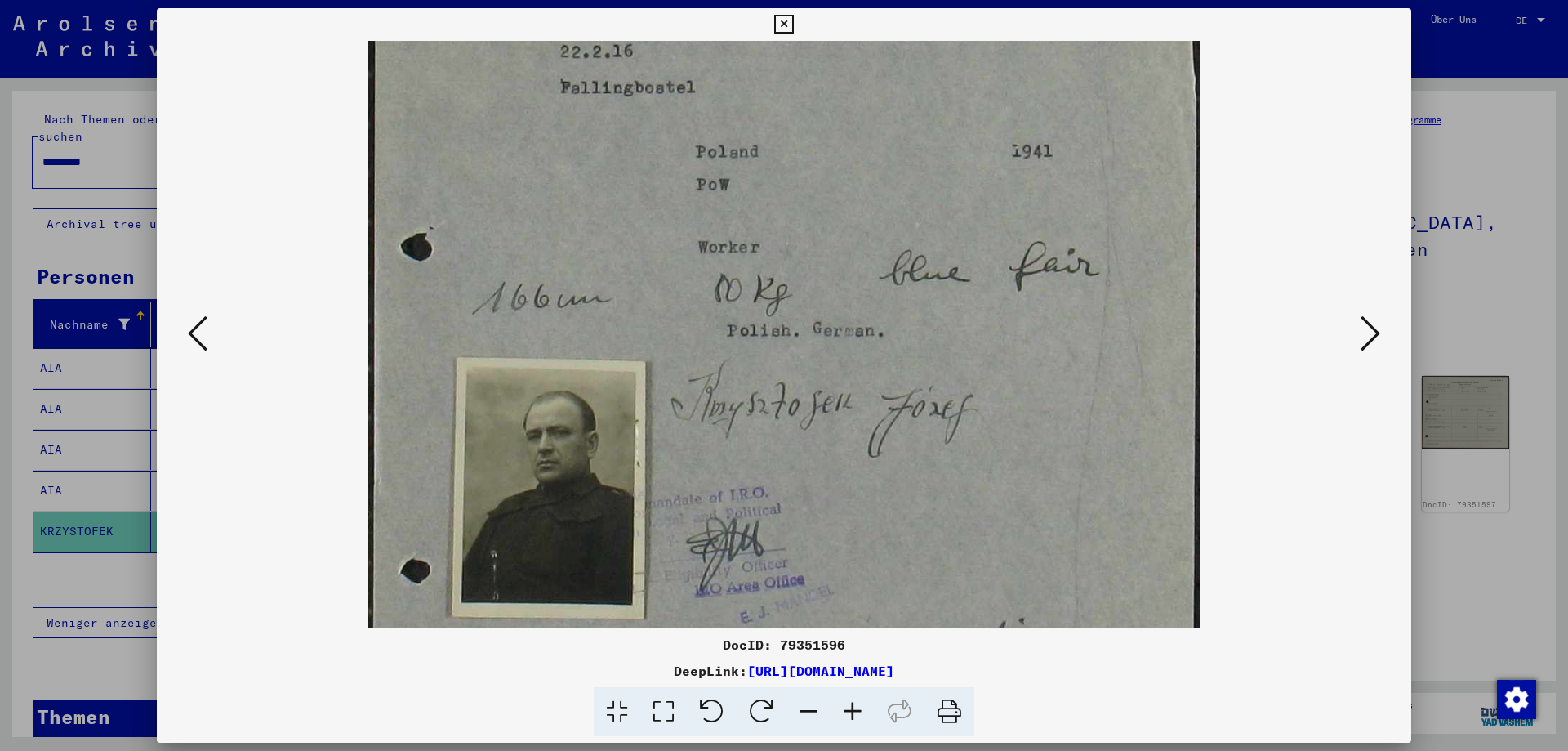
scroll to position [399, 0]
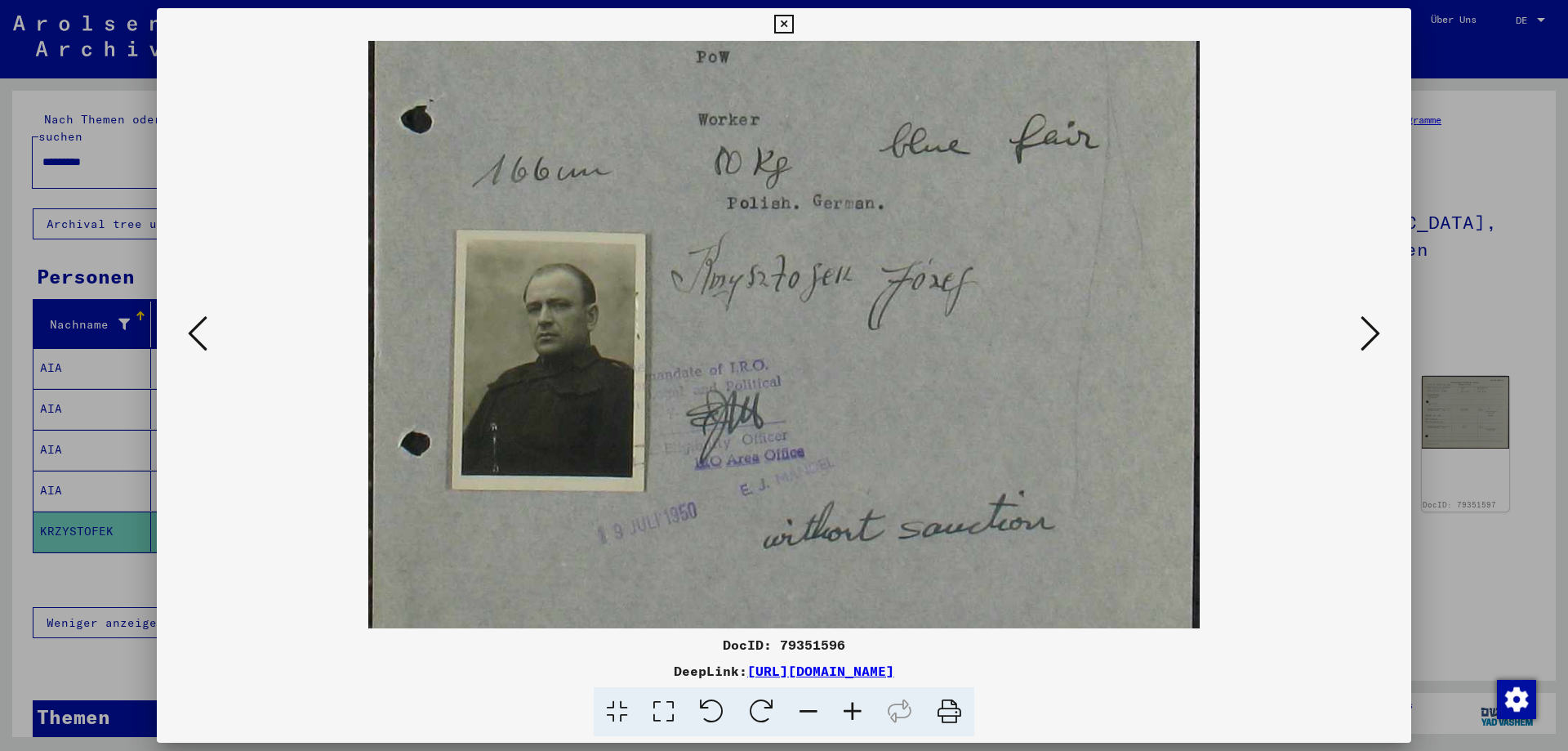
drag, startPoint x: 851, startPoint y: 542, endPoint x: 870, endPoint y: 143, distance: 399.5
click at [870, 143] on img at bounding box center [784, 222] width 831 height 1160
click at [850, 709] on icon at bounding box center [853, 712] width 44 height 50
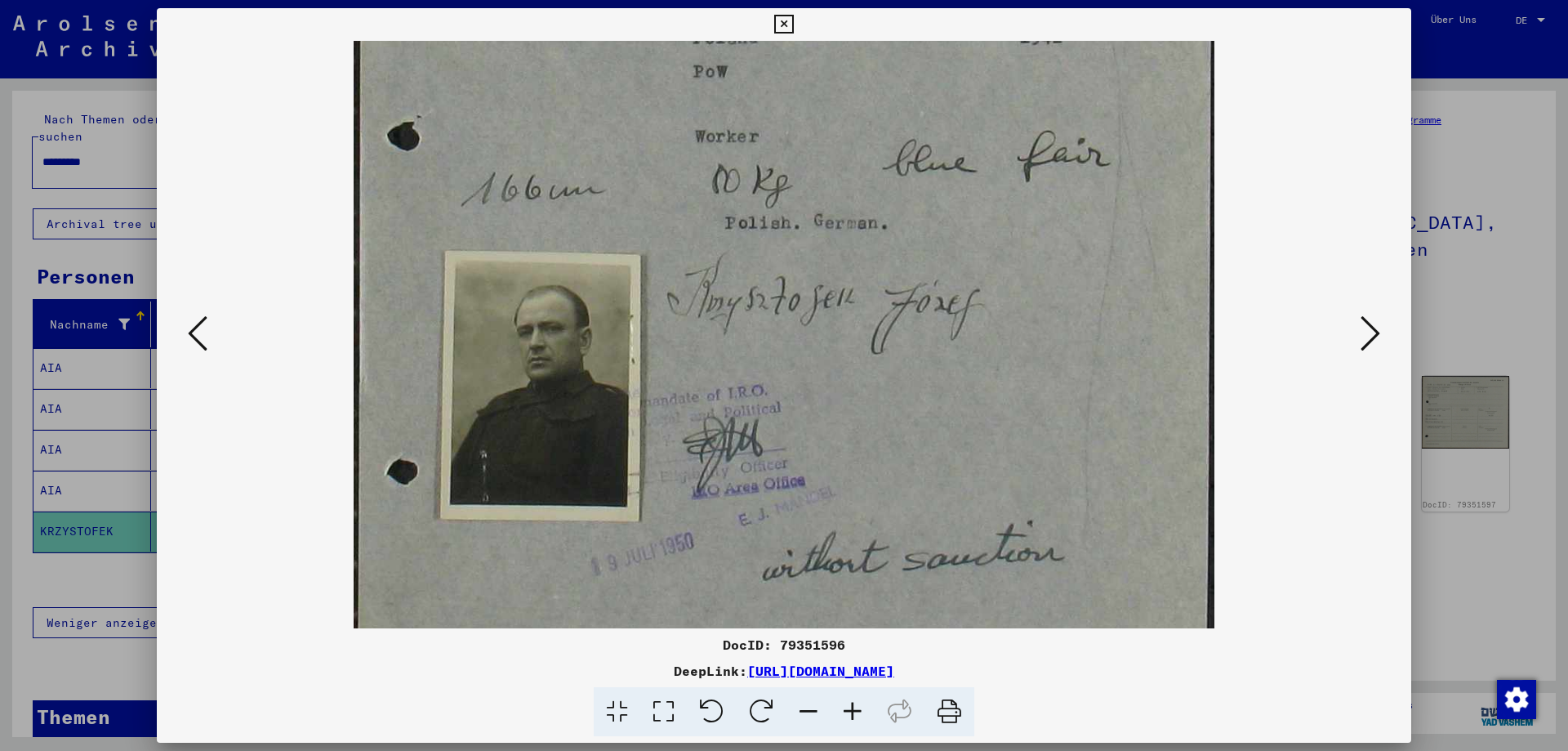
click at [850, 709] on icon at bounding box center [853, 712] width 44 height 50
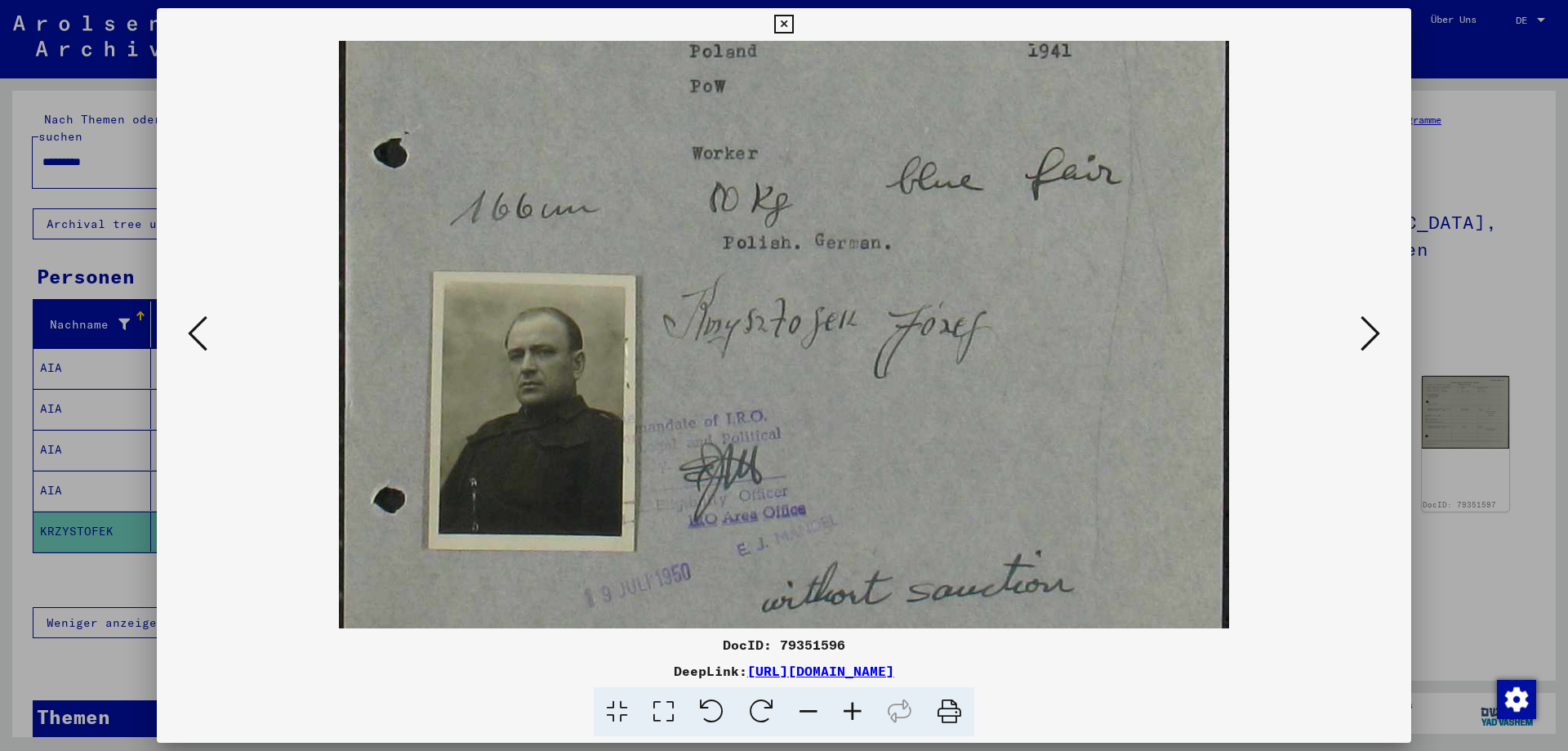
click at [850, 709] on icon at bounding box center [853, 712] width 44 height 50
click at [784, 22] on icon at bounding box center [784, 24] width 19 height 19
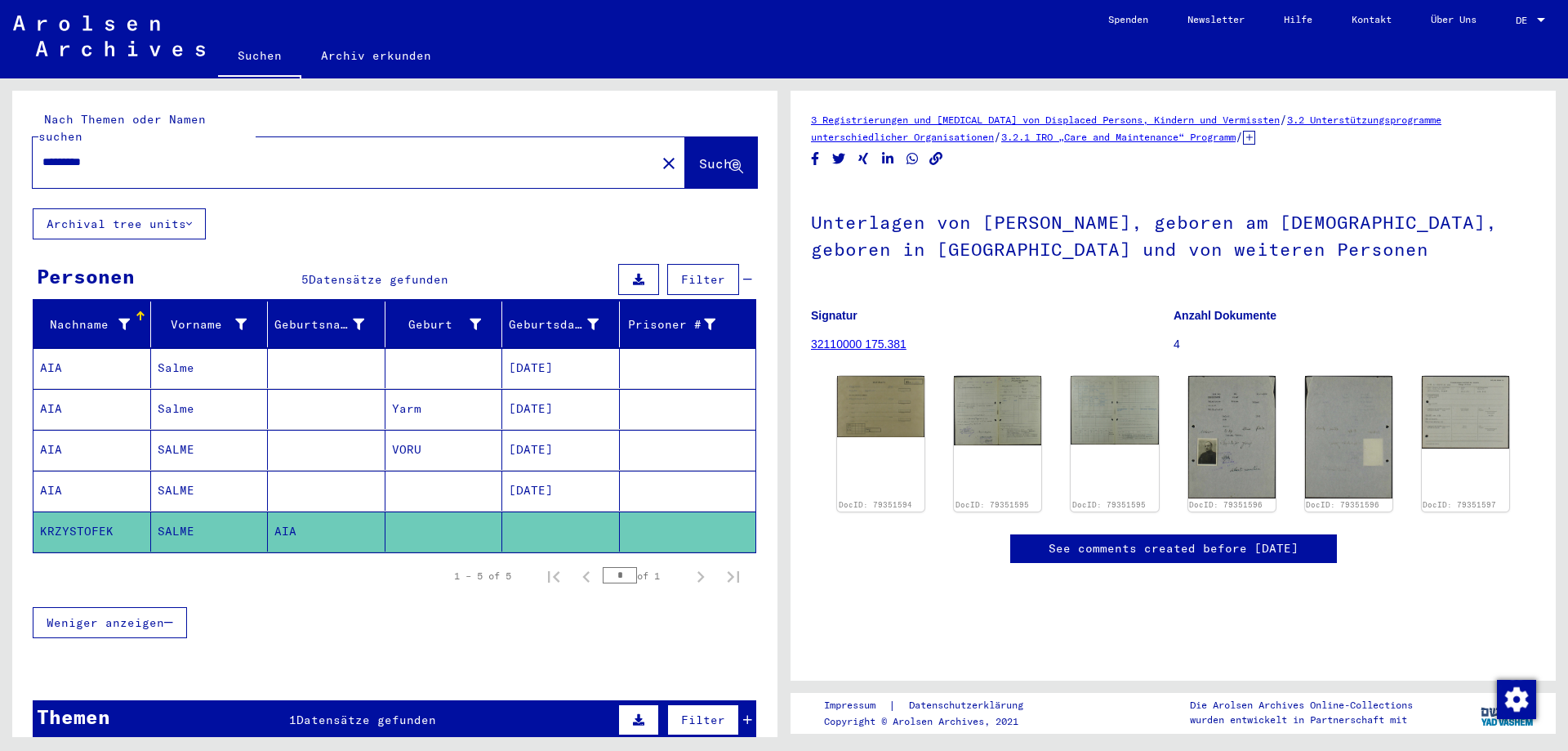
click at [131, 615] on span "Weniger anzeigen" at bounding box center [105, 623] width 117 height 15
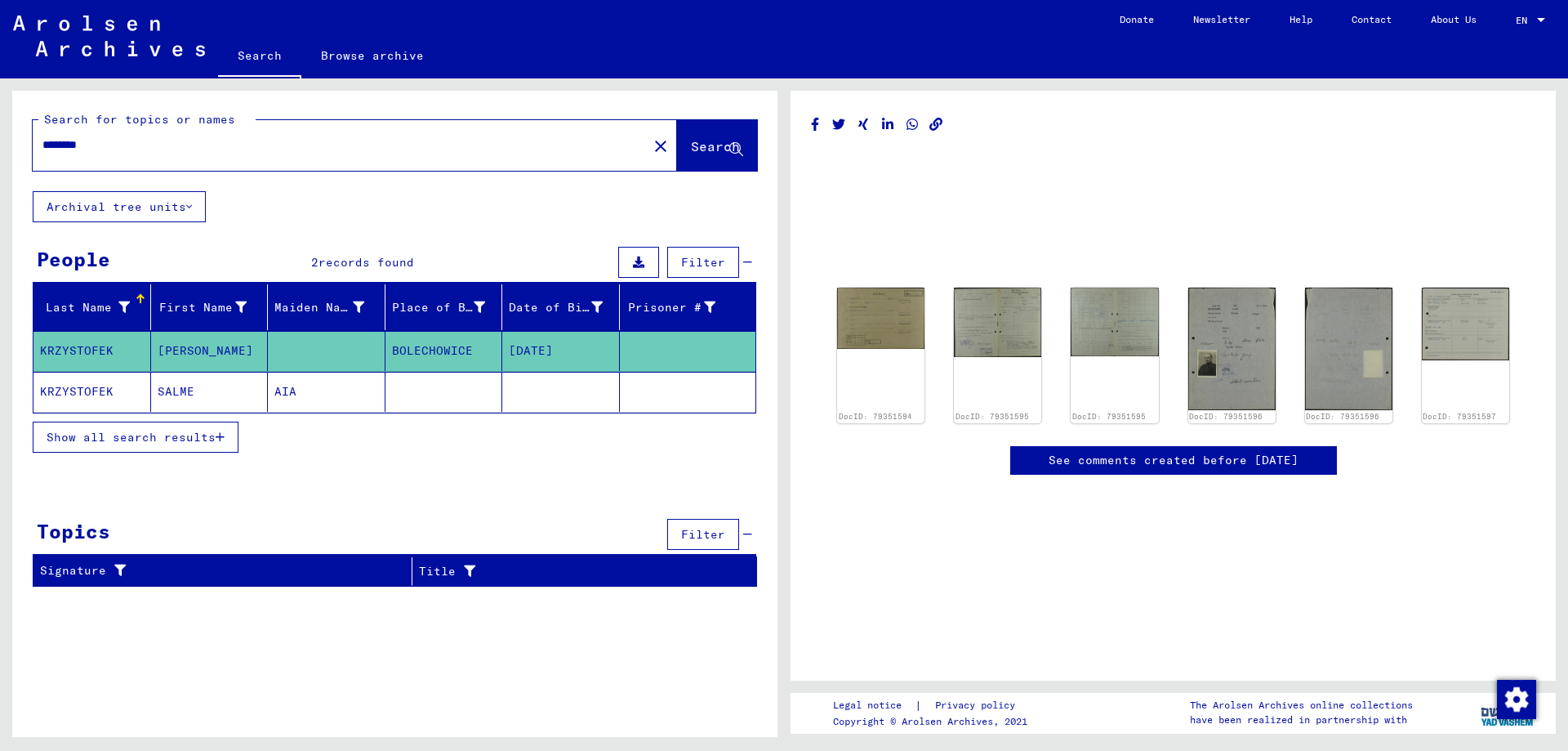
click at [81, 388] on mat-cell "KRZYSTOFEK" at bounding box center [93, 392] width 117 height 40
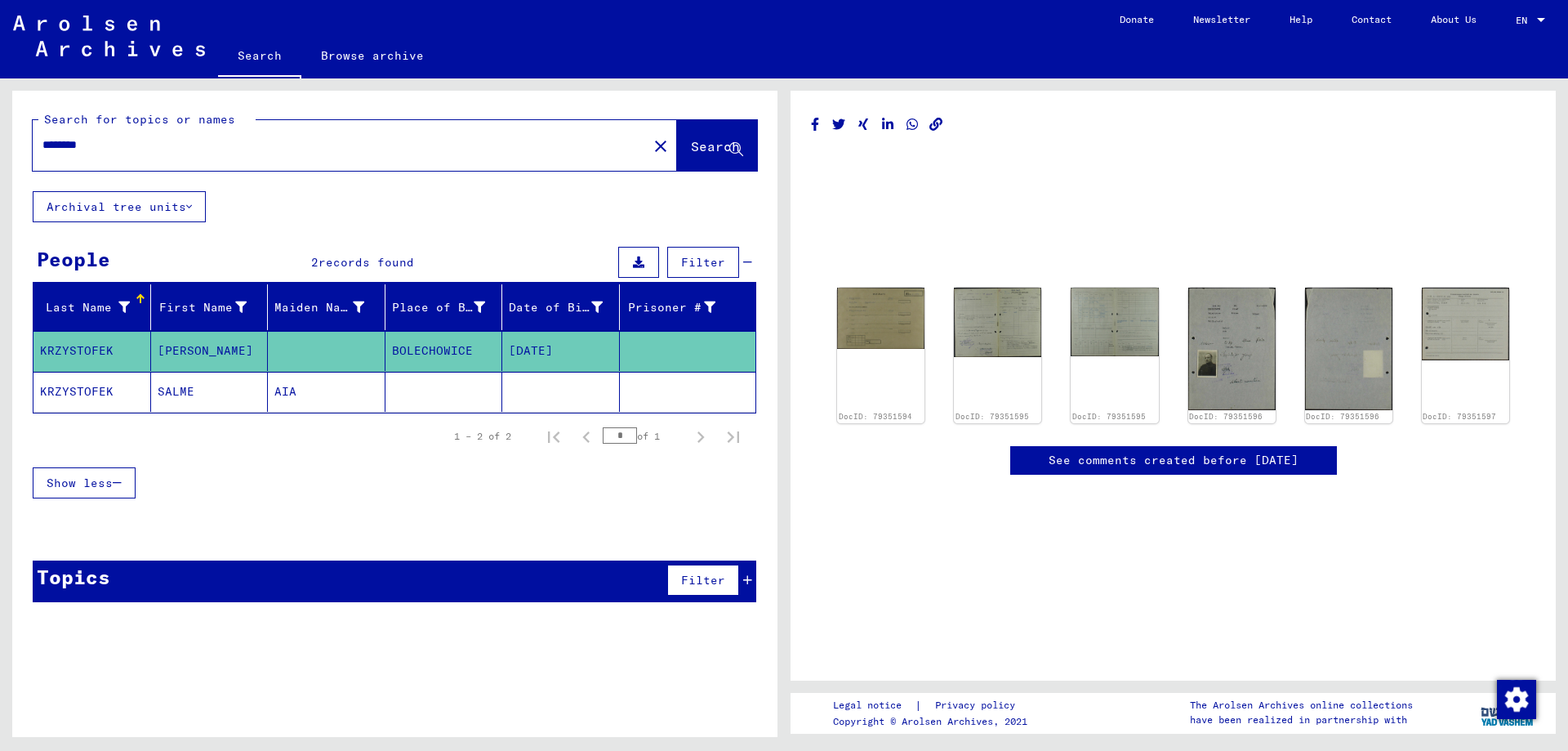
click at [81, 393] on mat-cell "KRZYSTOFEK" at bounding box center [93, 392] width 117 height 40
